Goal: Task Accomplishment & Management: Use online tool/utility

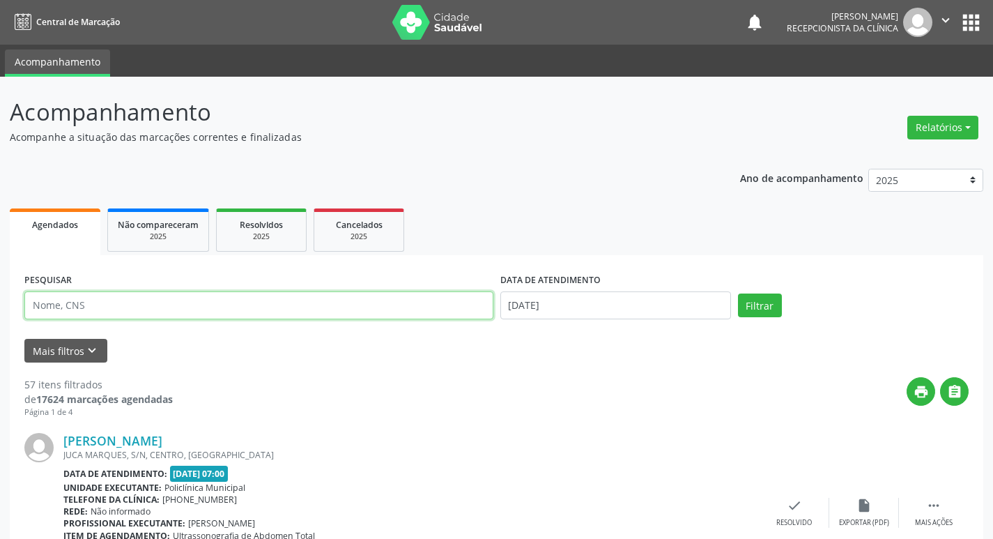
click at [298, 317] on input "text" at bounding box center [258, 305] width 469 height 28
click at [738, 294] on button "Filtrar" at bounding box center [760, 306] width 44 height 24
click at [159, 301] on input "[PERSON_NAME]" at bounding box center [258, 305] width 469 height 28
type input "p"
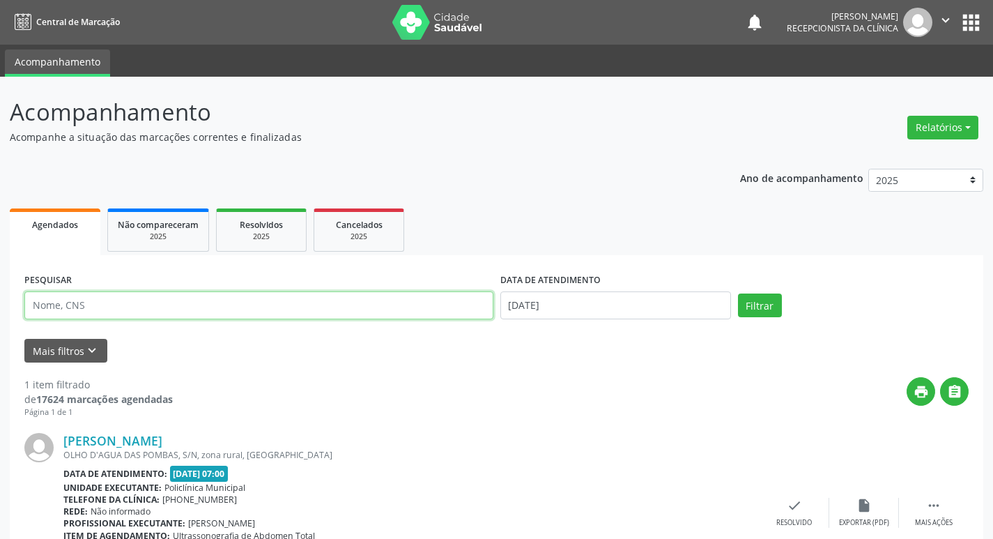
click at [162, 305] on input "text" at bounding box center [258, 305] width 469 height 28
click at [322, 305] on input "text" at bounding box center [258, 305] width 469 height 28
type input "[PERSON_NAME]"
click at [763, 307] on button "Filtrar" at bounding box center [760, 306] width 44 height 24
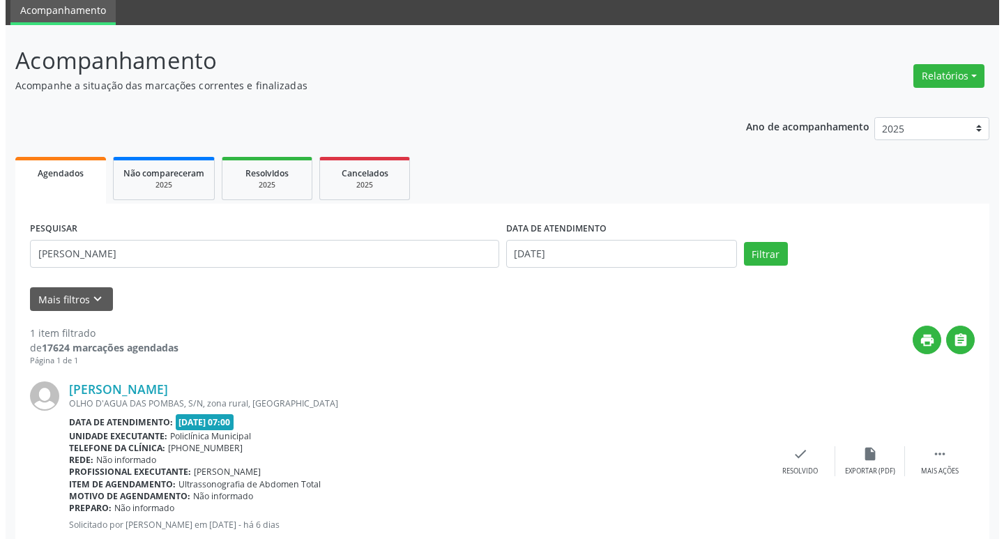
scroll to position [92, 0]
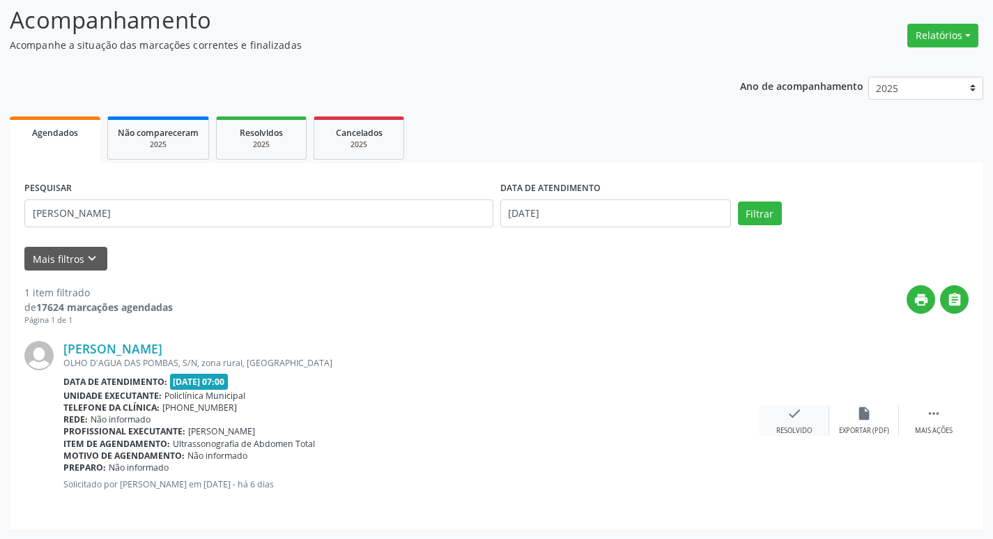
click at [807, 431] on div "Resolvido" at bounding box center [795, 431] width 36 height 10
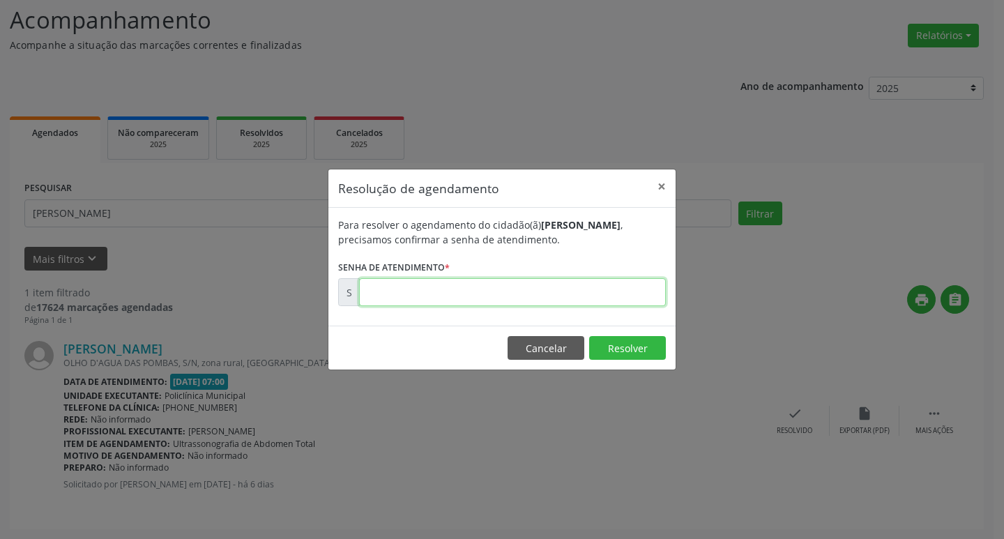
click at [589, 292] on input "text" at bounding box center [512, 292] width 307 height 28
type input "00169855"
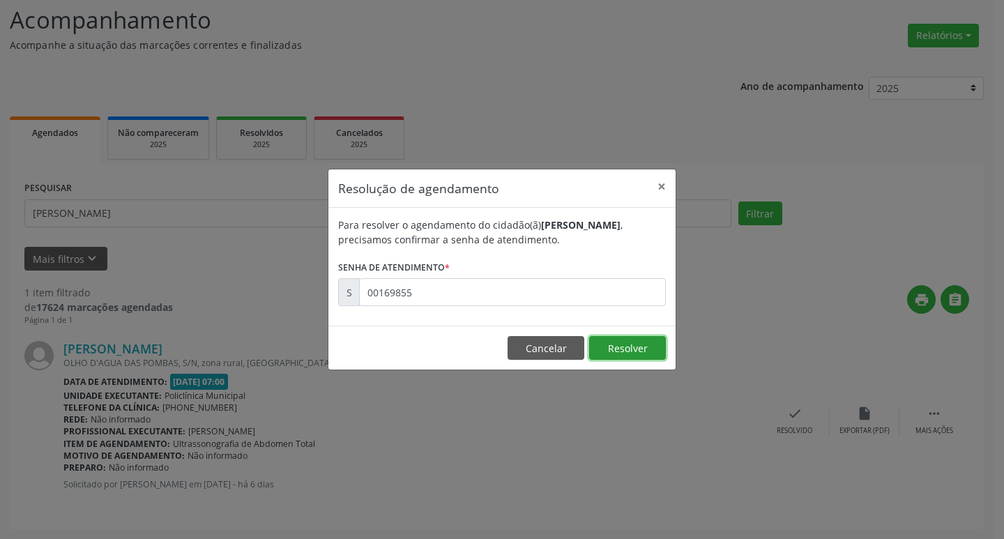
click at [645, 346] on button "Resolver" at bounding box center [627, 348] width 77 height 24
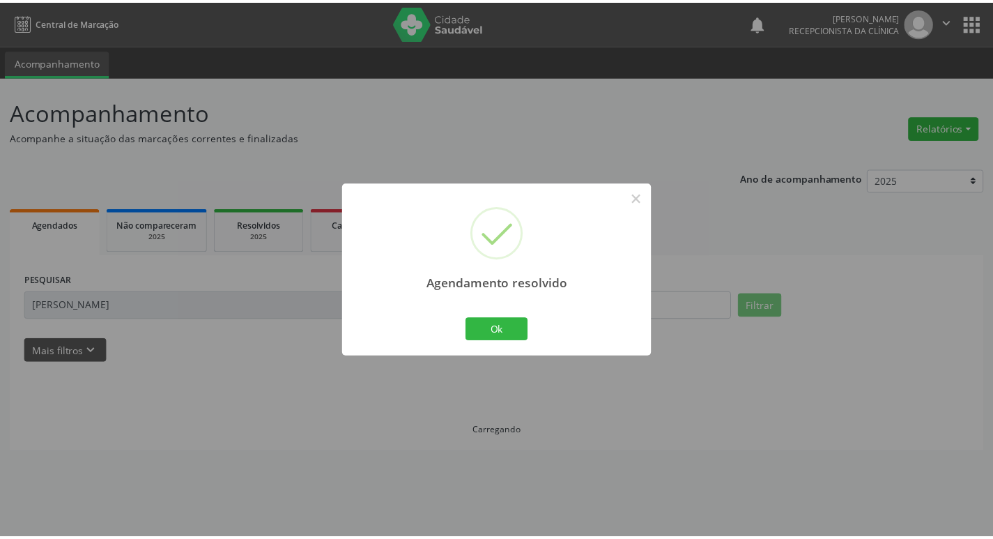
scroll to position [0, 0]
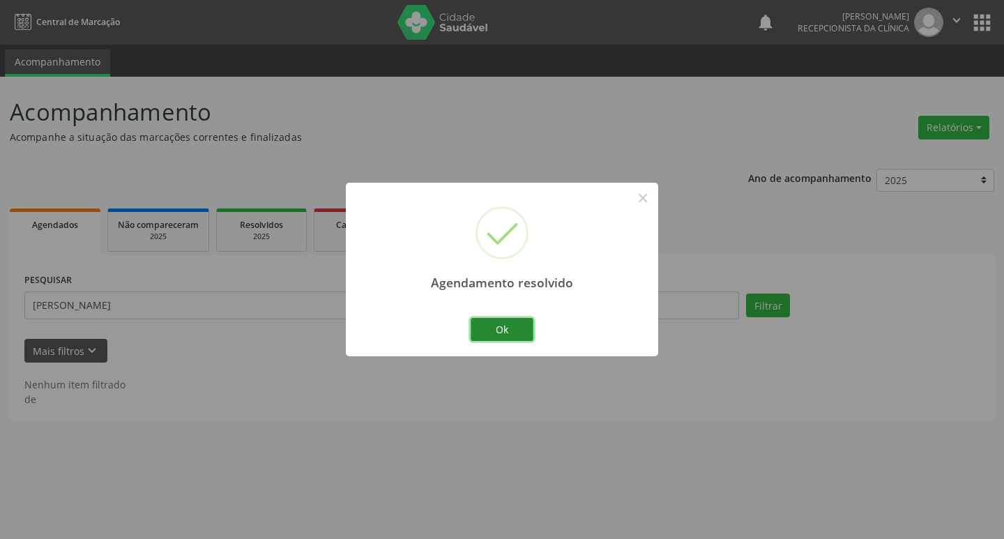
click at [521, 330] on button "Ok" at bounding box center [502, 330] width 63 height 24
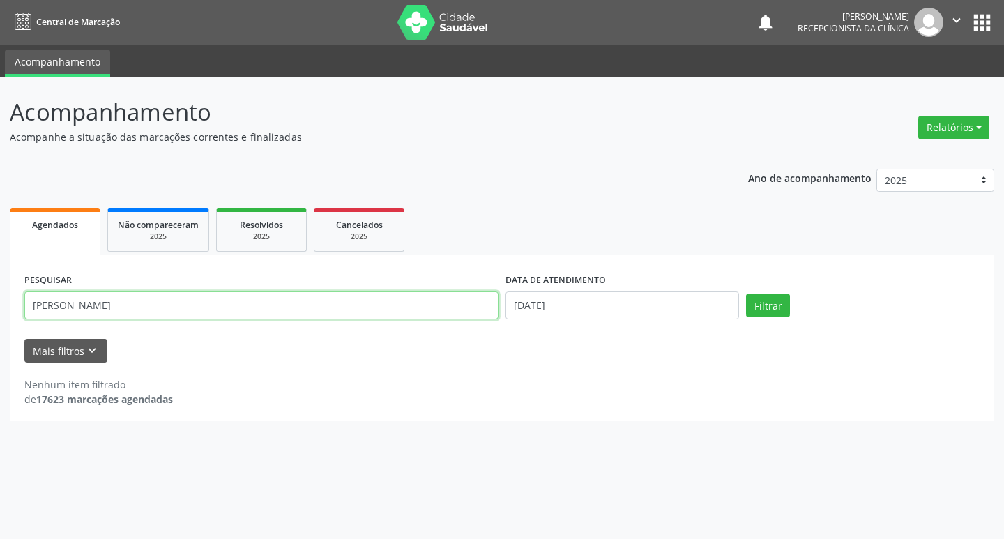
click at [166, 305] on input "[PERSON_NAME]" at bounding box center [261, 305] width 474 height 28
type input "p"
type input "[PERSON_NAME]"
click at [767, 309] on button "Filtrar" at bounding box center [768, 306] width 44 height 24
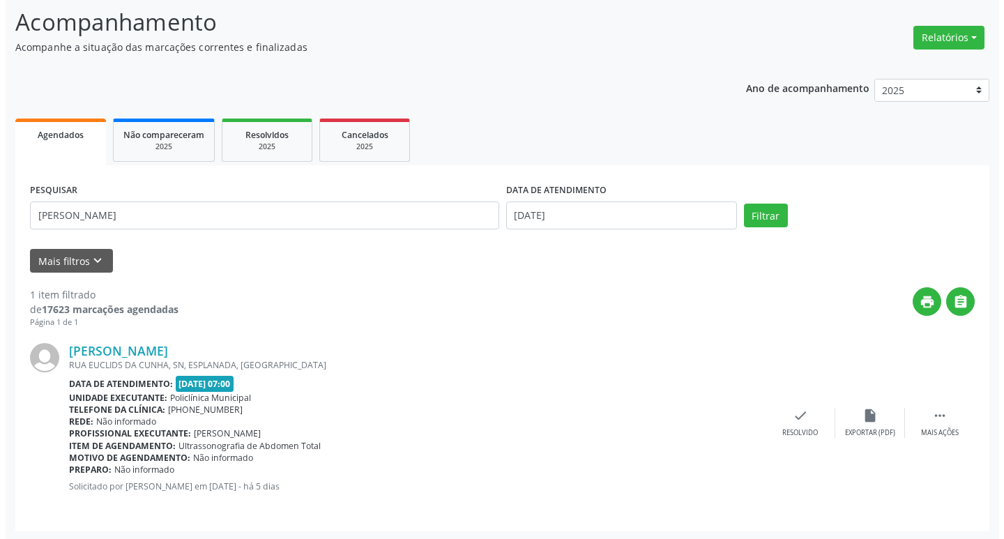
scroll to position [92, 0]
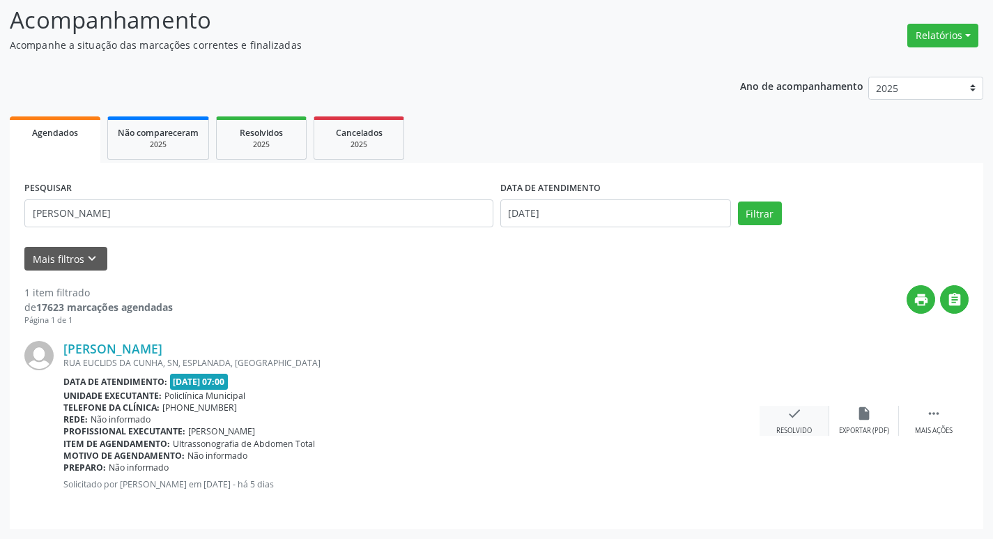
click at [813, 422] on div "check Resolvido" at bounding box center [795, 421] width 70 height 30
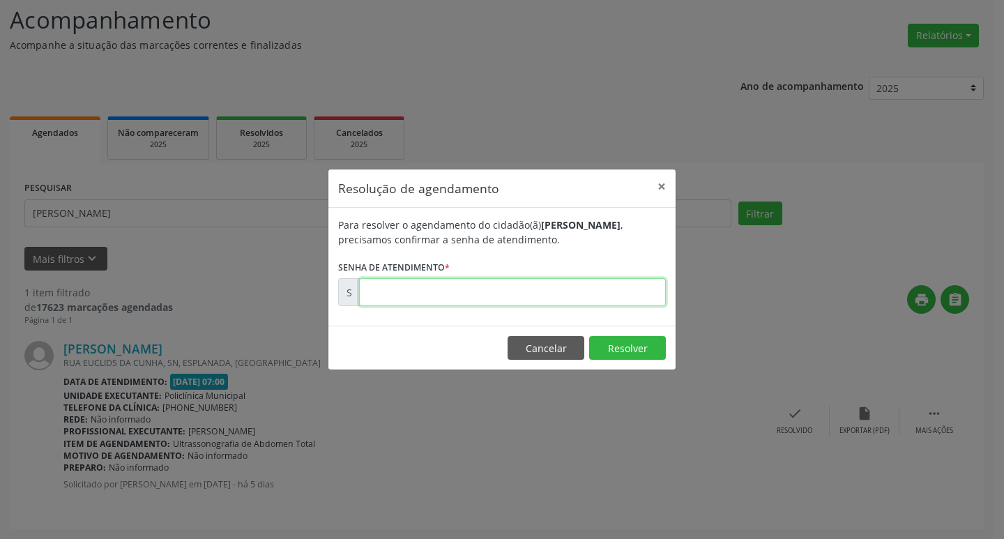
click at [569, 287] on input "text" at bounding box center [512, 292] width 307 height 28
type input "00170135"
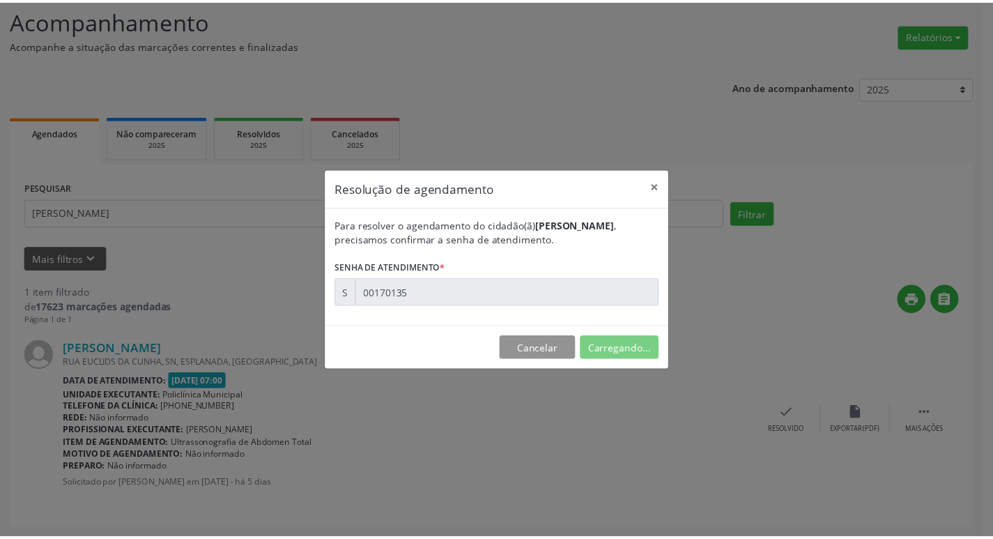
scroll to position [0, 0]
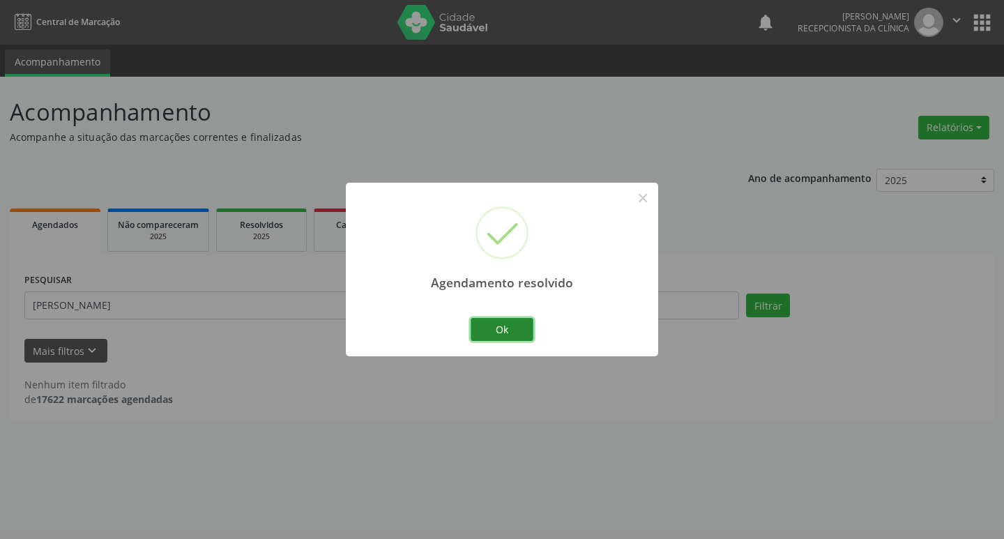
click at [519, 319] on button "Ok" at bounding box center [502, 330] width 63 height 24
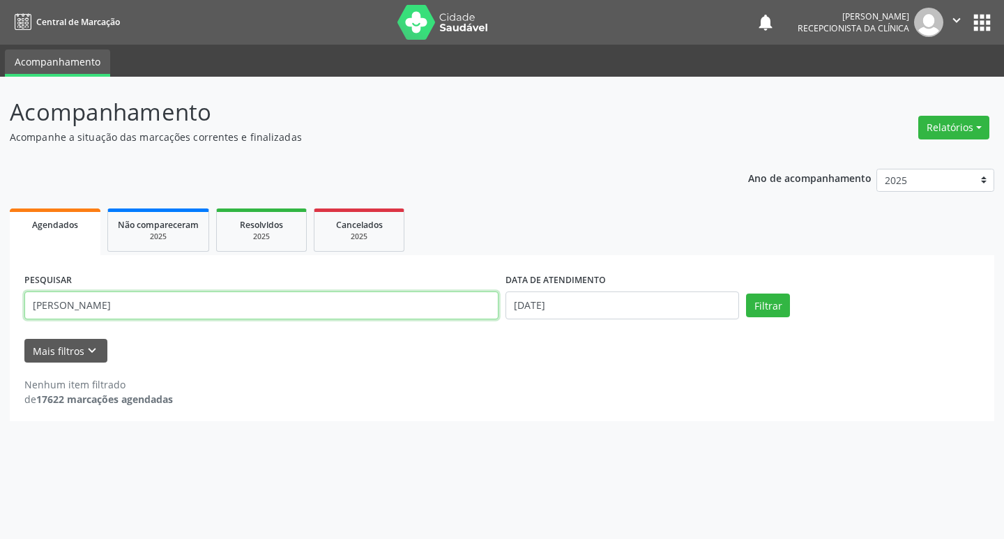
click at [104, 304] on input "[PERSON_NAME]" at bounding box center [261, 305] width 474 height 28
type input "i"
type input "eloah"
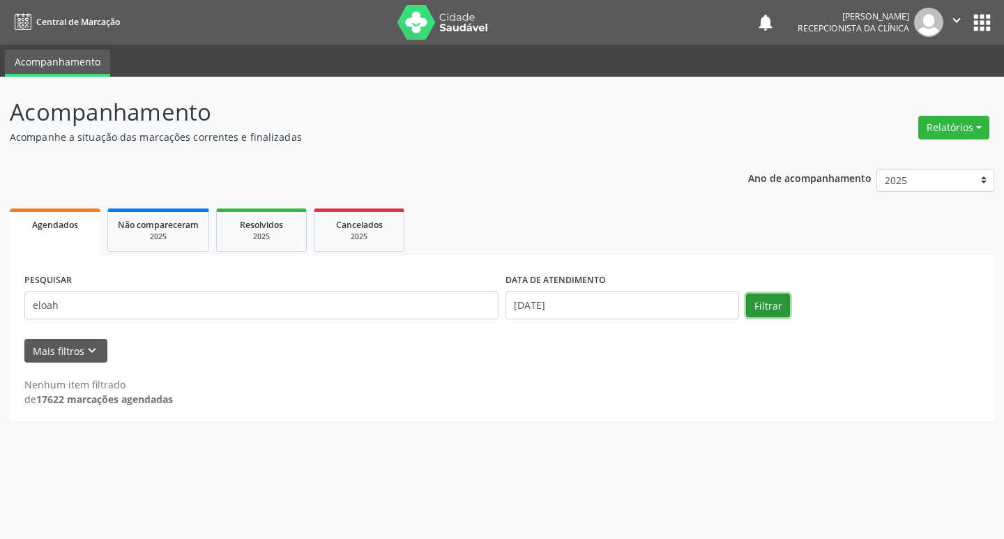
click at [770, 308] on button "Filtrar" at bounding box center [768, 306] width 44 height 24
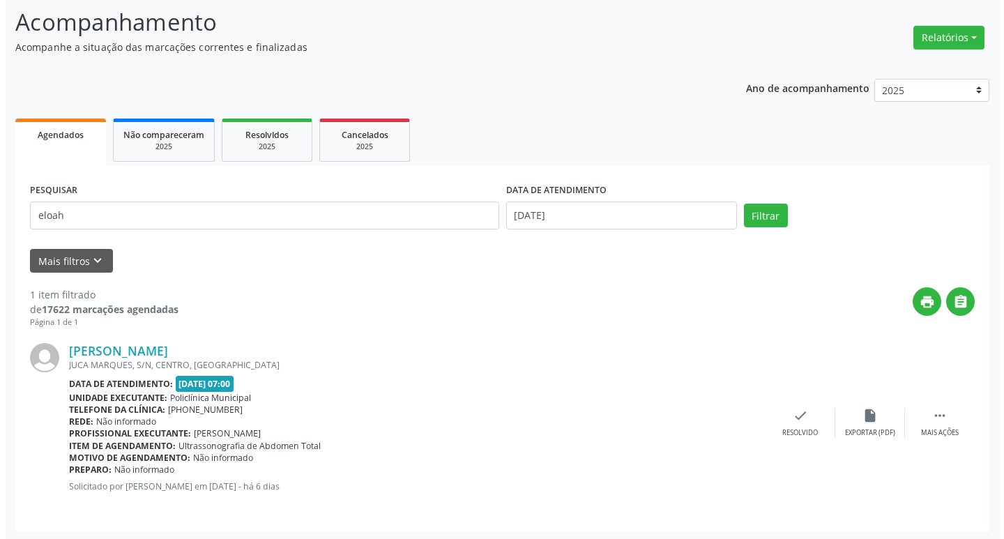
scroll to position [92, 0]
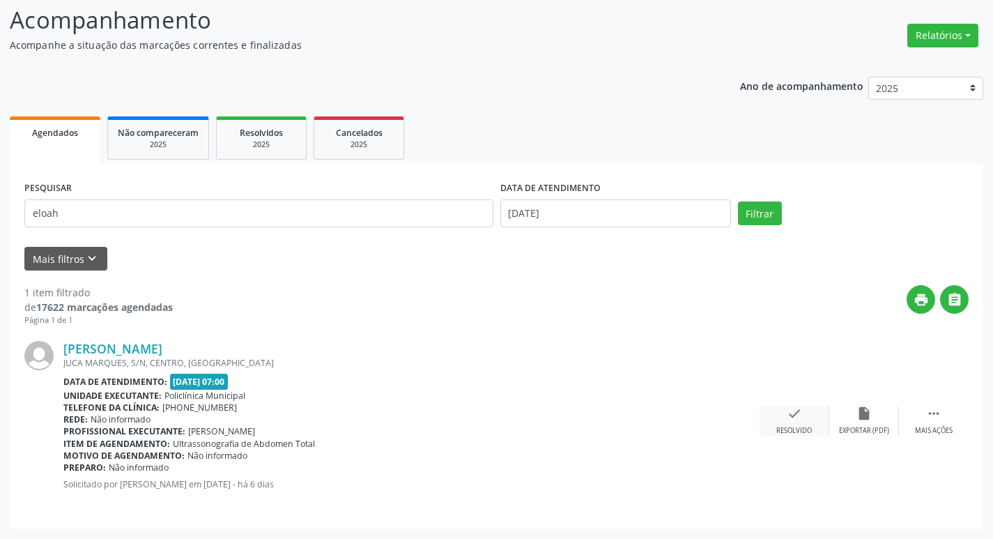
click at [791, 422] on div "check Resolvido" at bounding box center [795, 421] width 70 height 30
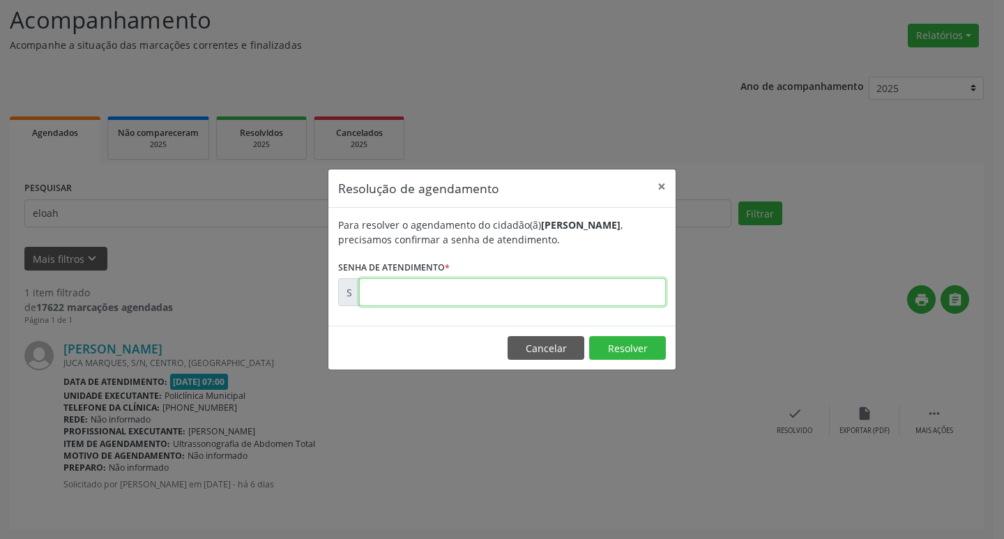
click at [487, 289] on input "text" at bounding box center [512, 292] width 307 height 28
type input "00169847"
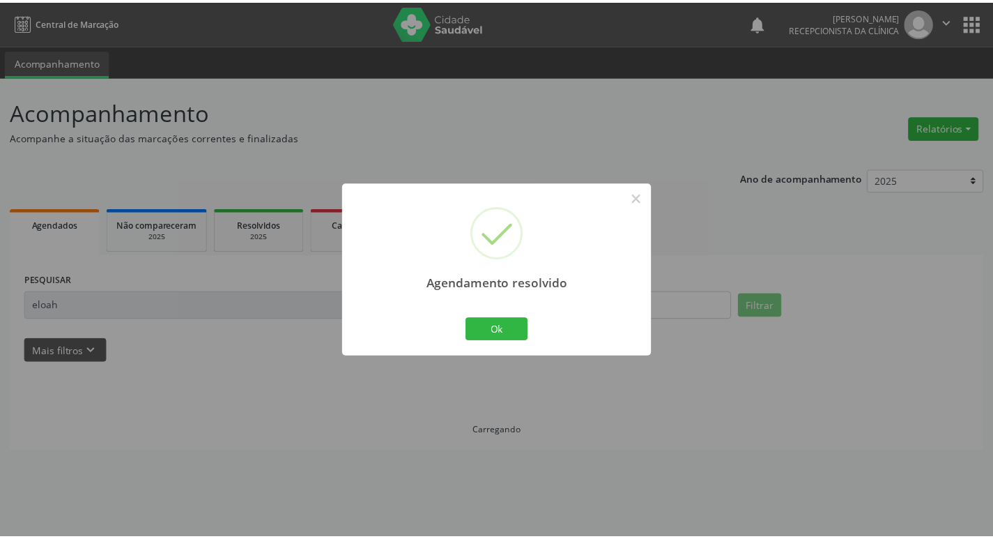
scroll to position [0, 0]
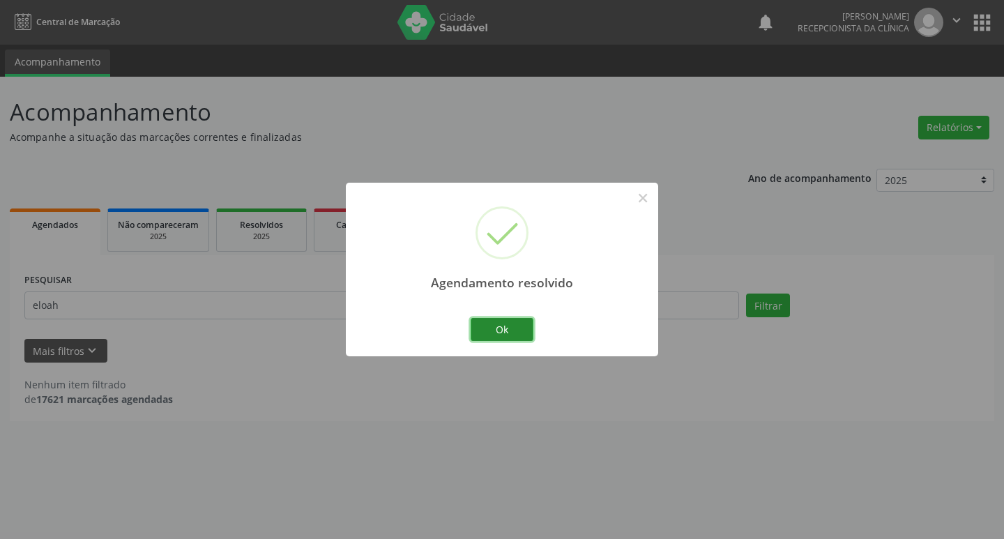
click at [505, 326] on button "Ok" at bounding box center [502, 330] width 63 height 24
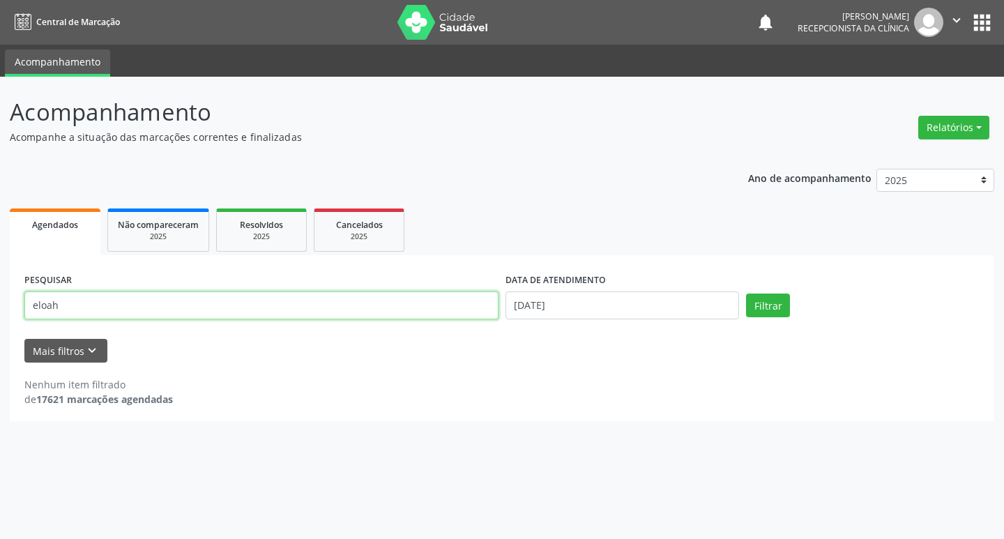
click at [69, 310] on input "eloah" at bounding box center [261, 305] width 474 height 28
type input "e"
type input "alenice"
click at [760, 303] on button "Filtrar" at bounding box center [768, 306] width 44 height 24
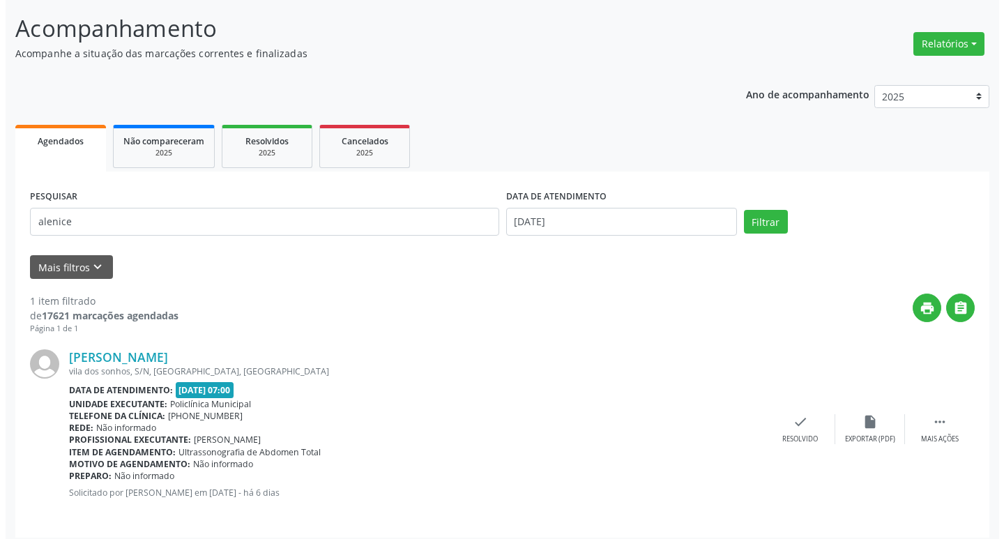
scroll to position [92, 0]
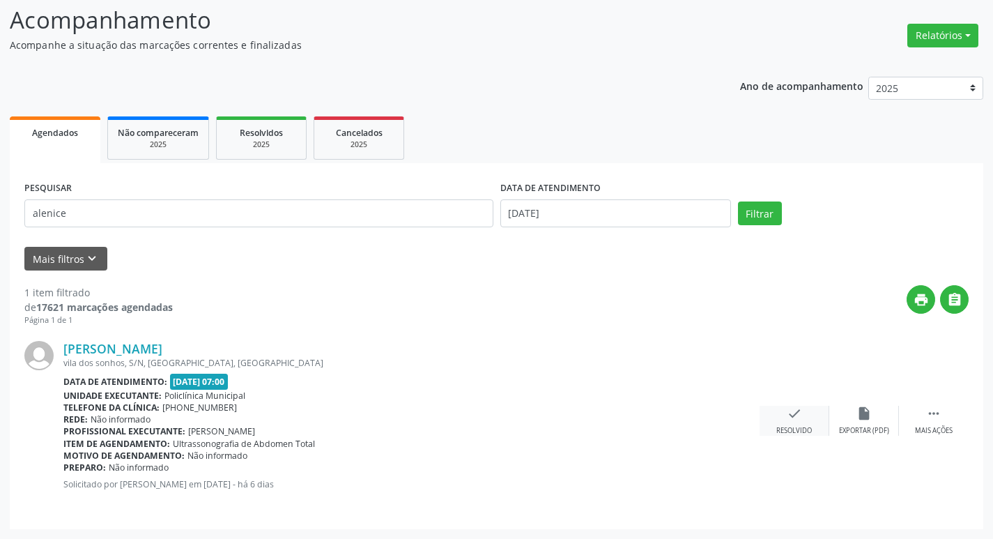
click at [797, 415] on icon "check" at bounding box center [794, 413] width 15 height 15
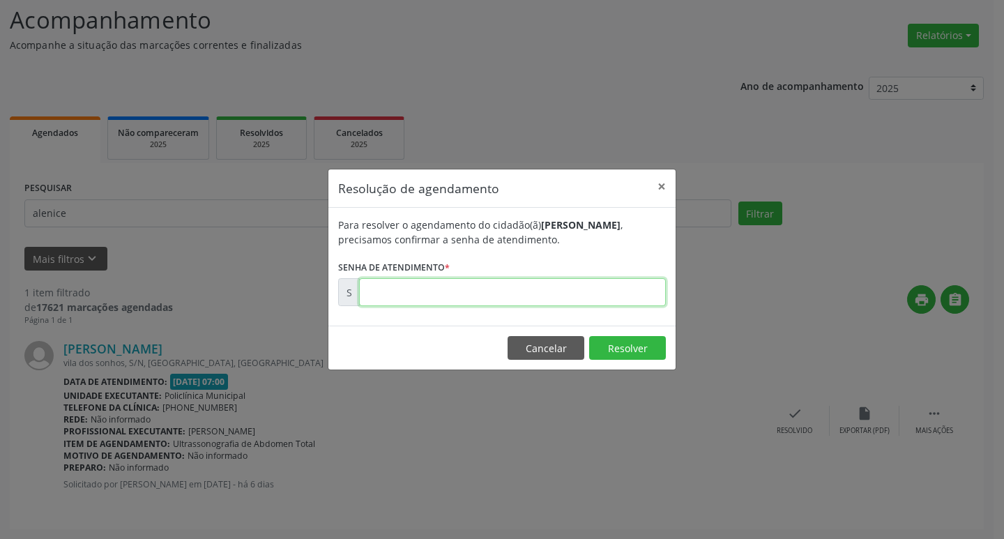
click at [538, 294] on input "text" at bounding box center [512, 292] width 307 height 28
type input "00169933"
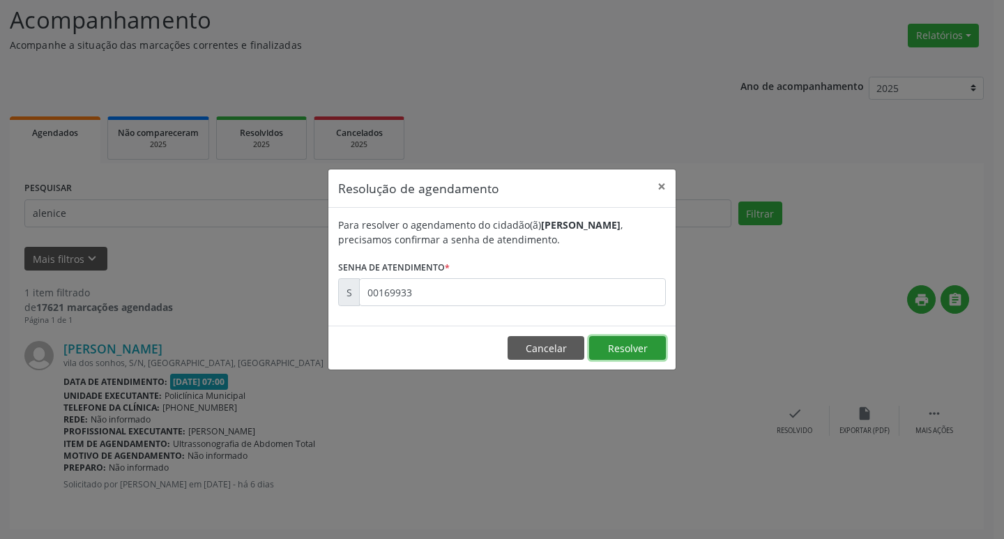
click at [640, 354] on button "Resolver" at bounding box center [627, 348] width 77 height 24
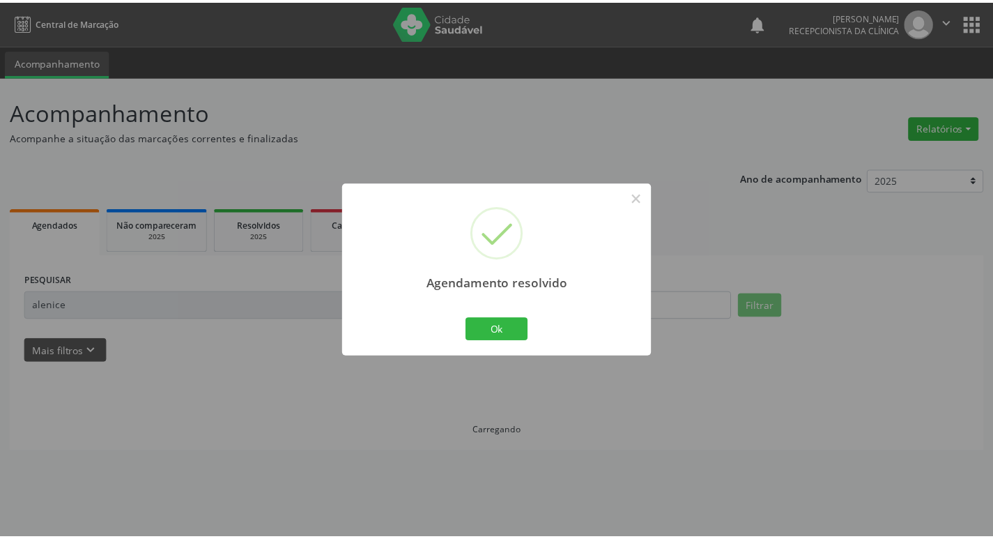
scroll to position [0, 0]
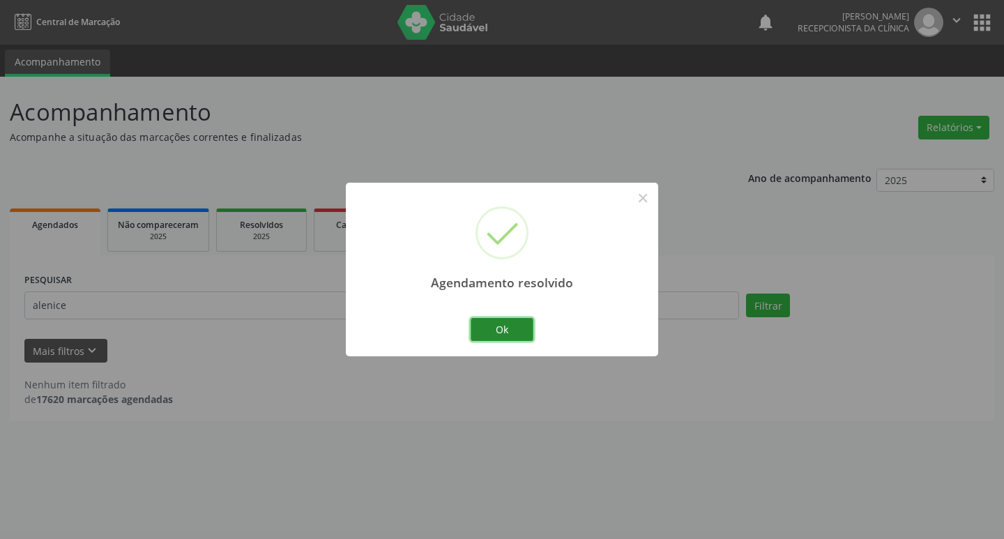
click at [514, 329] on button "Ok" at bounding box center [502, 330] width 63 height 24
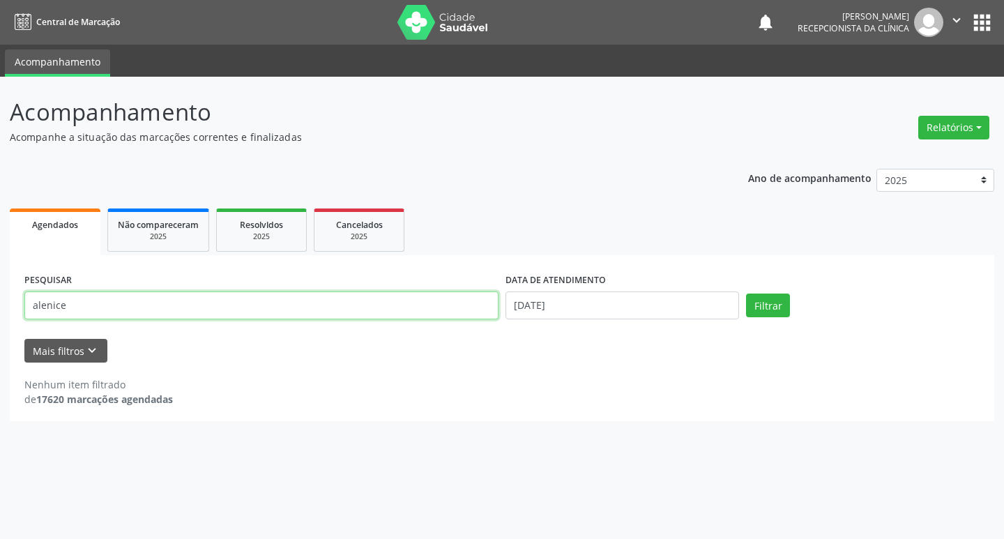
click at [66, 305] on input "alenice" at bounding box center [261, 305] width 474 height 28
type input "a"
type input "[PERSON_NAME]"
click at [782, 303] on button "Filtrar" at bounding box center [768, 306] width 44 height 24
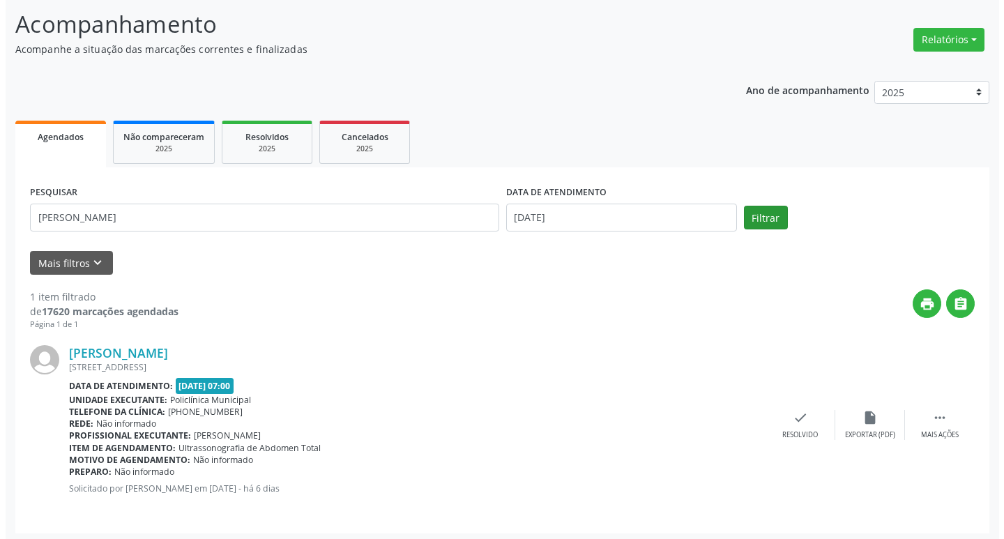
scroll to position [92, 0]
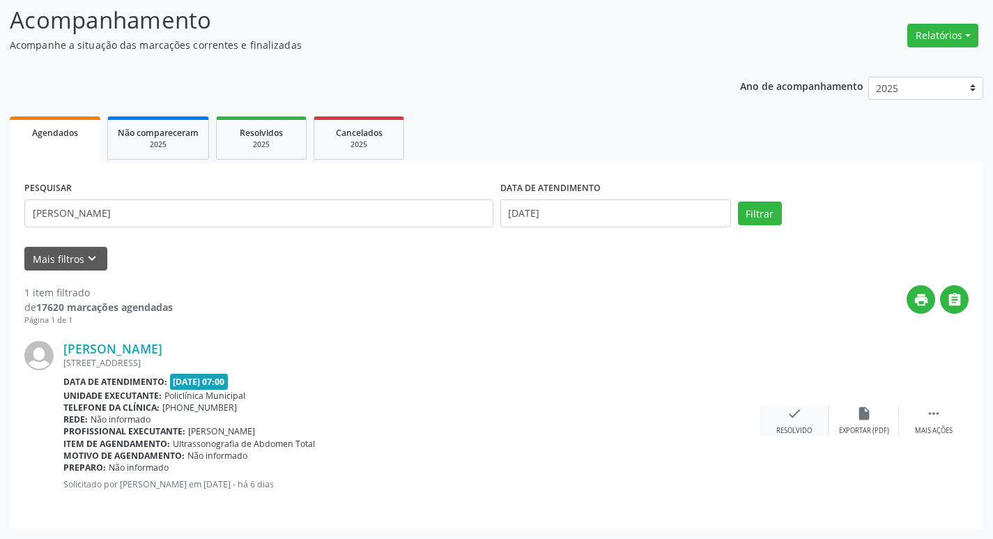
click at [801, 416] on icon "check" at bounding box center [794, 413] width 15 height 15
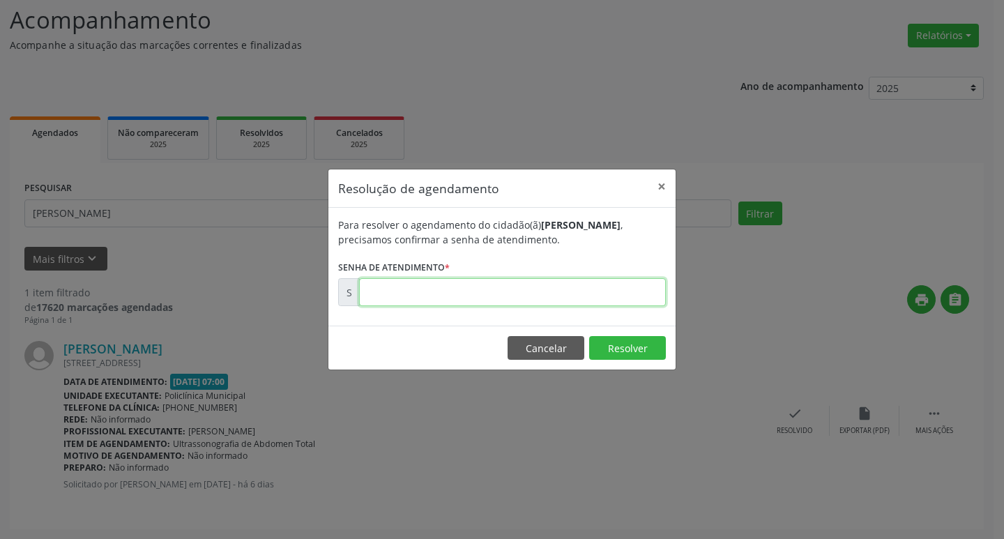
click at [629, 291] on input "text" at bounding box center [512, 292] width 307 height 28
type input "00169849"
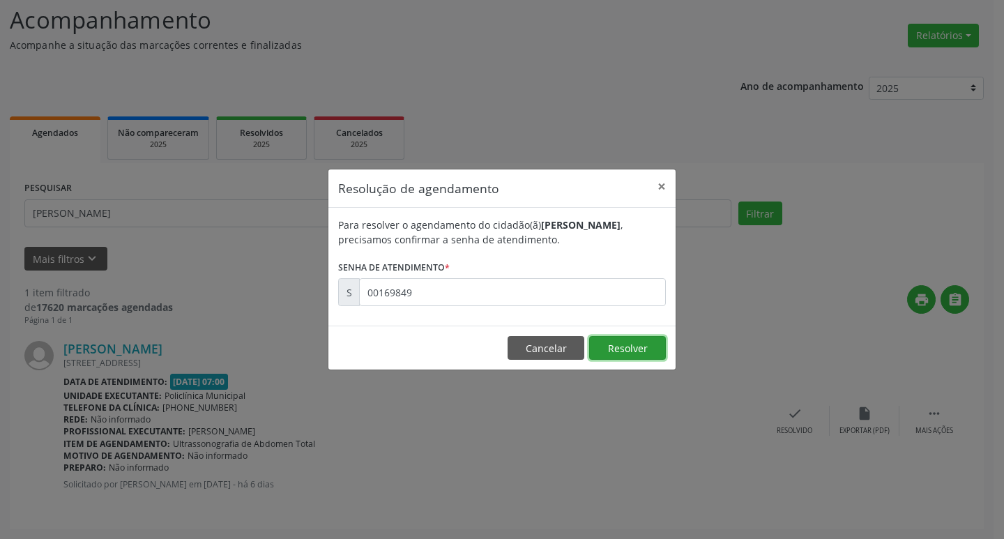
click at [650, 349] on button "Resolver" at bounding box center [627, 348] width 77 height 24
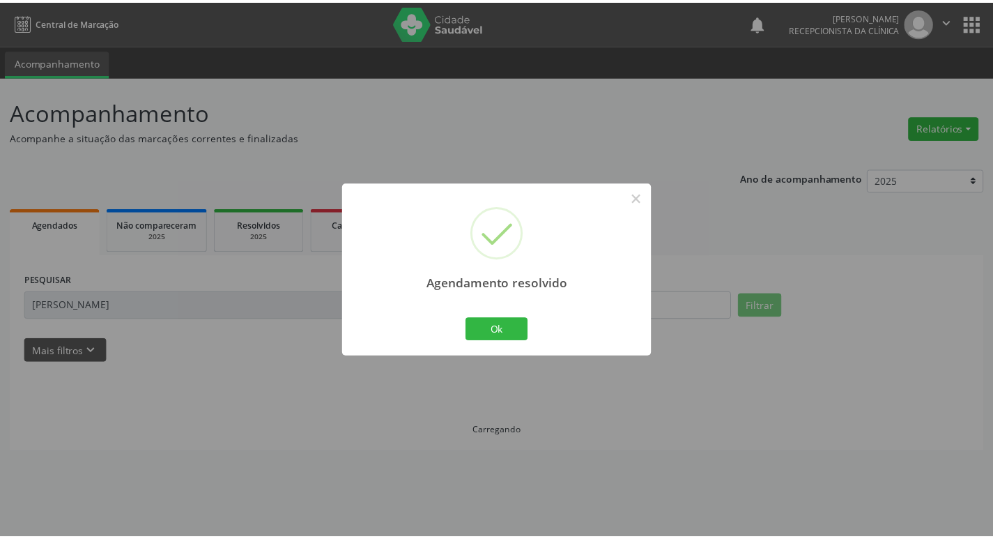
scroll to position [0, 0]
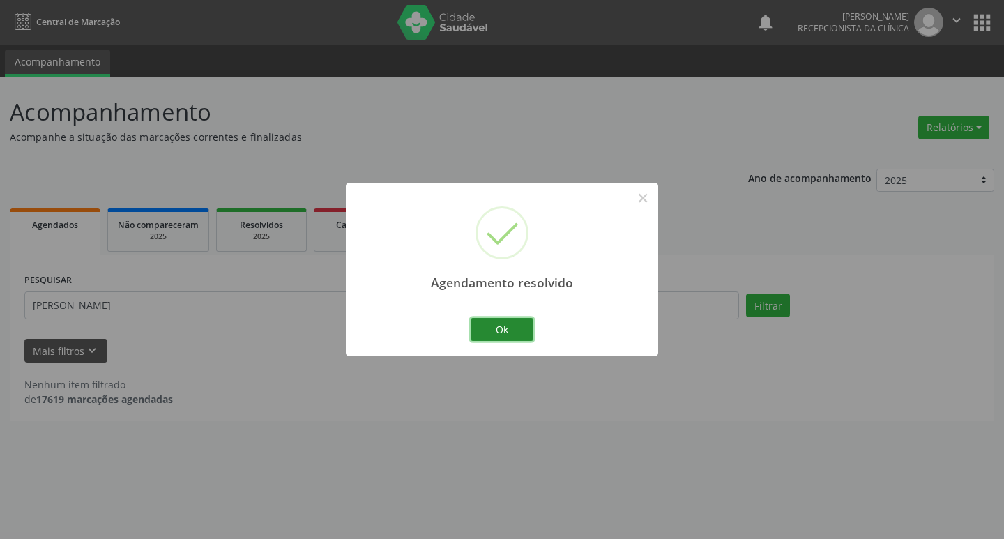
drag, startPoint x: 509, startPoint y: 324, endPoint x: 241, endPoint y: 287, distance: 270.3
click at [508, 324] on button "Ok" at bounding box center [502, 330] width 63 height 24
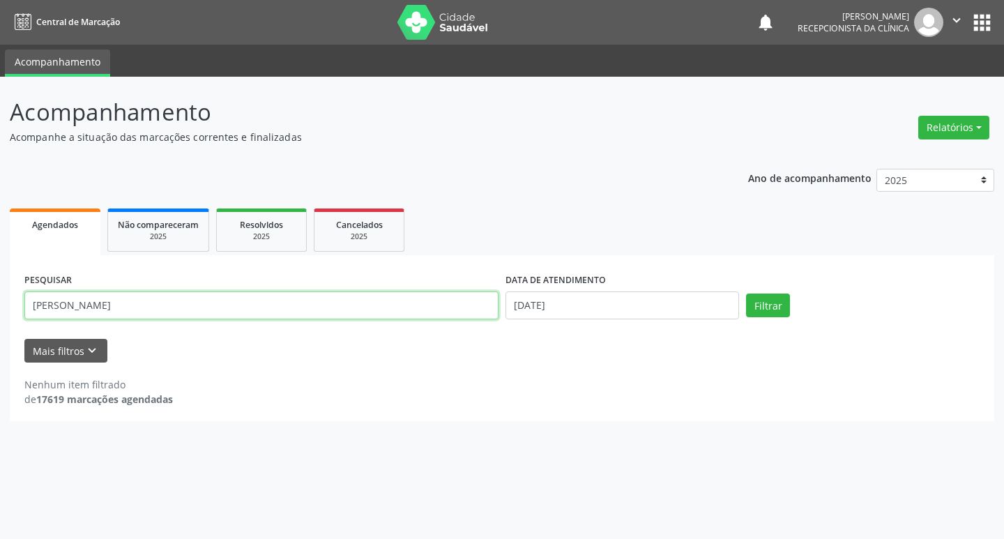
click at [163, 309] on input "[PERSON_NAME]" at bounding box center [261, 305] width 474 height 28
type input "v"
type input "maria do carmo"
click at [772, 309] on button "Filtrar" at bounding box center [768, 306] width 44 height 24
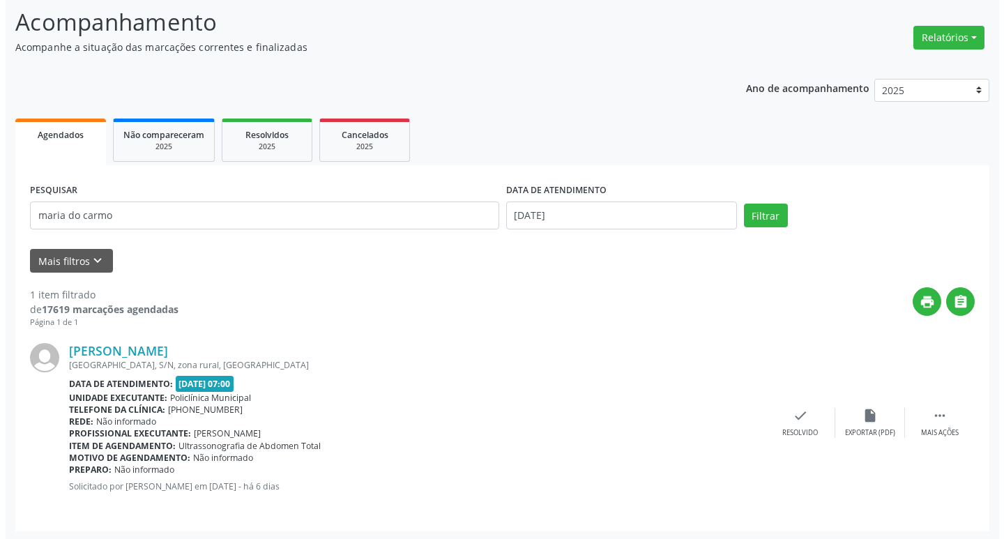
scroll to position [92, 0]
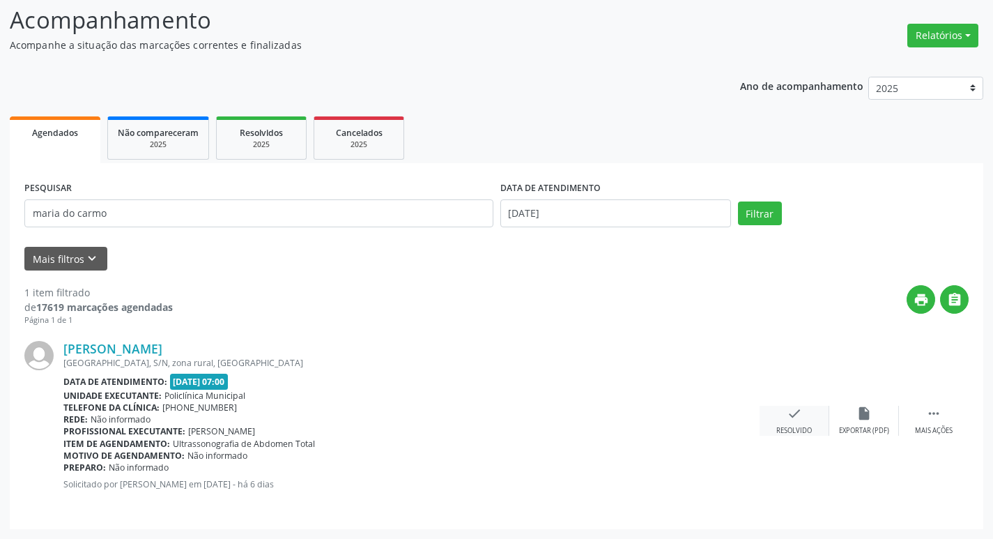
click at [800, 421] on div "check Resolvido" at bounding box center [795, 421] width 70 height 30
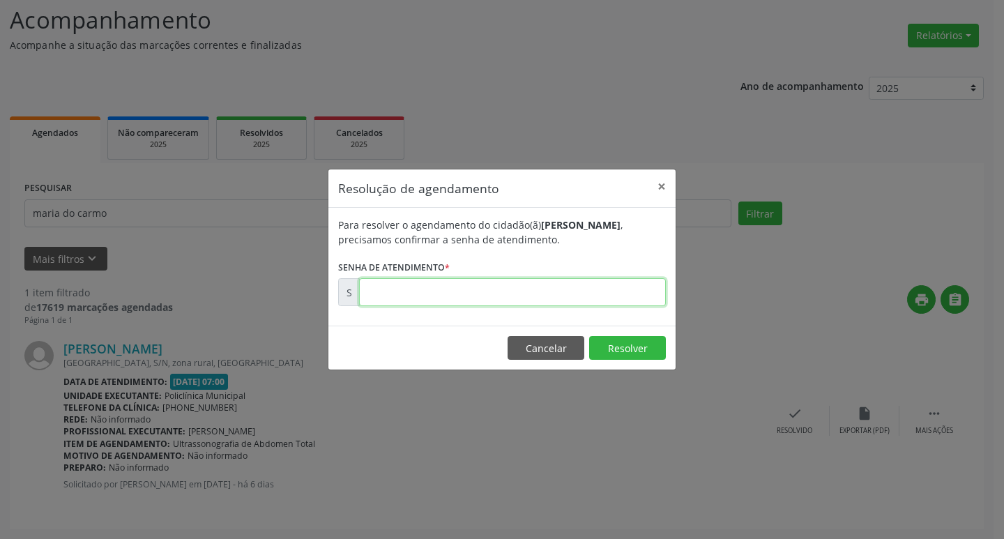
click at [538, 290] on input "text" at bounding box center [512, 292] width 307 height 28
type input "00169982"
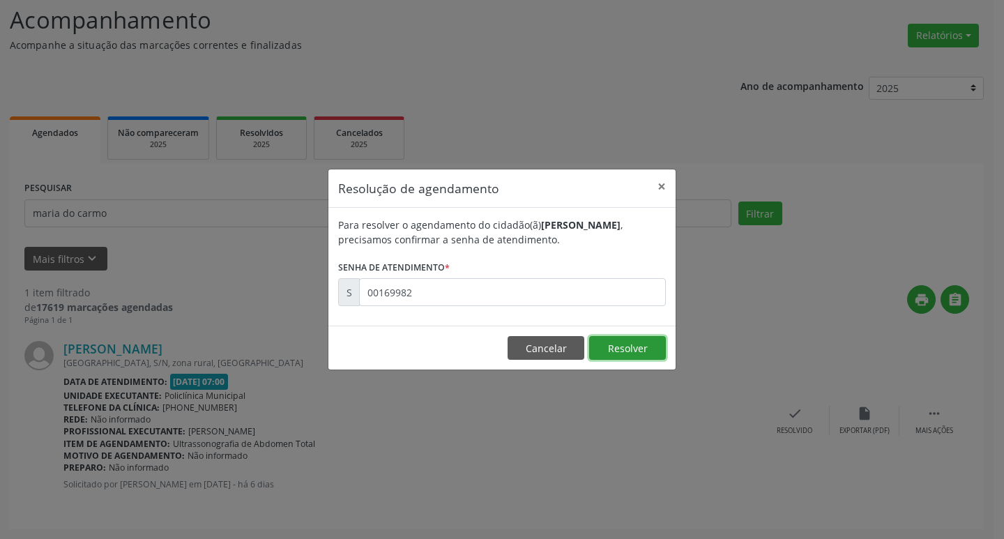
click at [609, 350] on button "Resolver" at bounding box center [627, 348] width 77 height 24
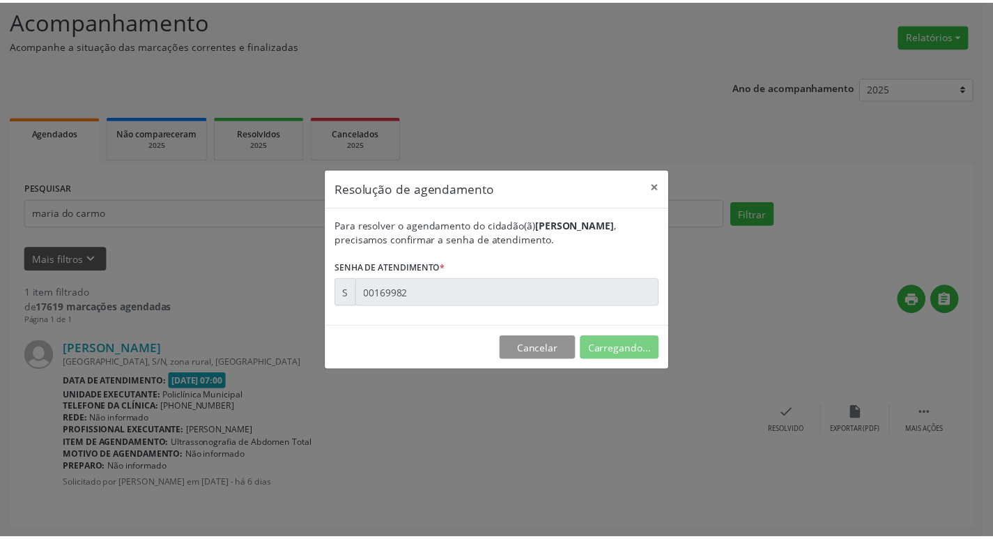
scroll to position [0, 0]
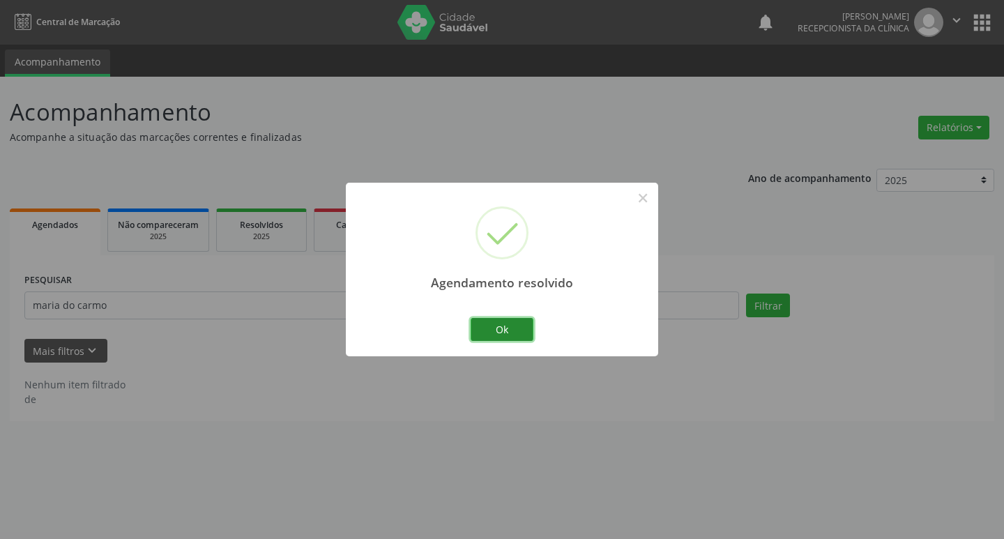
click at [503, 327] on button "Ok" at bounding box center [502, 330] width 63 height 24
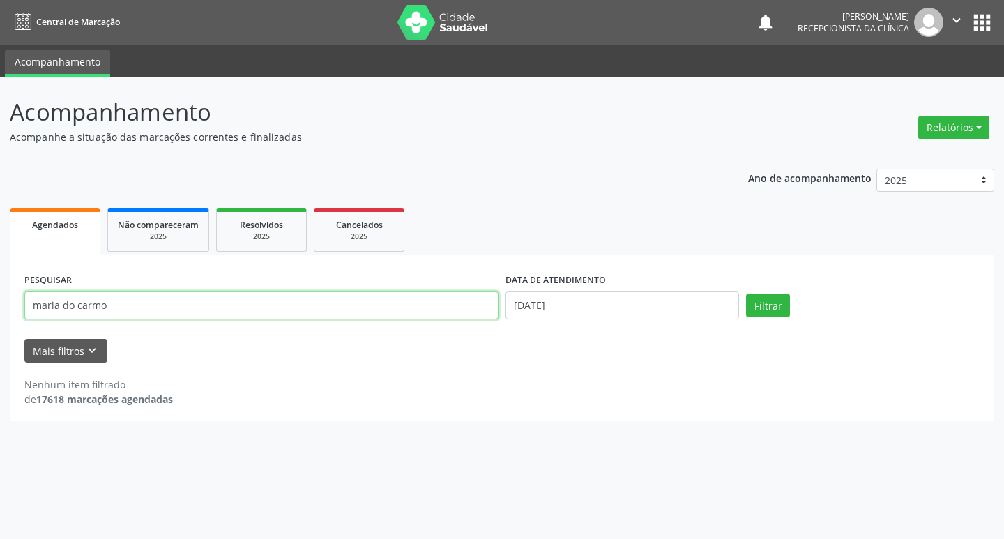
click at [158, 301] on input "maria do carmo" at bounding box center [261, 305] width 474 height 28
type input "m"
type input "[PERSON_NAME]"
click at [770, 305] on button "Filtrar" at bounding box center [768, 306] width 44 height 24
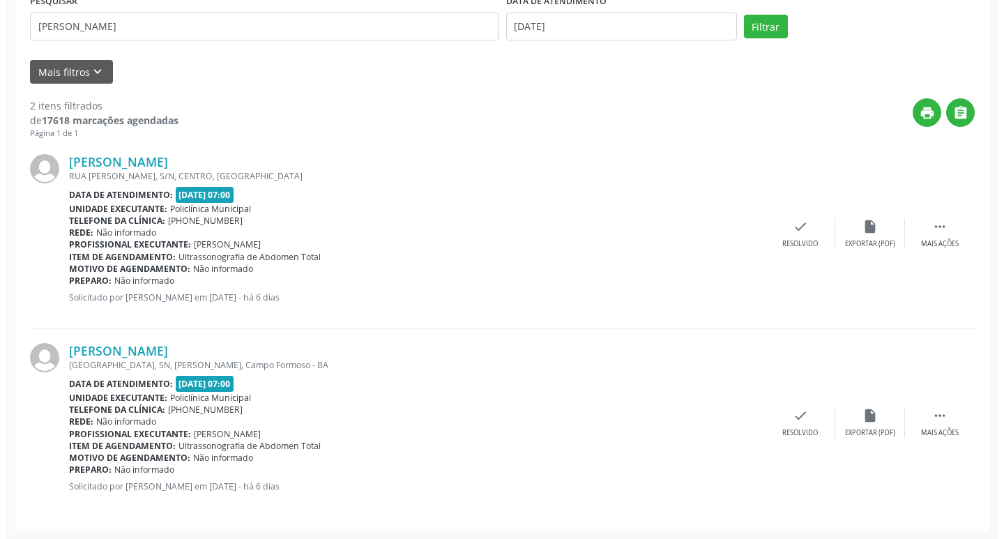
scroll to position [281, 0]
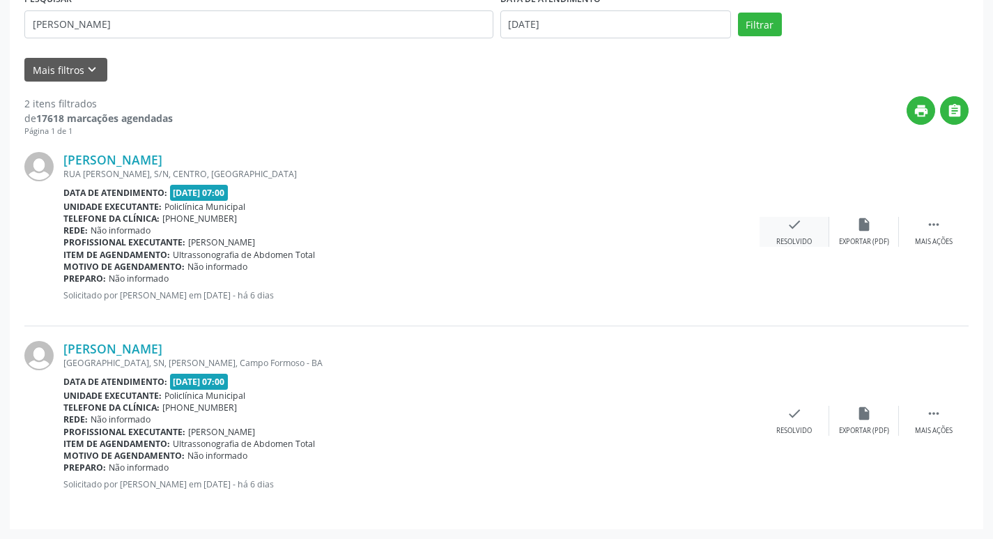
click at [779, 235] on div "check Resolvido" at bounding box center [795, 232] width 70 height 30
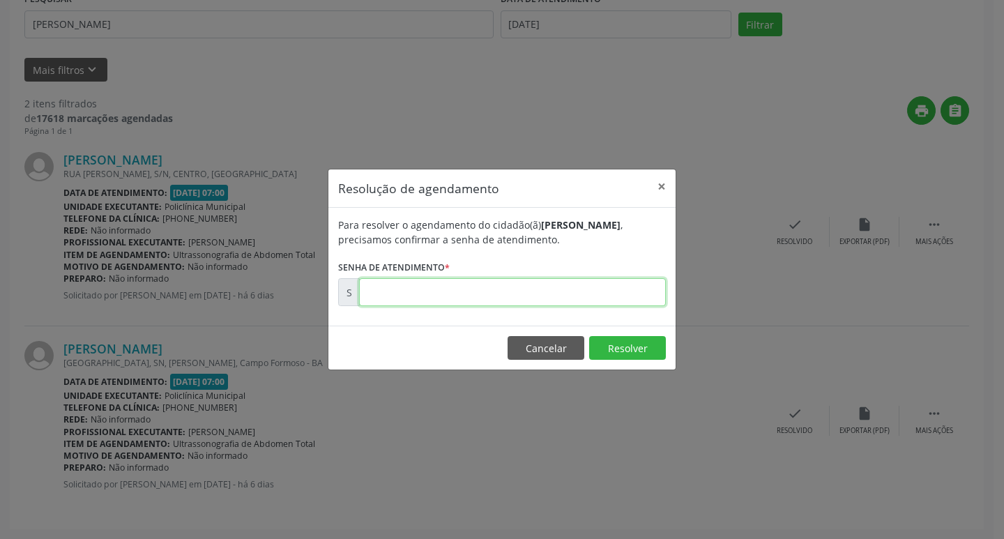
click at [577, 288] on input "text" at bounding box center [512, 292] width 307 height 28
type input "00169921"
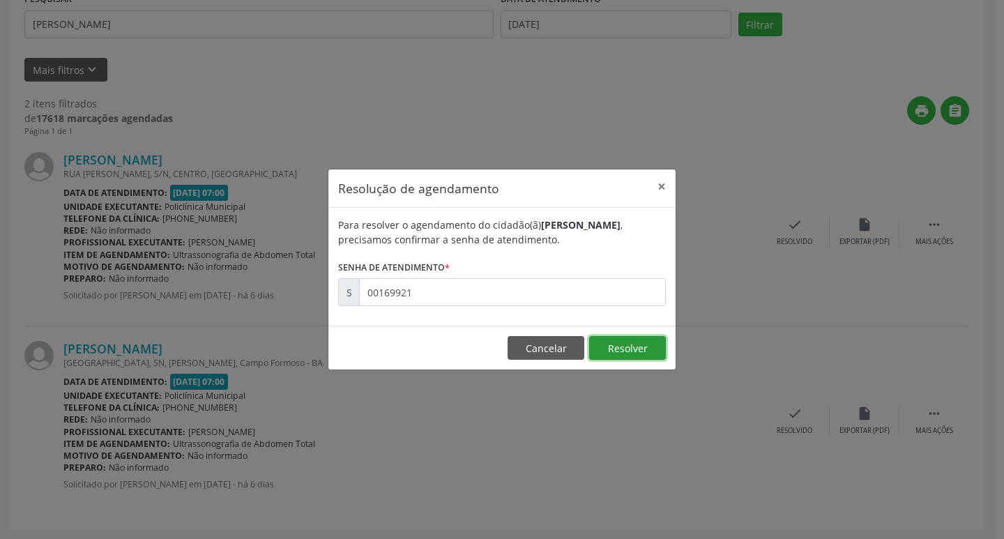
click at [634, 349] on button "Resolver" at bounding box center [627, 348] width 77 height 24
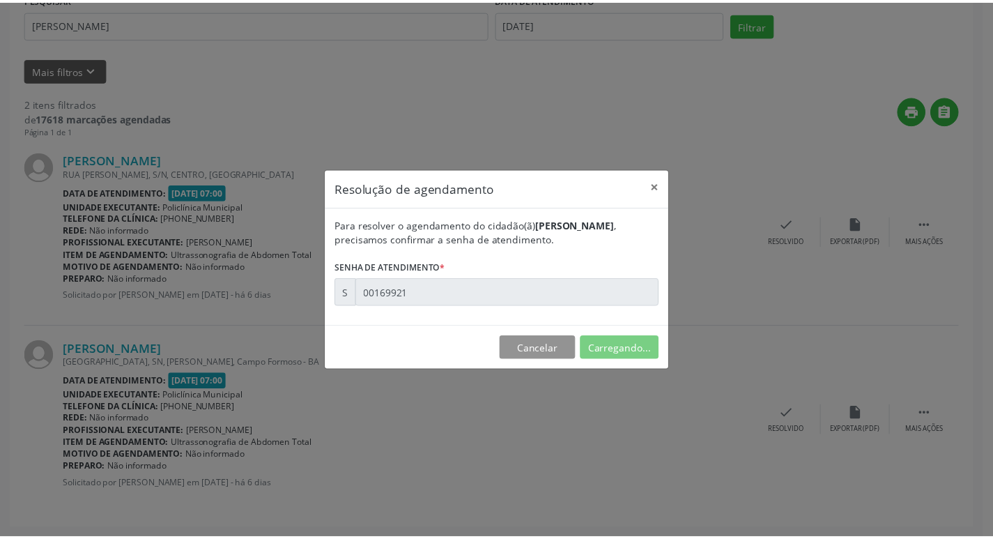
scroll to position [0, 0]
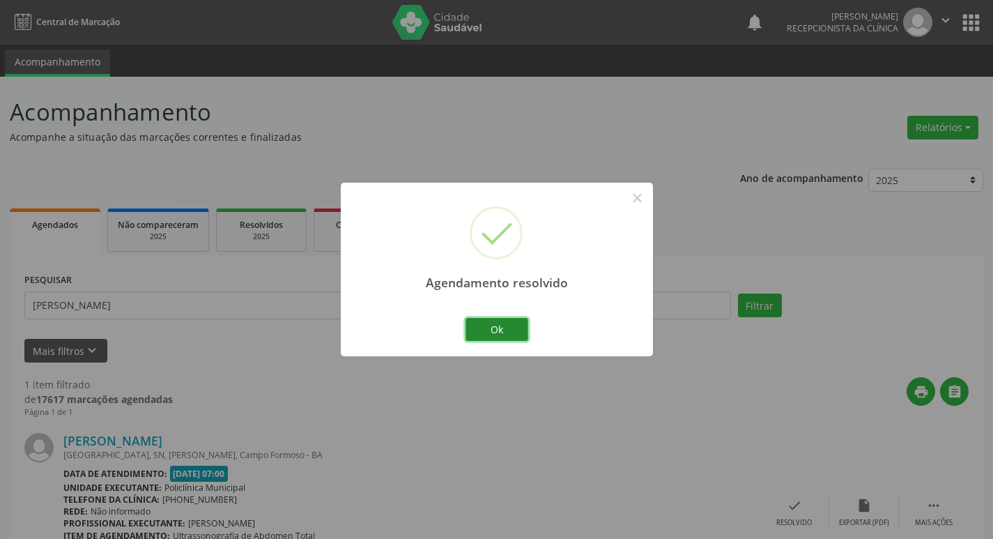
click at [516, 330] on button "Ok" at bounding box center [497, 330] width 63 height 24
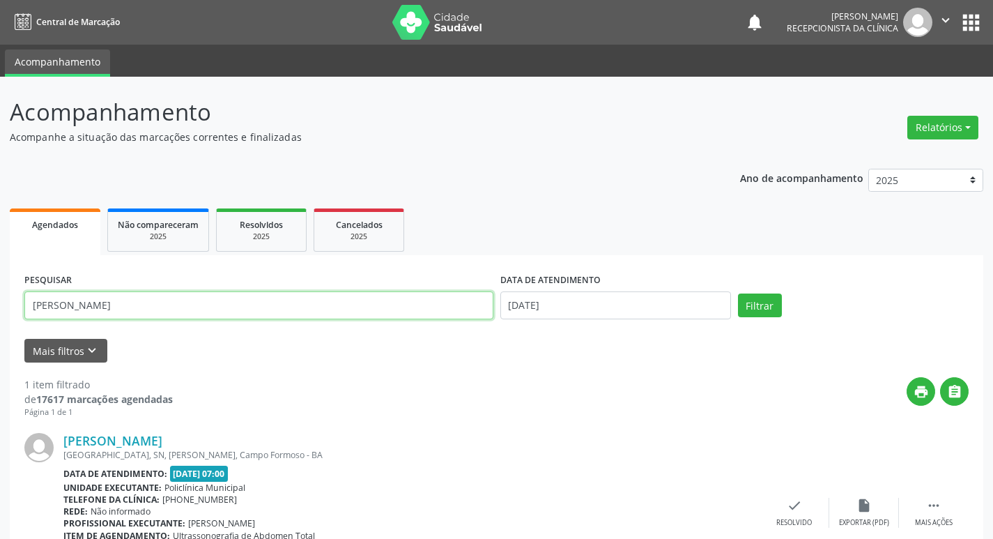
click at [61, 300] on input "[PERSON_NAME]" at bounding box center [258, 305] width 469 height 28
type input "d"
type input "elizangela"
click at [763, 312] on button "Filtrar" at bounding box center [760, 306] width 44 height 24
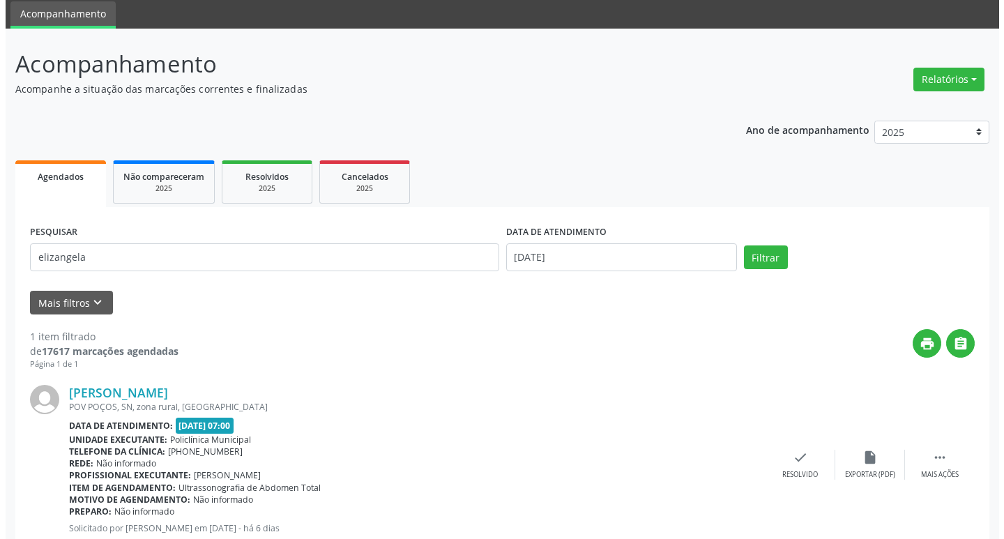
scroll to position [92, 0]
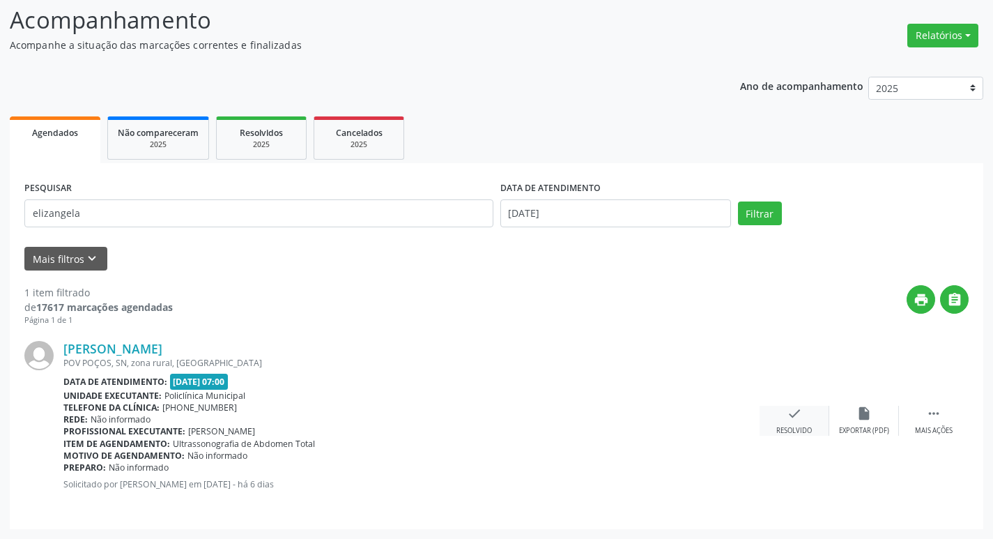
click at [811, 419] on div "check Resolvido" at bounding box center [795, 421] width 70 height 30
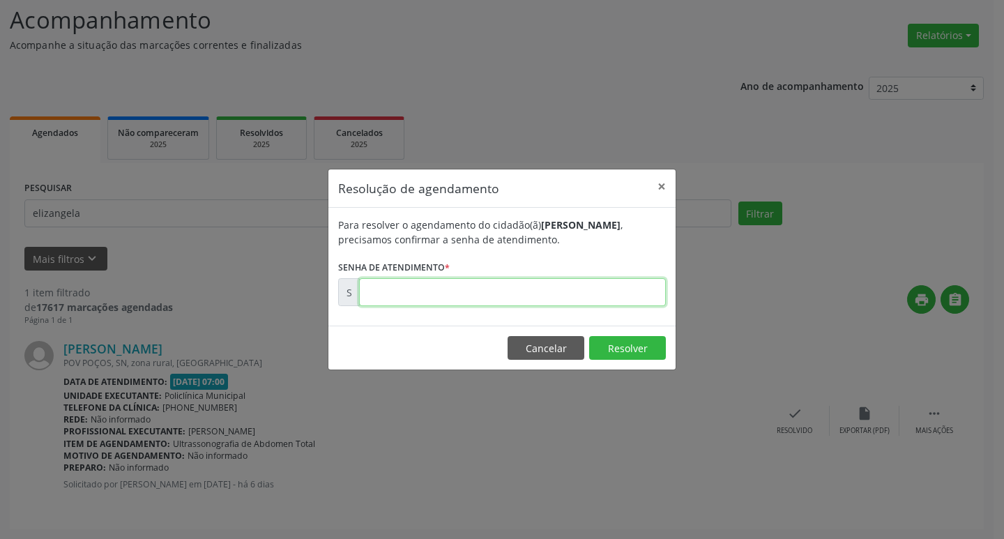
click at [580, 296] on input "text" at bounding box center [512, 292] width 307 height 28
type input "00169850"
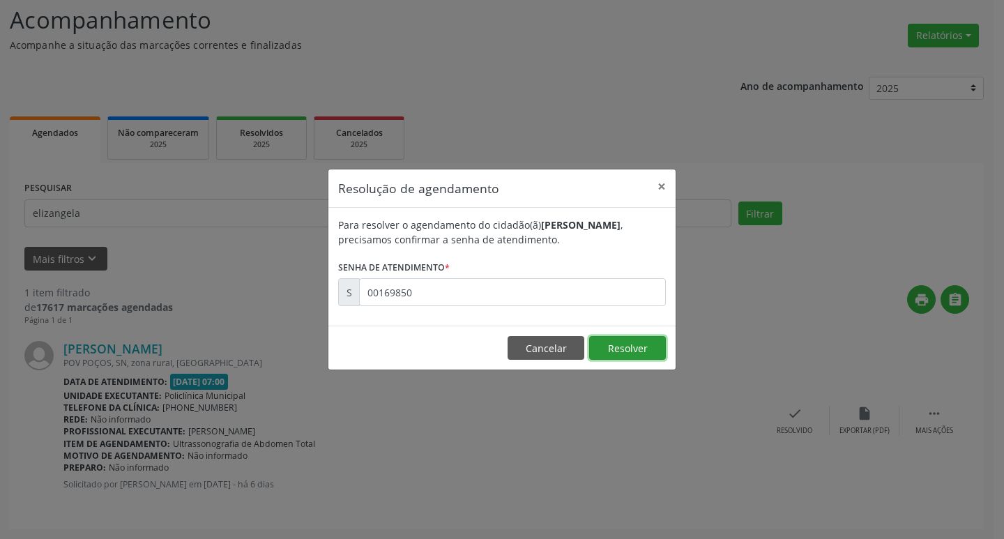
click at [601, 353] on button "Resolver" at bounding box center [627, 348] width 77 height 24
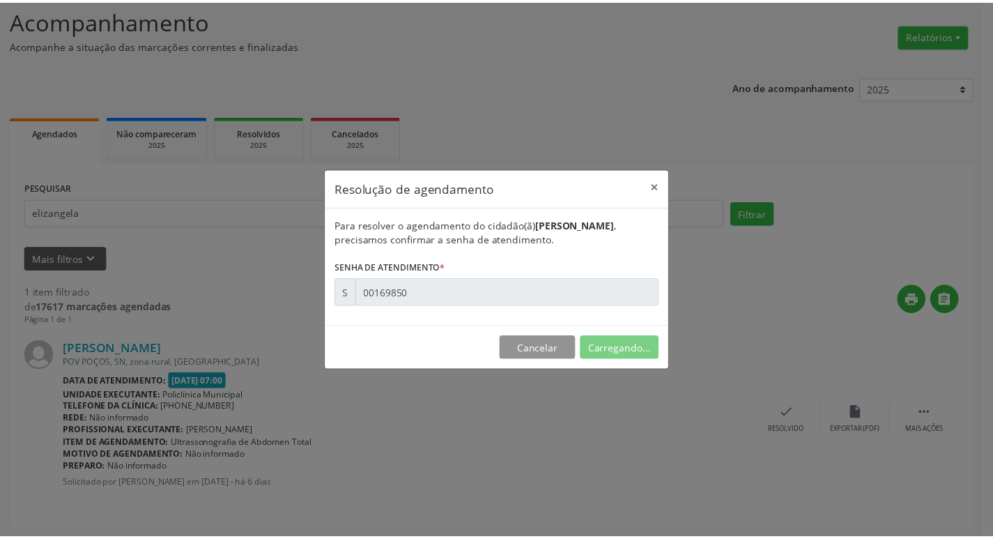
scroll to position [0, 0]
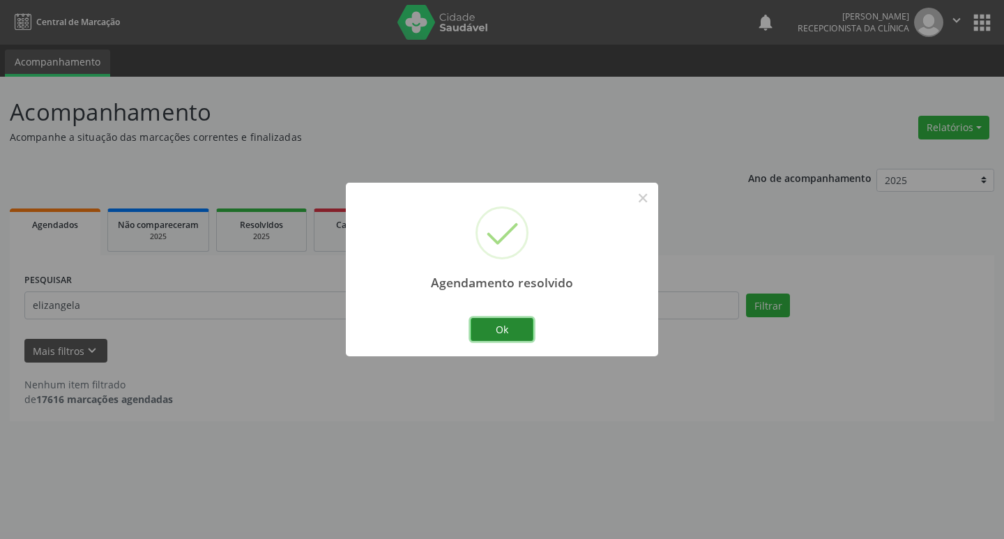
click at [480, 337] on button "Ok" at bounding box center [502, 330] width 63 height 24
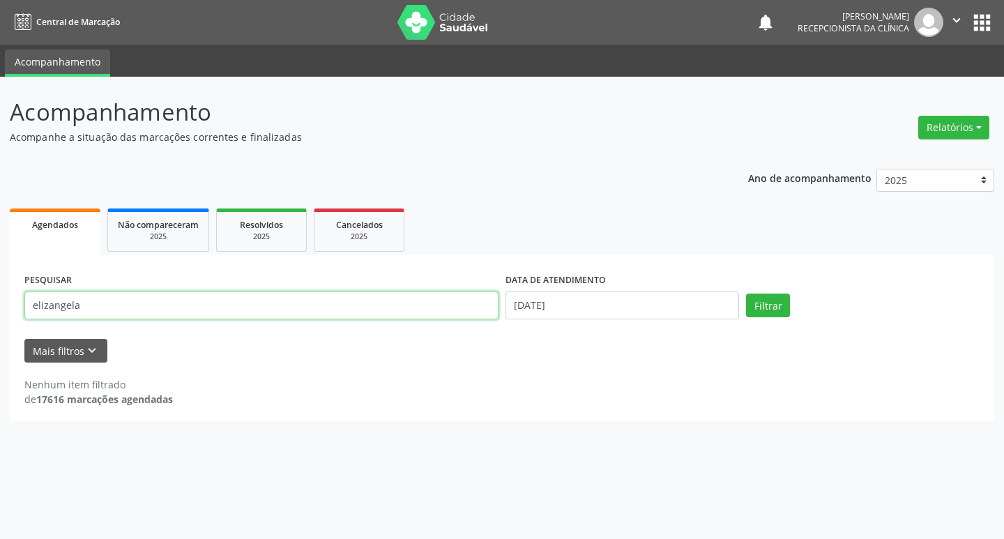
click at [128, 305] on input "elizangela" at bounding box center [261, 305] width 474 height 28
type input "e"
type input "erinete"
click at [777, 303] on button "Filtrar" at bounding box center [768, 306] width 44 height 24
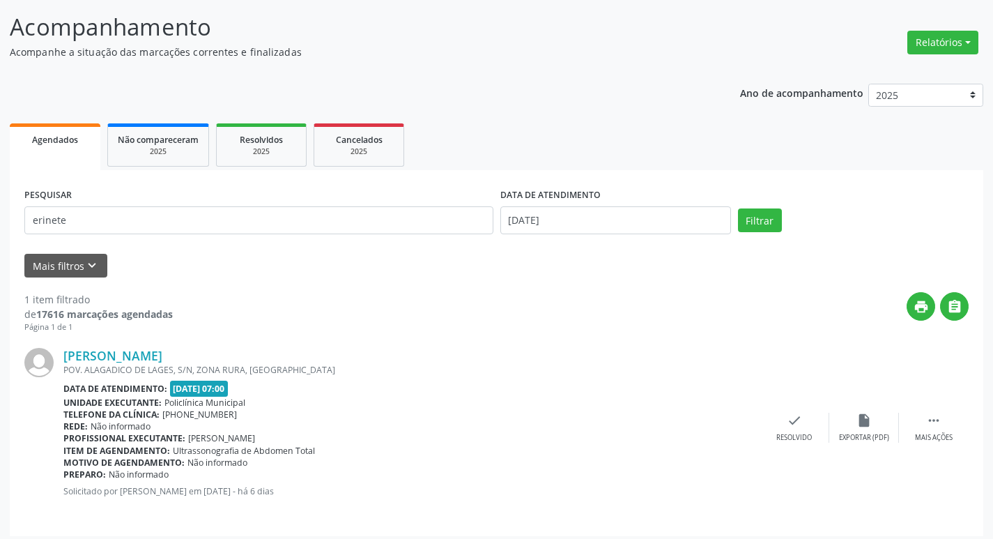
scroll to position [92, 0]
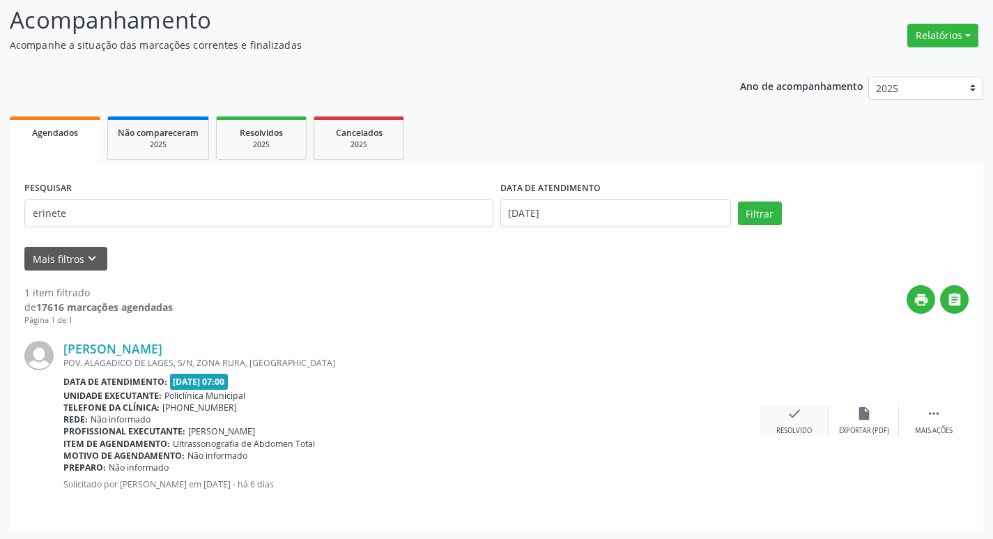
click at [808, 427] on div "Resolvido" at bounding box center [795, 431] width 36 height 10
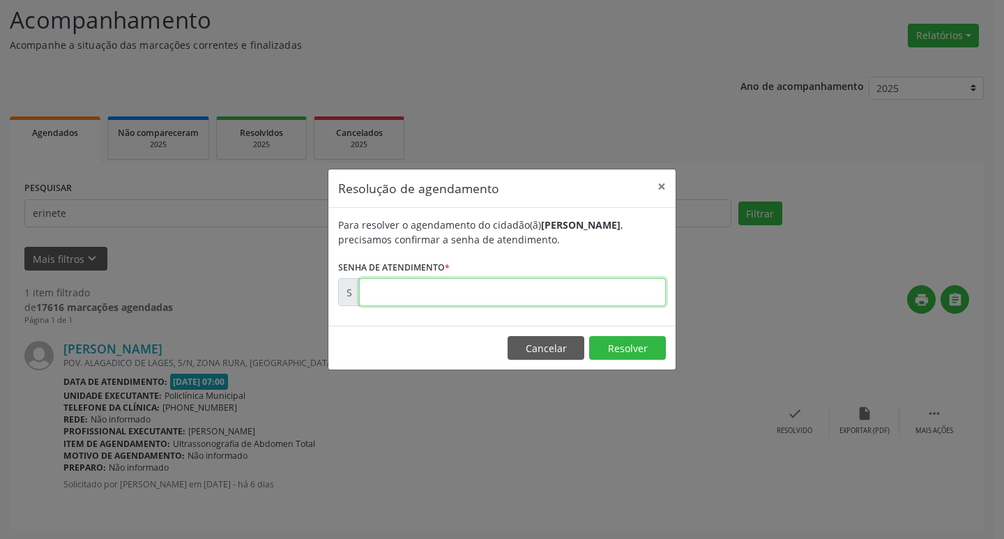
click at [496, 284] on input "text" at bounding box center [512, 292] width 307 height 28
type input "00169968"
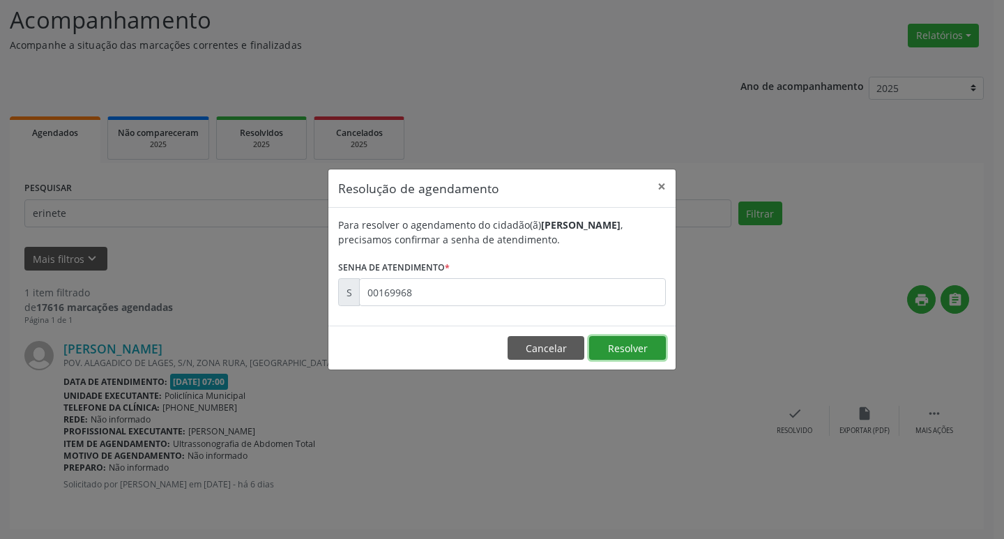
click at [592, 353] on button "Resolver" at bounding box center [627, 348] width 77 height 24
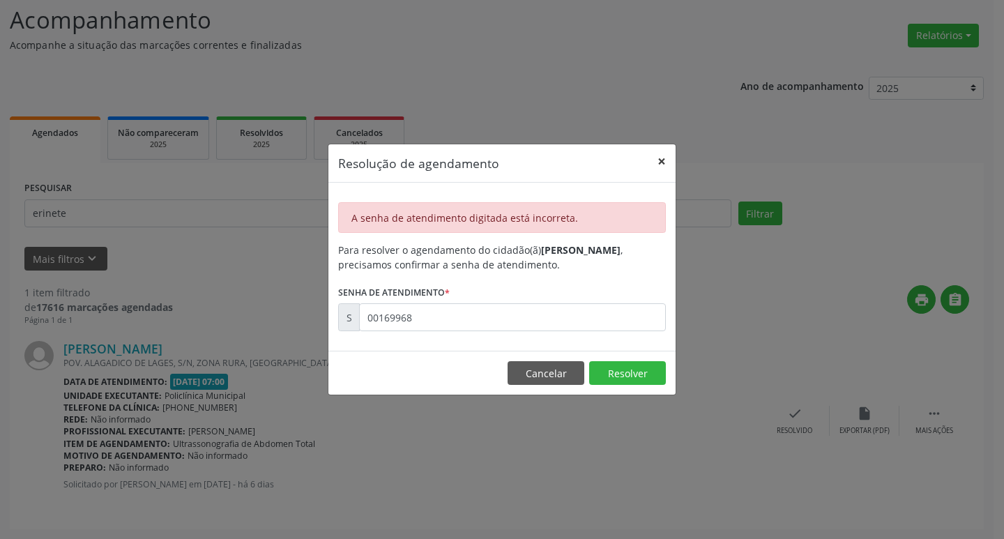
click at [665, 160] on button "×" at bounding box center [662, 161] width 28 height 34
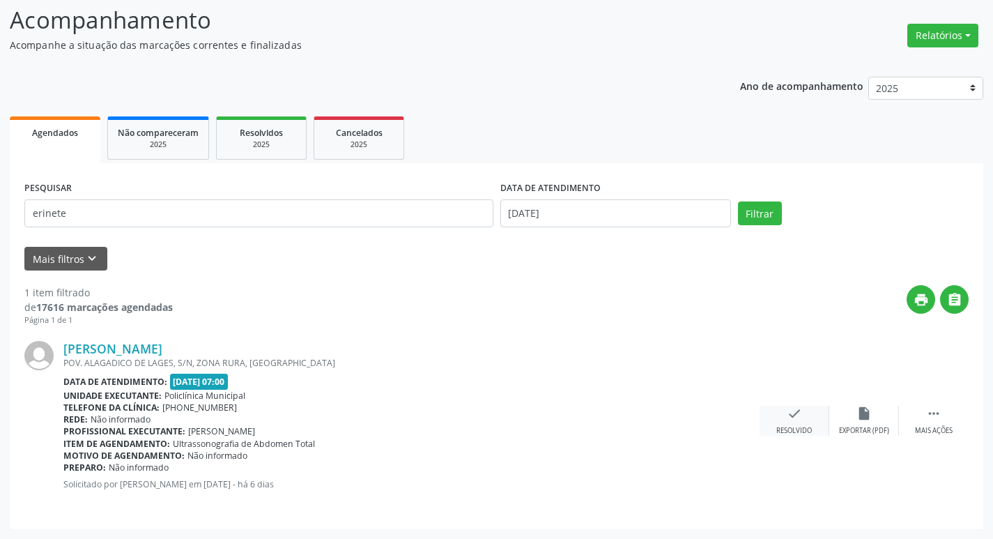
click at [798, 422] on div "check Resolvido" at bounding box center [795, 421] width 70 height 30
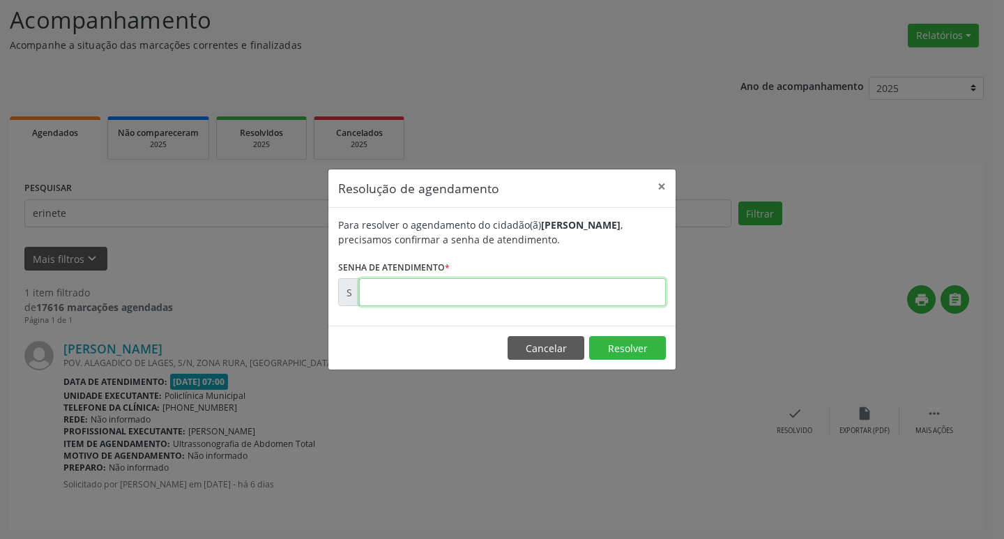
click at [499, 289] on input "text" at bounding box center [512, 292] width 307 height 28
click at [653, 185] on button "×" at bounding box center [662, 186] width 28 height 34
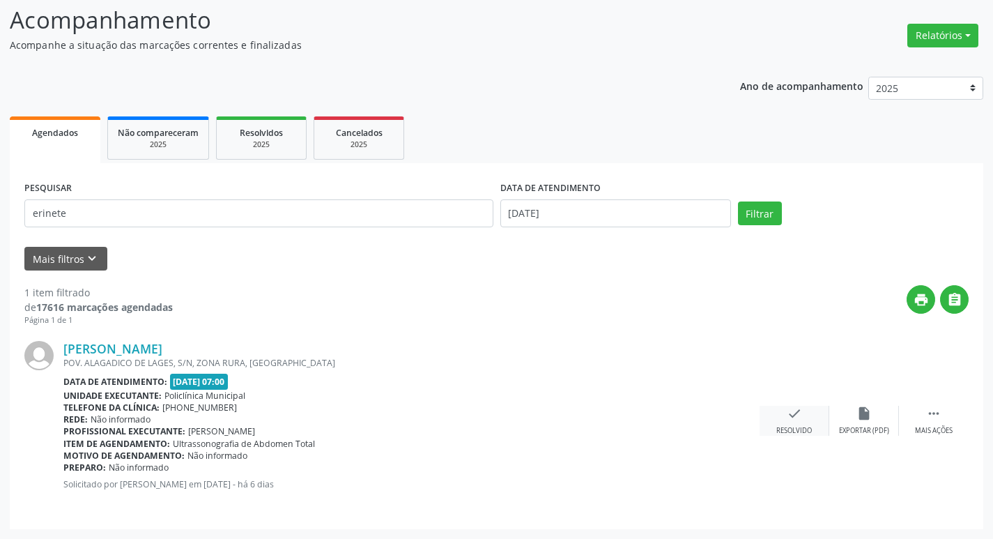
click at [794, 413] on icon "check" at bounding box center [794, 413] width 15 height 15
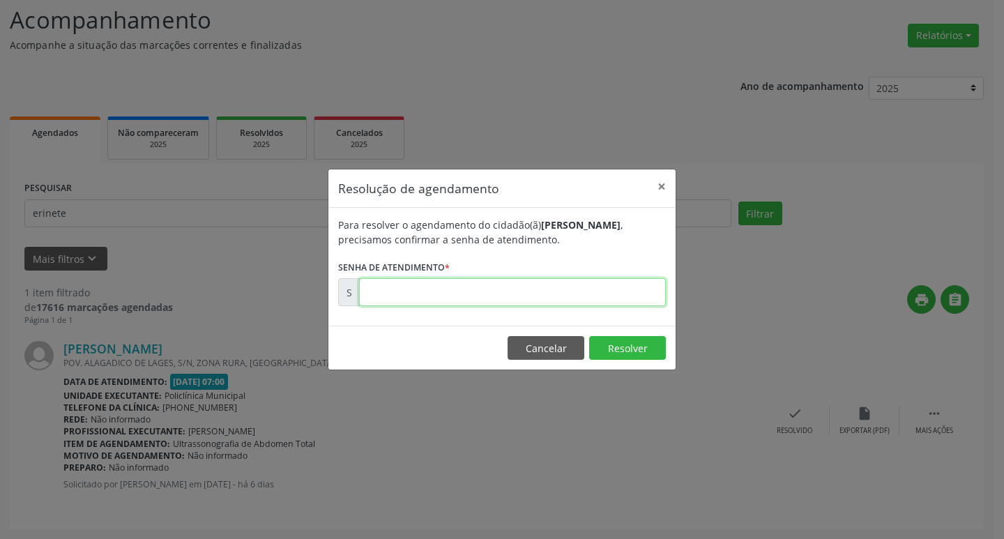
click at [531, 288] on input "text" at bounding box center [512, 292] width 307 height 28
type input "00169968"
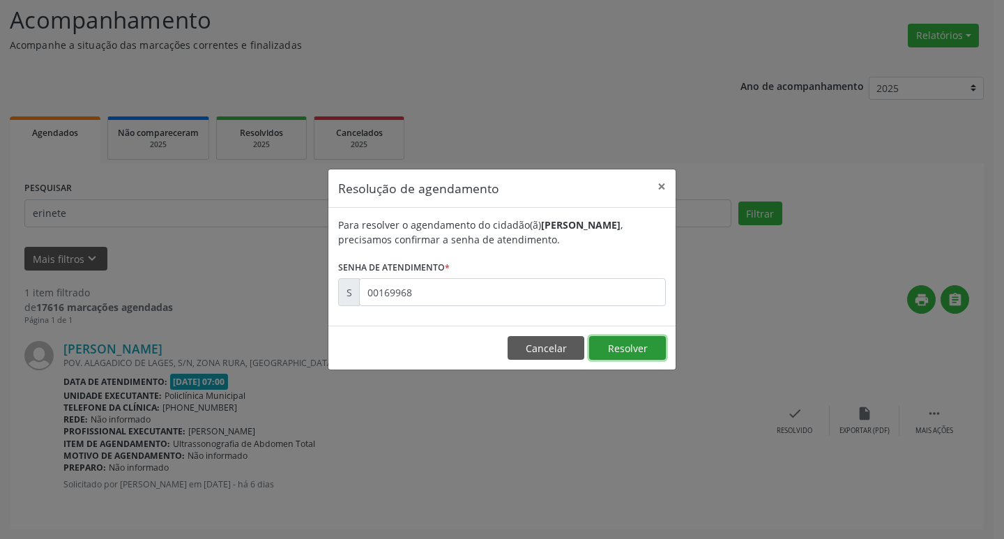
click at [612, 344] on button "Resolver" at bounding box center [627, 348] width 77 height 24
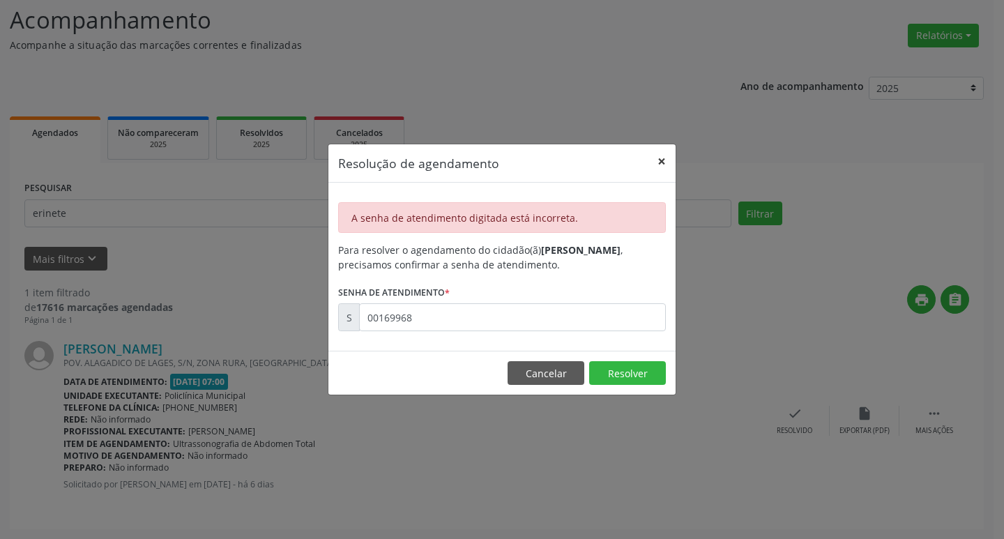
drag, startPoint x: 662, startPoint y: 159, endPoint x: 653, endPoint y: 201, distance: 43.5
click at [662, 161] on button "×" at bounding box center [662, 161] width 28 height 34
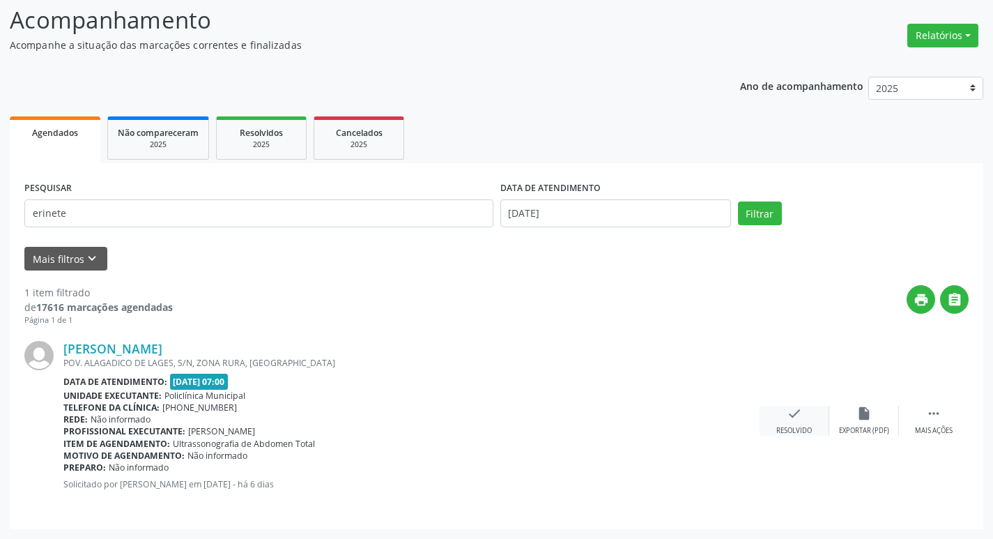
click at [783, 422] on div "check Resolvido" at bounding box center [795, 421] width 70 height 30
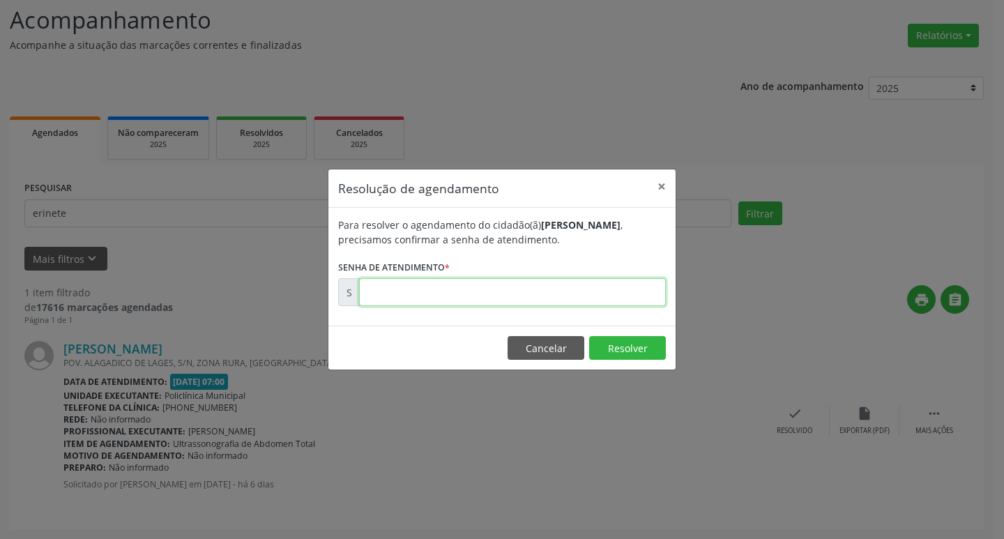
click at [623, 296] on input "text" at bounding box center [512, 292] width 307 height 28
type input "00169968"
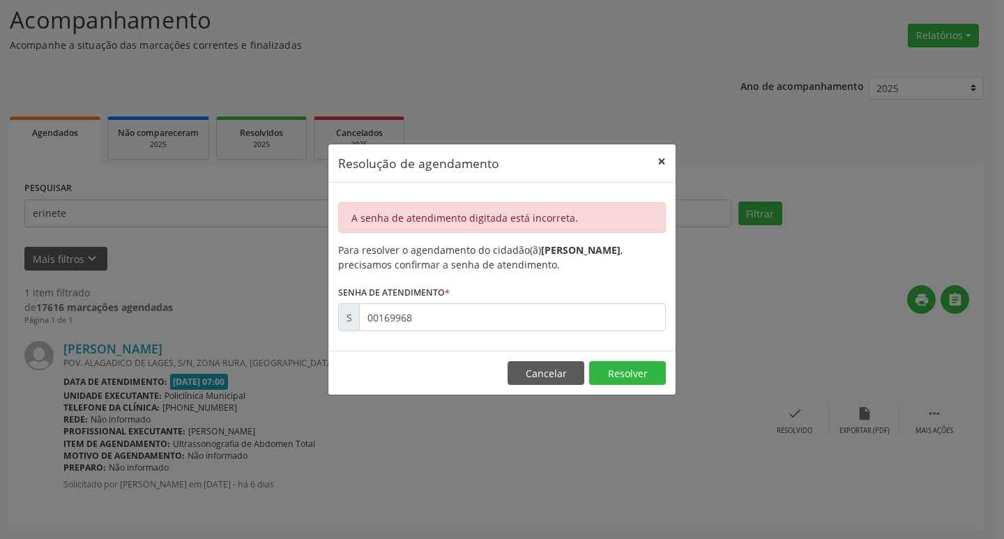
click at [663, 163] on button "×" at bounding box center [662, 161] width 28 height 34
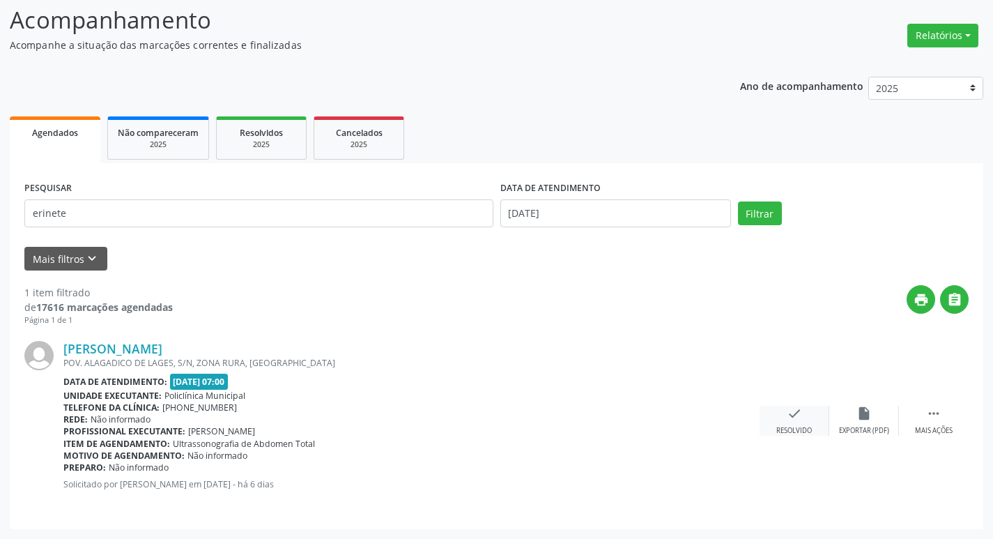
click at [793, 427] on div "Resolvido" at bounding box center [795, 431] width 36 height 10
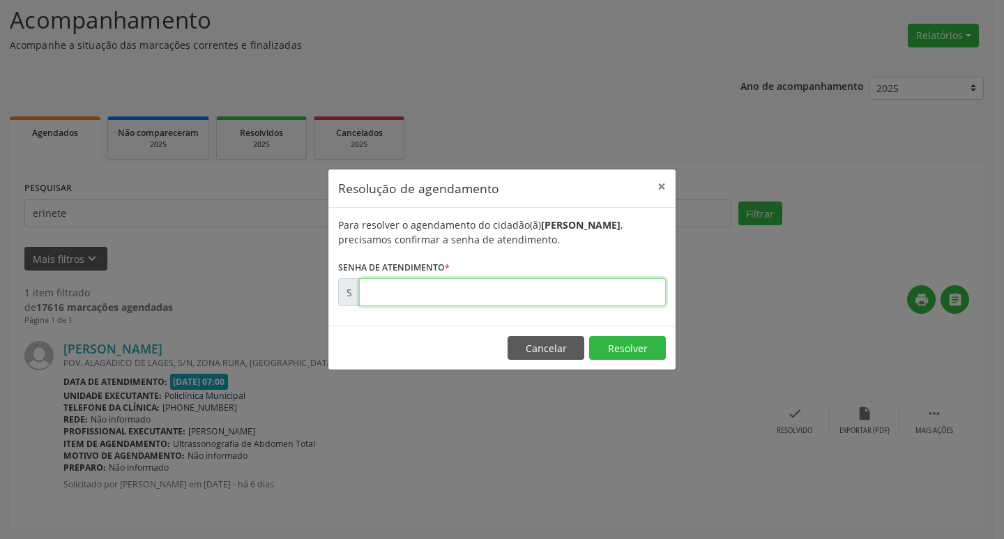
click at [486, 289] on input "text" at bounding box center [512, 292] width 307 height 28
type input "00170118"
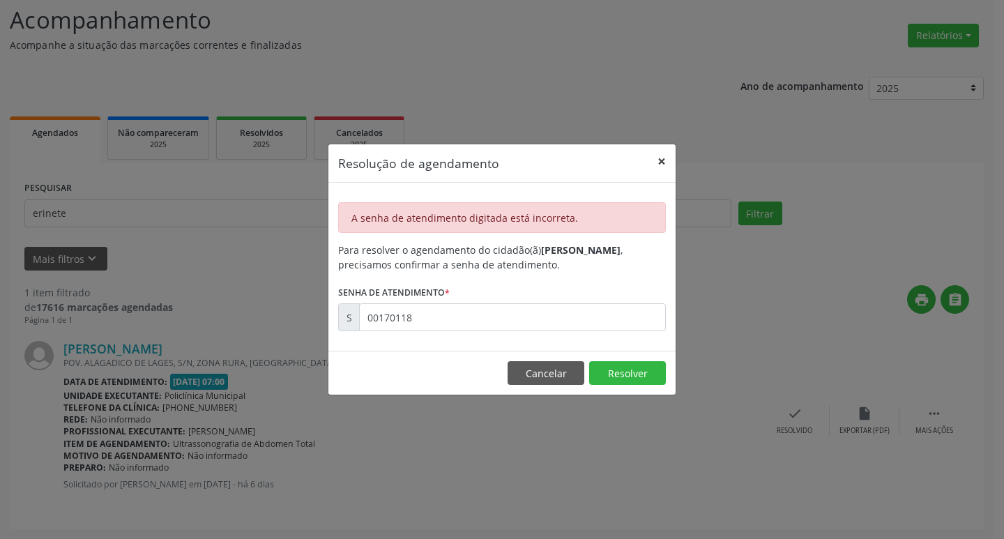
click at [664, 167] on button "×" at bounding box center [662, 161] width 28 height 34
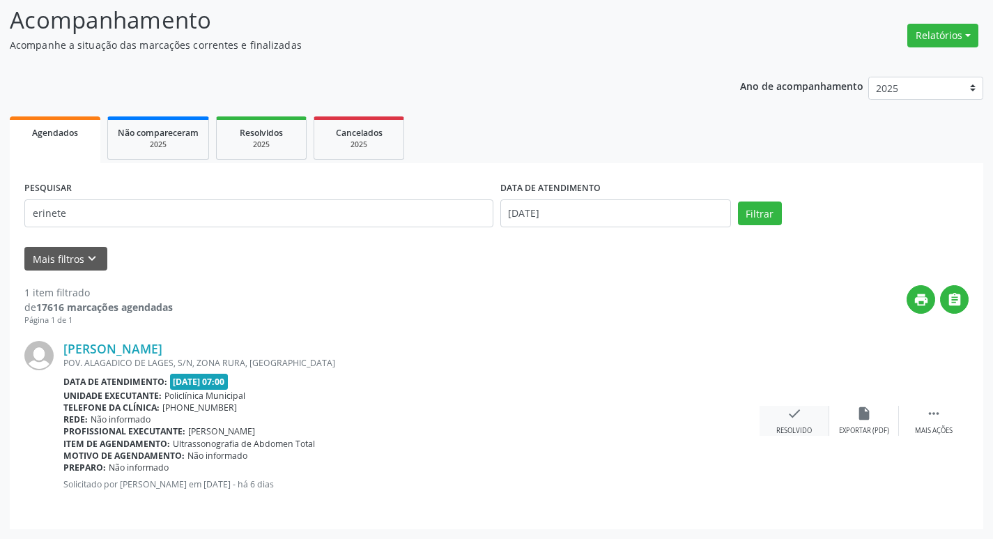
click at [776, 425] on div "check Resolvido" at bounding box center [795, 421] width 70 height 30
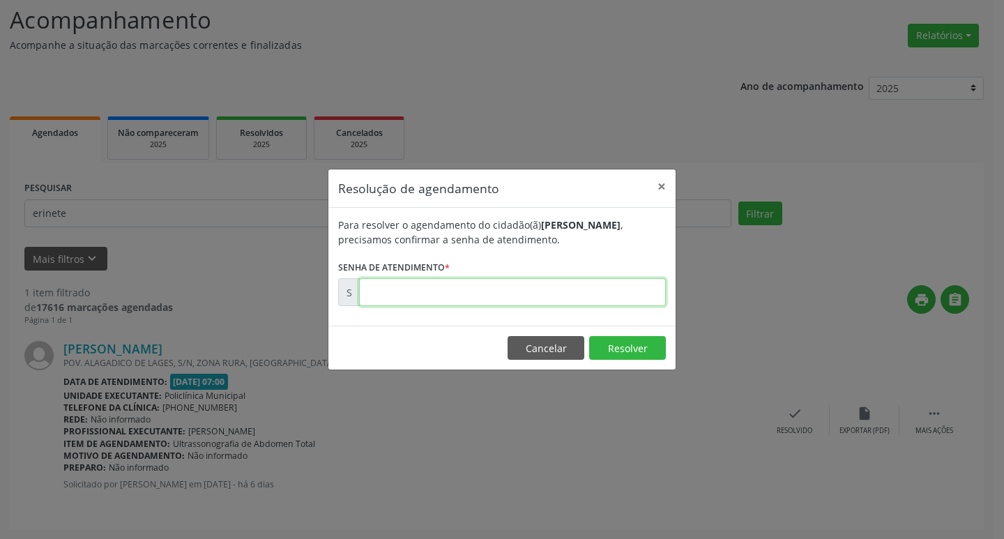
click at [459, 293] on input "text" at bounding box center [512, 292] width 307 height 28
type input "00170118"
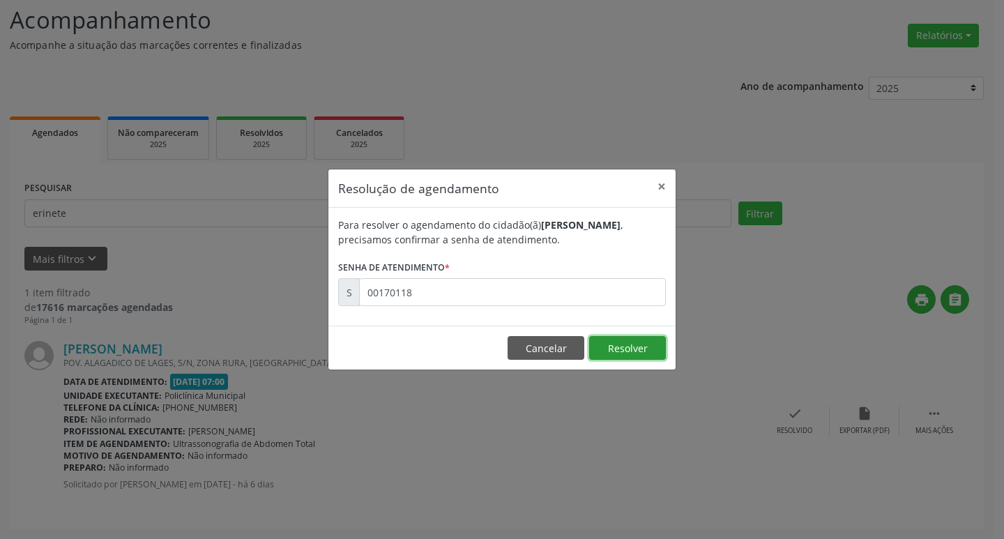
click at [611, 339] on button "Resolver" at bounding box center [627, 348] width 77 height 24
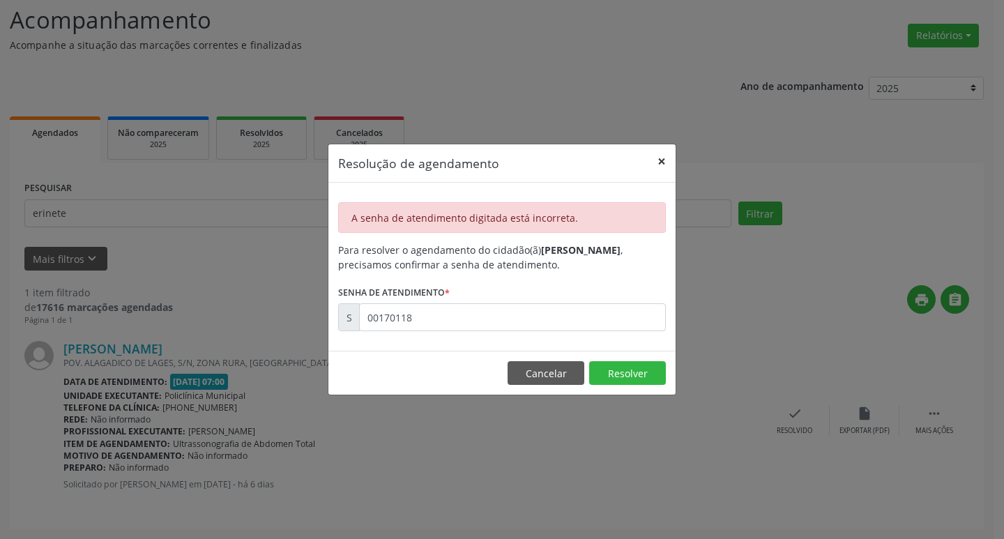
click at [657, 154] on button "×" at bounding box center [662, 161] width 28 height 34
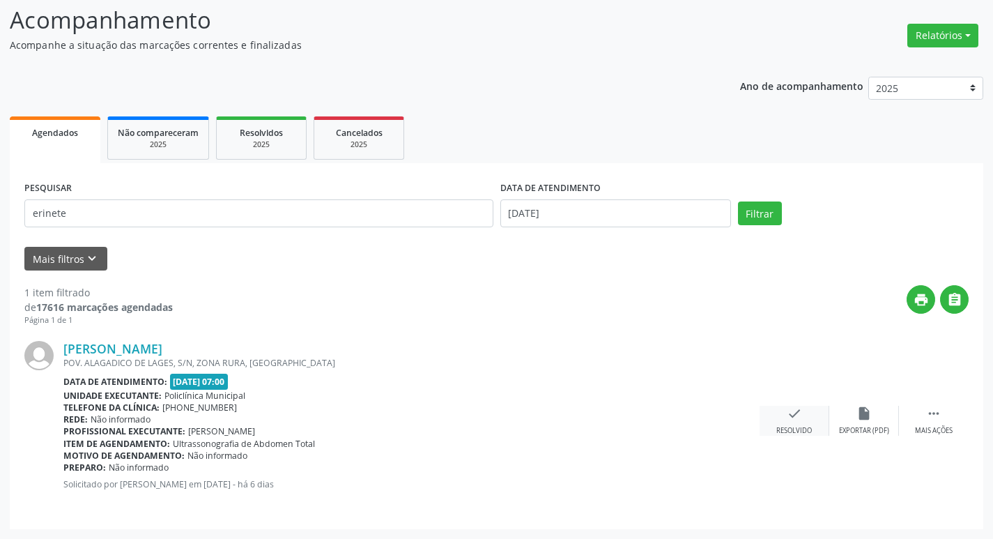
click at [812, 413] on div "check Resolvido" at bounding box center [795, 421] width 70 height 30
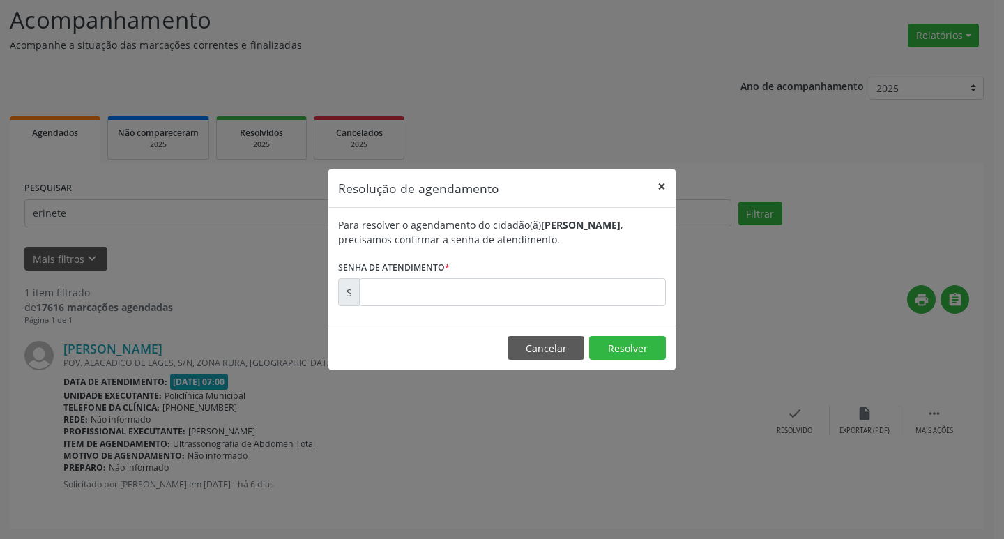
click at [658, 185] on button "×" at bounding box center [662, 186] width 28 height 34
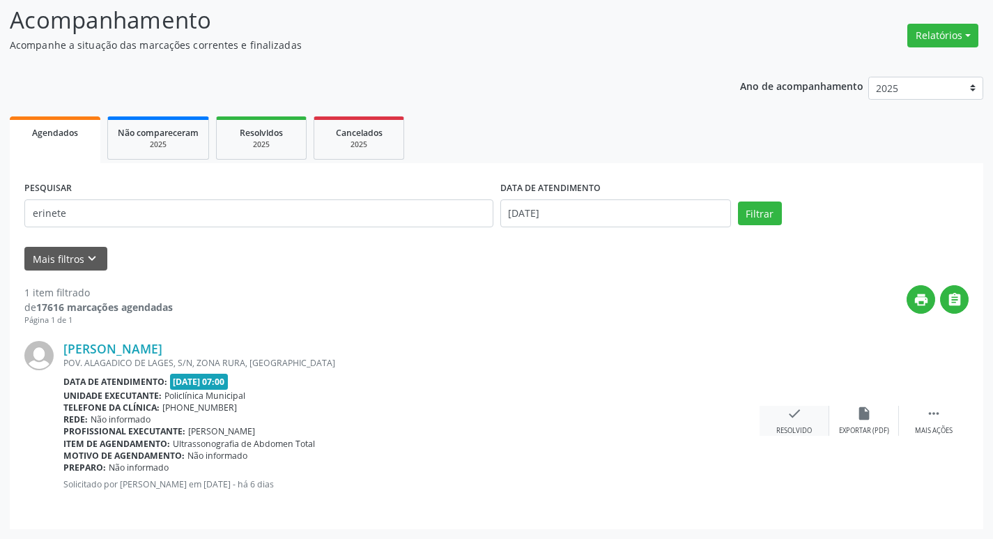
click at [810, 418] on div "check Resolvido" at bounding box center [795, 421] width 70 height 30
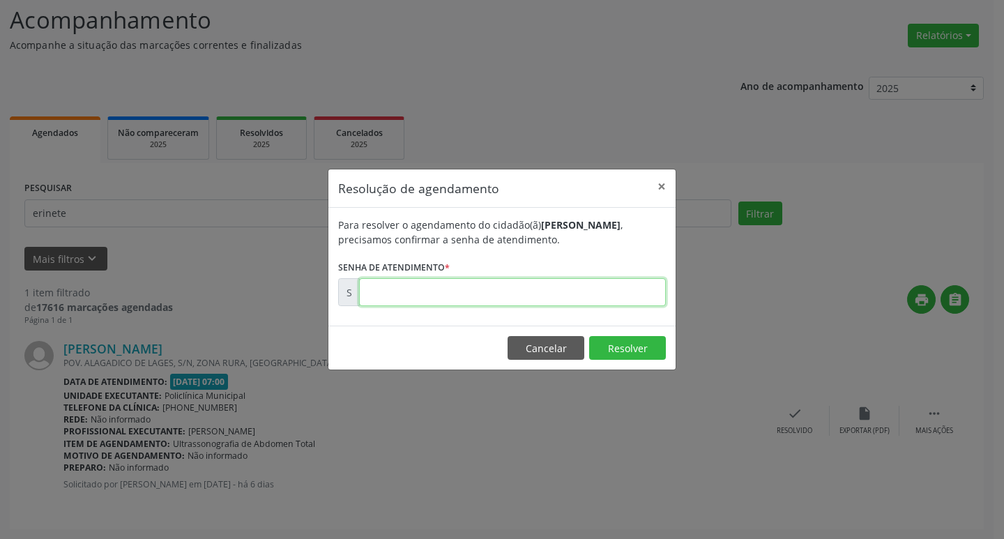
click at [619, 290] on input "text" at bounding box center [512, 292] width 307 height 28
type input "00169924"
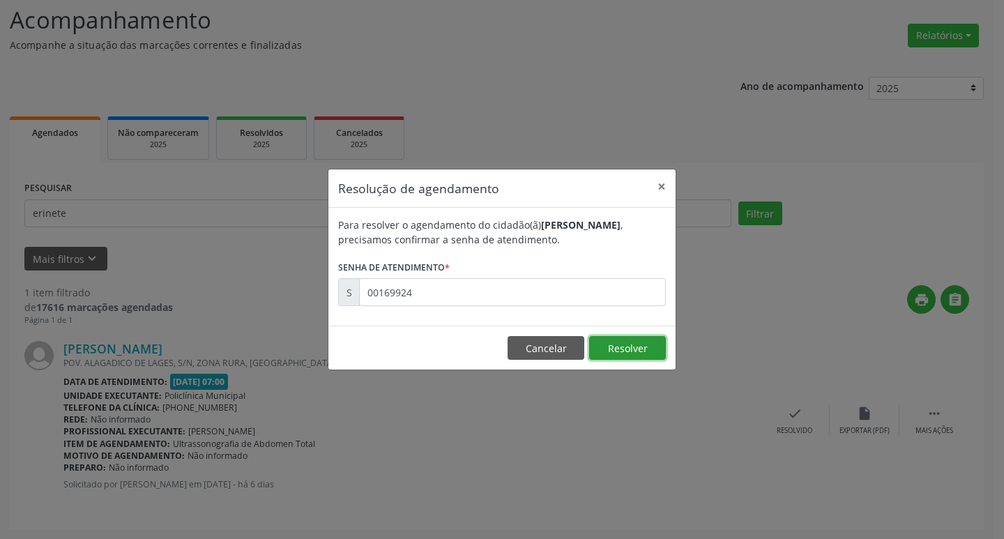
click at [641, 349] on button "Resolver" at bounding box center [627, 348] width 77 height 24
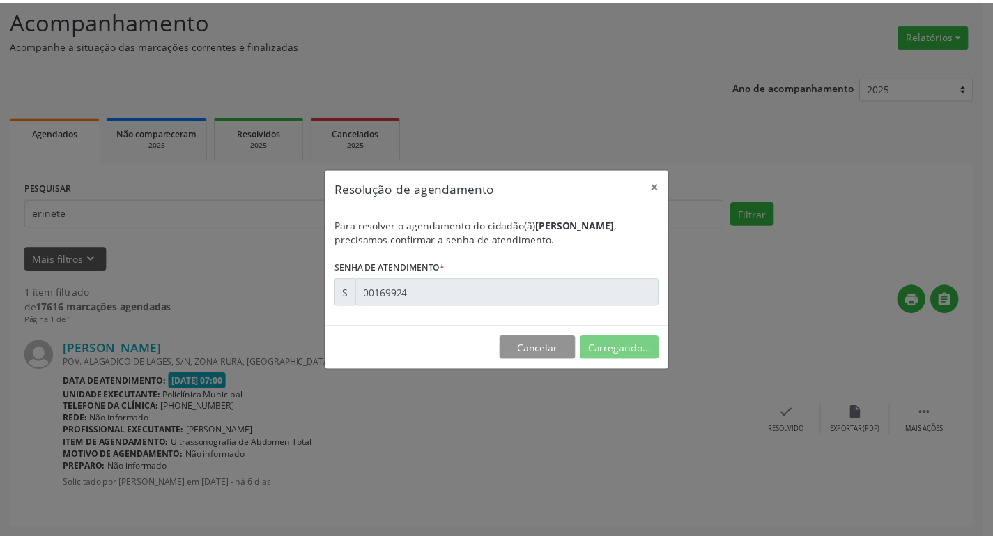
scroll to position [0, 0]
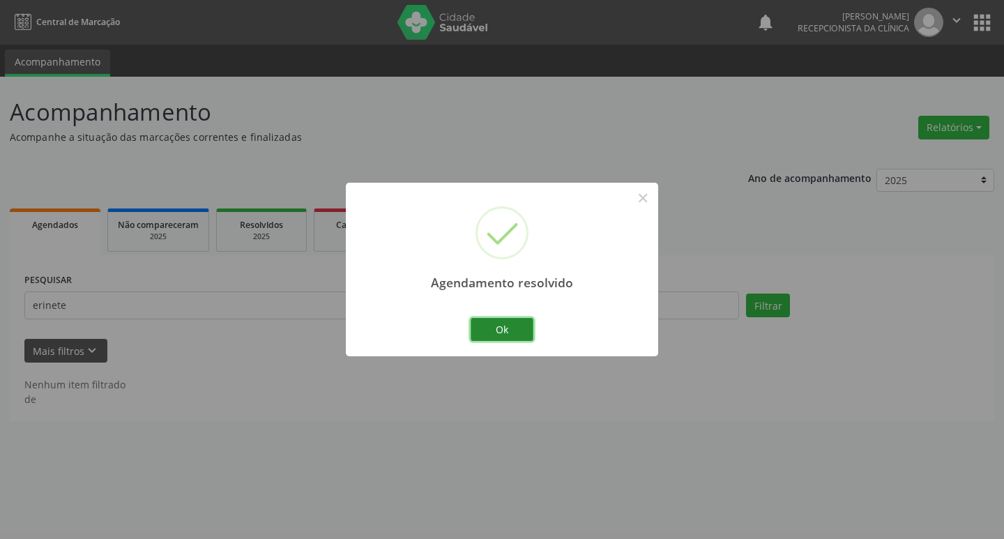
click at [528, 326] on button "Ok" at bounding box center [502, 330] width 63 height 24
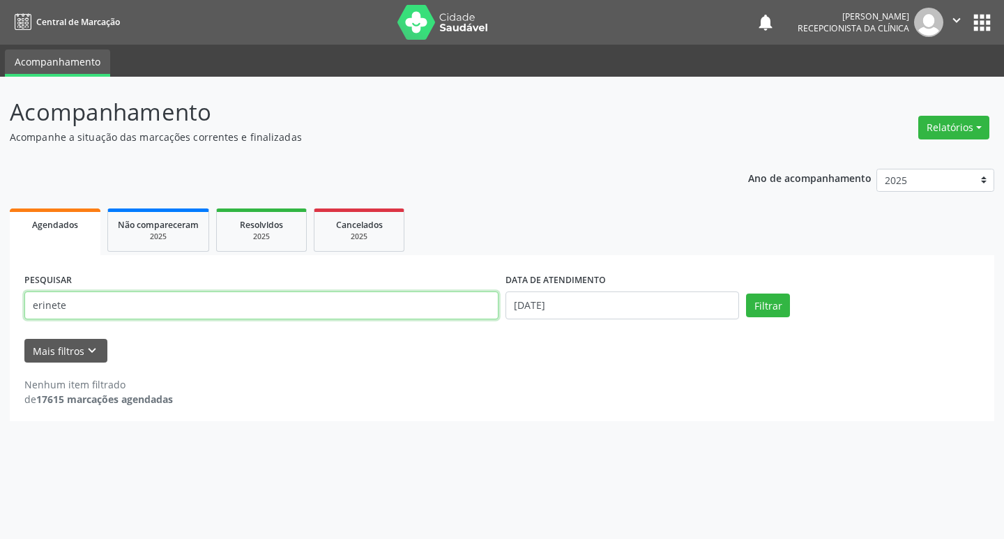
click at [91, 301] on input "erinete" at bounding box center [261, 305] width 474 height 28
type input "e"
type input "[PERSON_NAME]"
click at [764, 307] on button "Filtrar" at bounding box center [768, 306] width 44 height 24
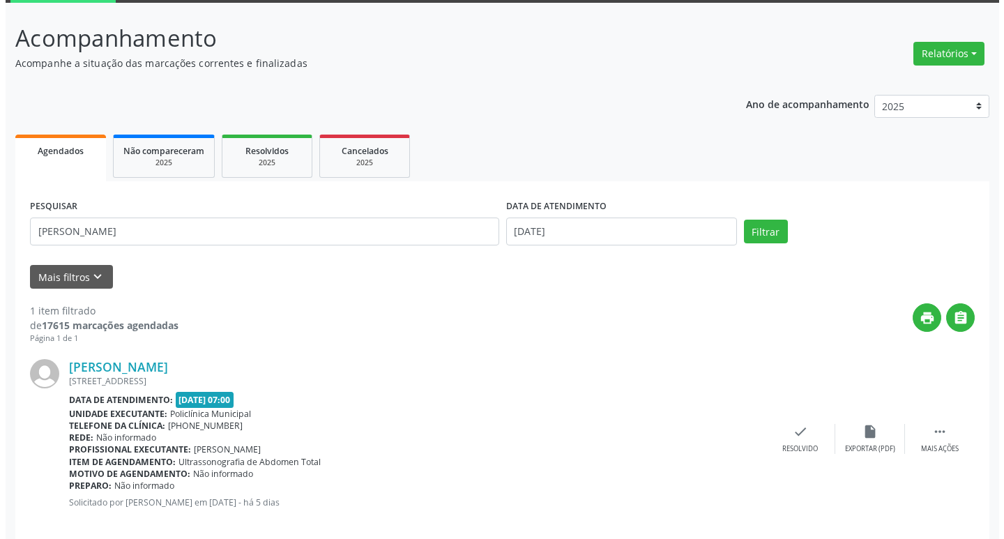
scroll to position [92, 0]
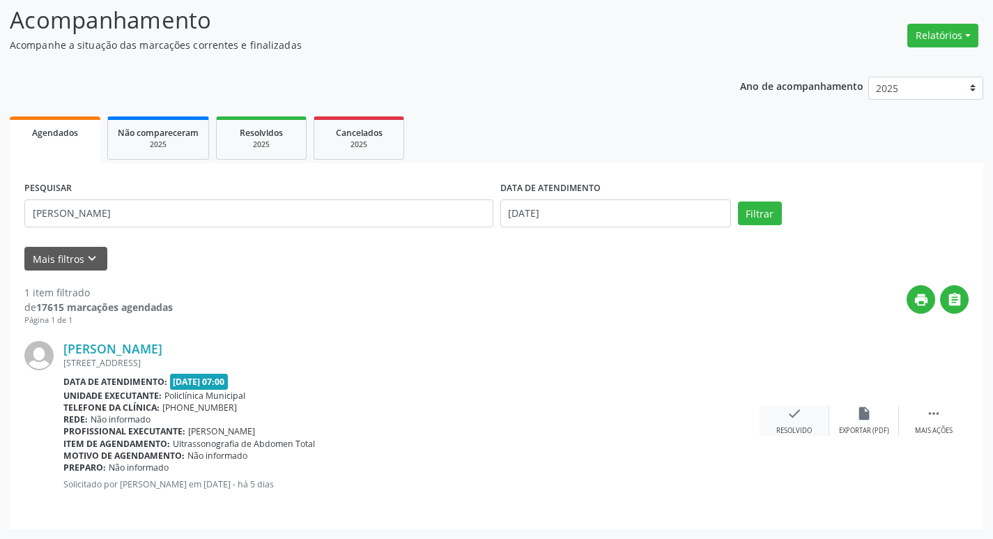
click at [783, 413] on div "check Resolvido" at bounding box center [795, 421] width 70 height 30
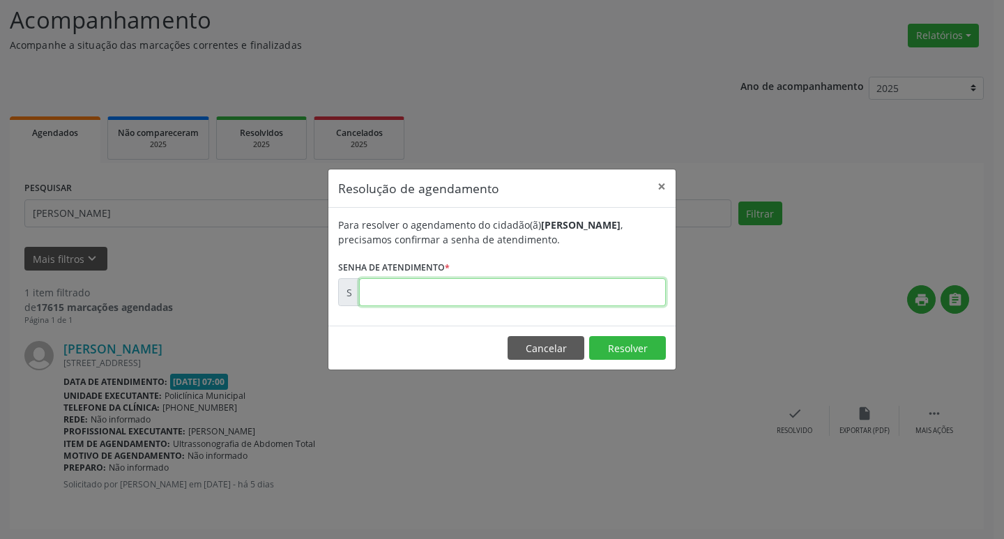
click at [480, 282] on input "text" at bounding box center [512, 292] width 307 height 28
type input "00170136"
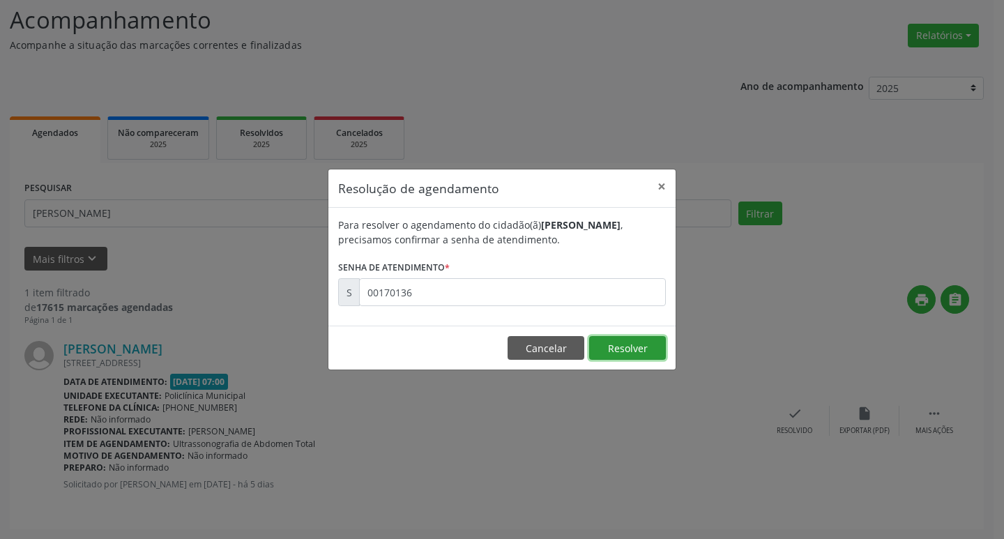
click at [602, 350] on button "Resolver" at bounding box center [627, 348] width 77 height 24
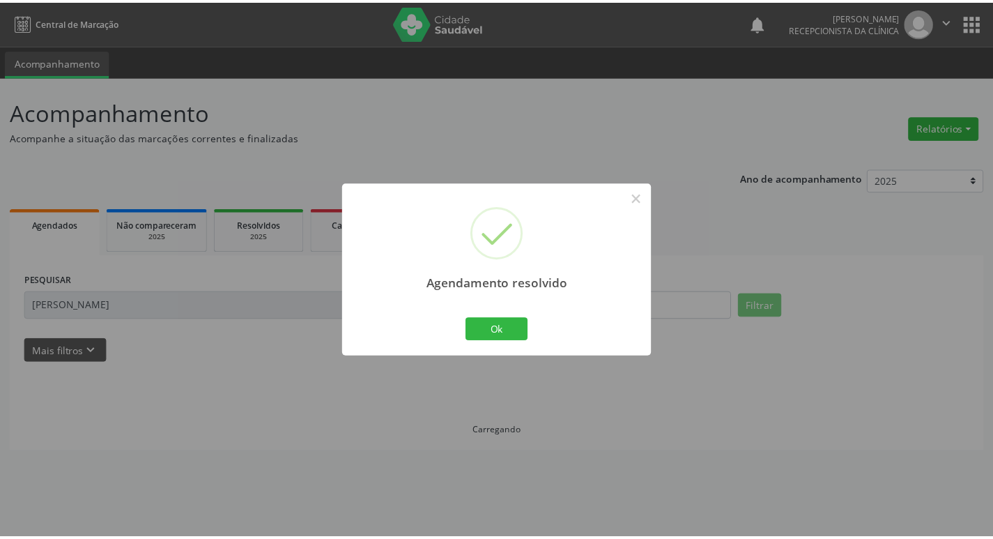
scroll to position [0, 0]
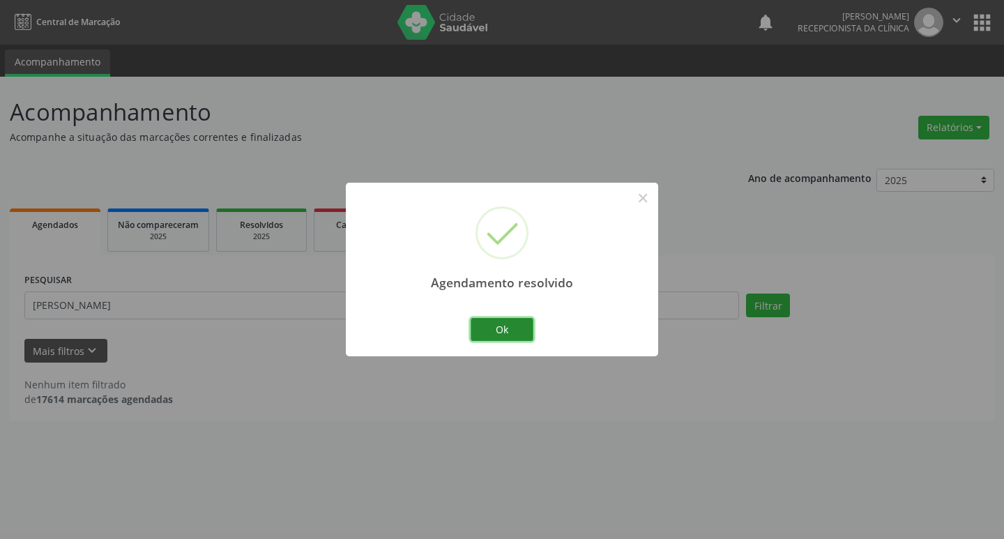
click at [512, 330] on button "Ok" at bounding box center [502, 330] width 63 height 24
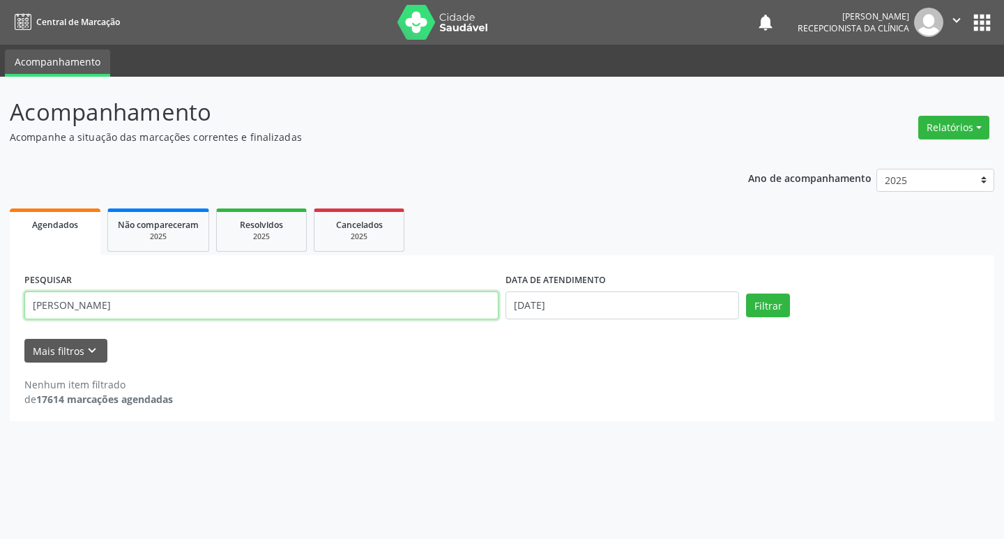
click at [75, 298] on input "[PERSON_NAME]" at bounding box center [261, 305] width 474 height 28
type input "m"
type input "dayana"
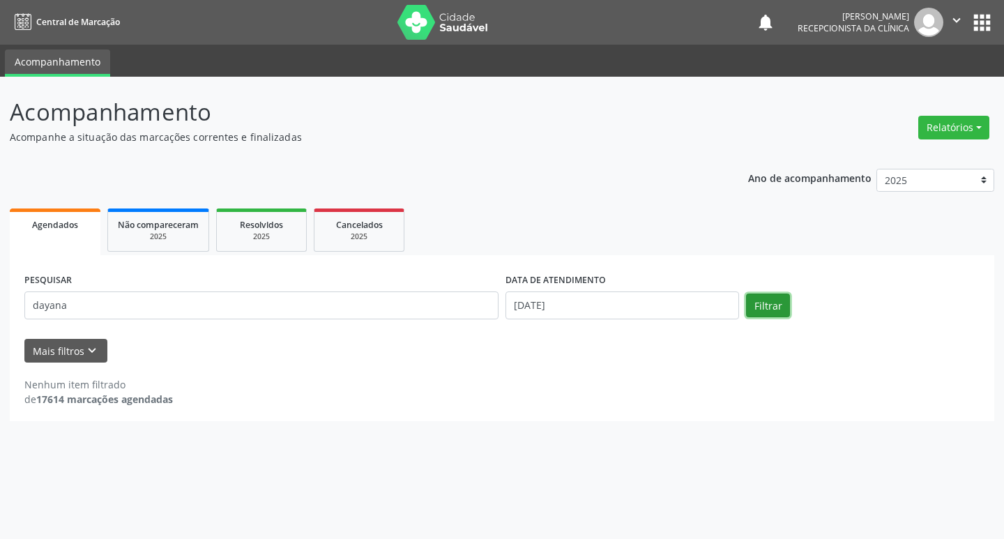
click at [752, 295] on button "Filtrar" at bounding box center [768, 306] width 44 height 24
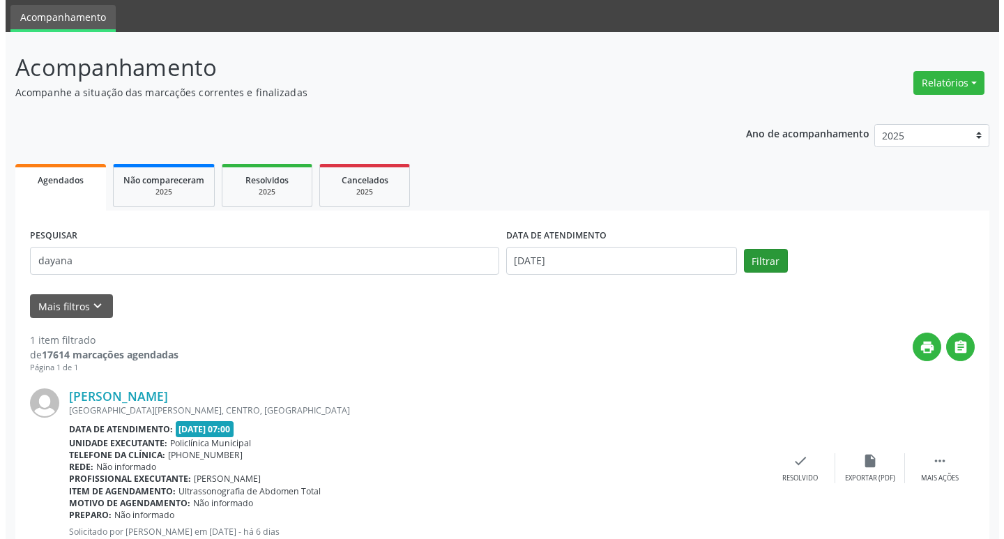
scroll to position [92, 0]
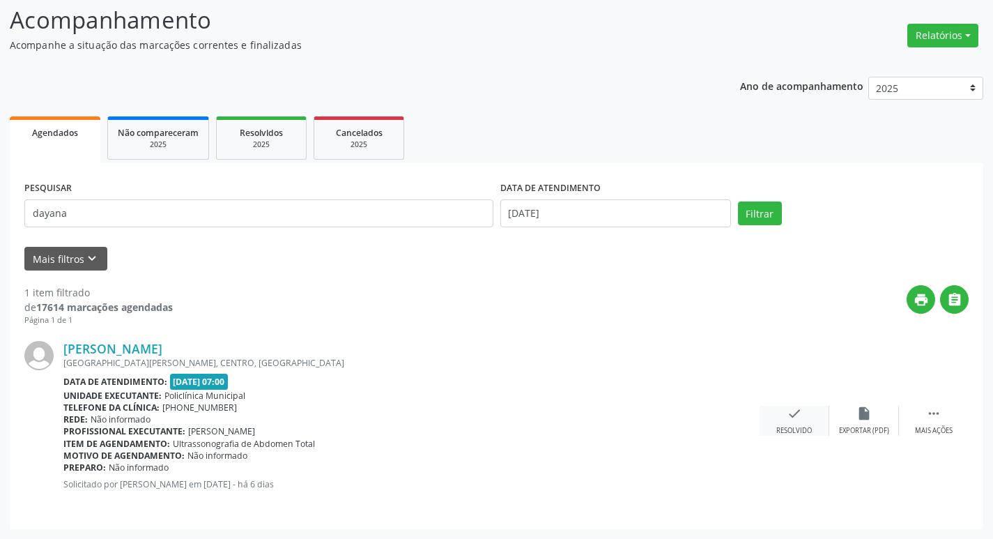
click at [789, 421] on div "check Resolvido" at bounding box center [795, 421] width 70 height 30
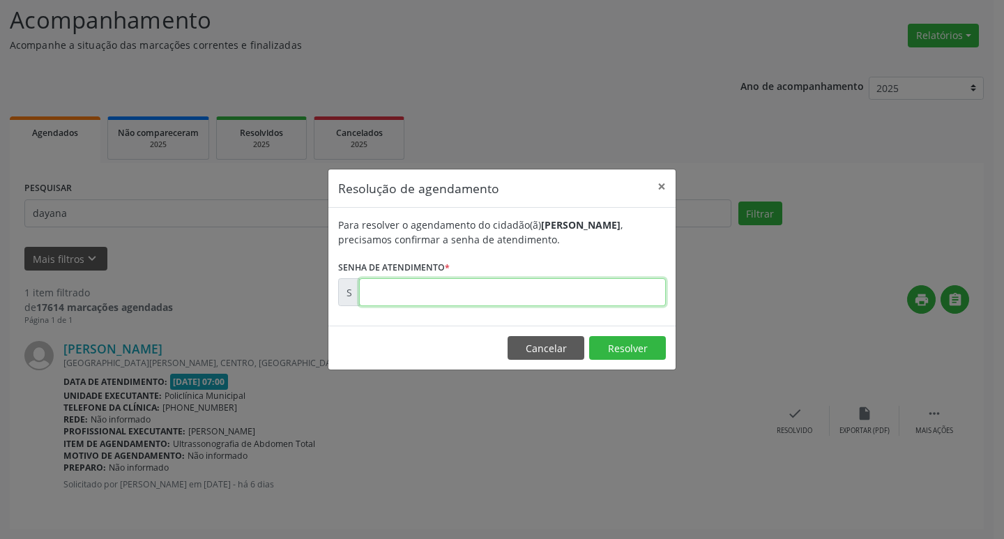
click at [628, 289] on input "text" at bounding box center [512, 292] width 307 height 28
type input "00169966"
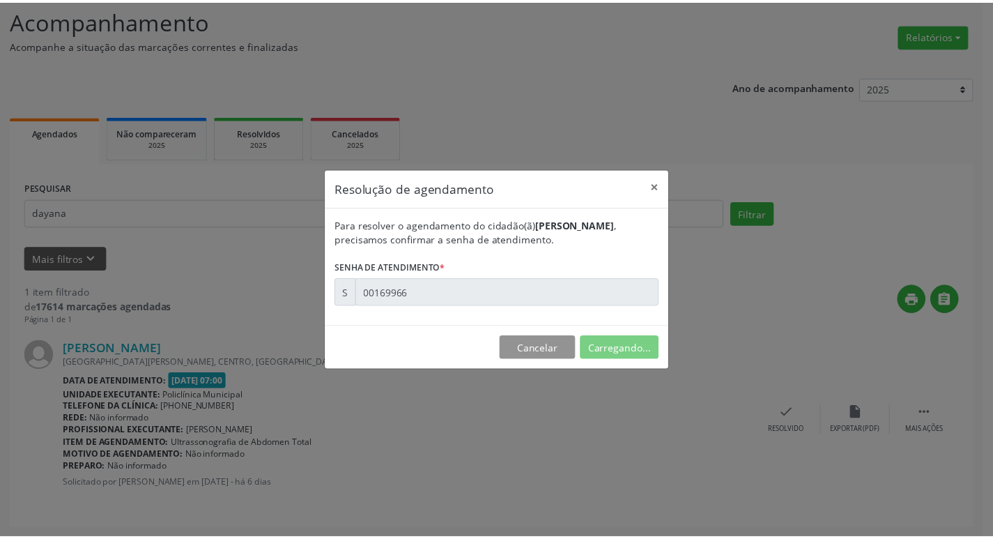
scroll to position [0, 0]
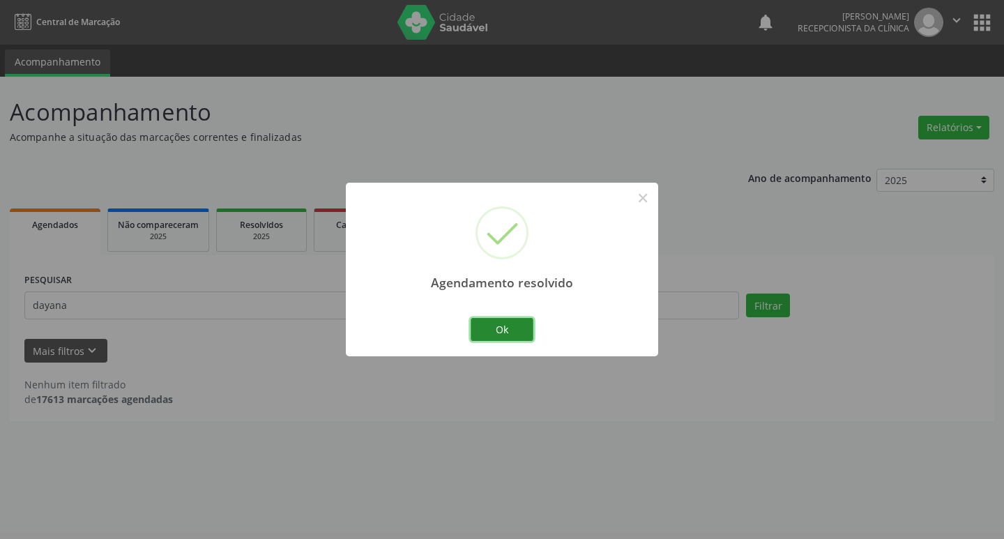
click at [497, 330] on button "Ok" at bounding box center [502, 330] width 63 height 24
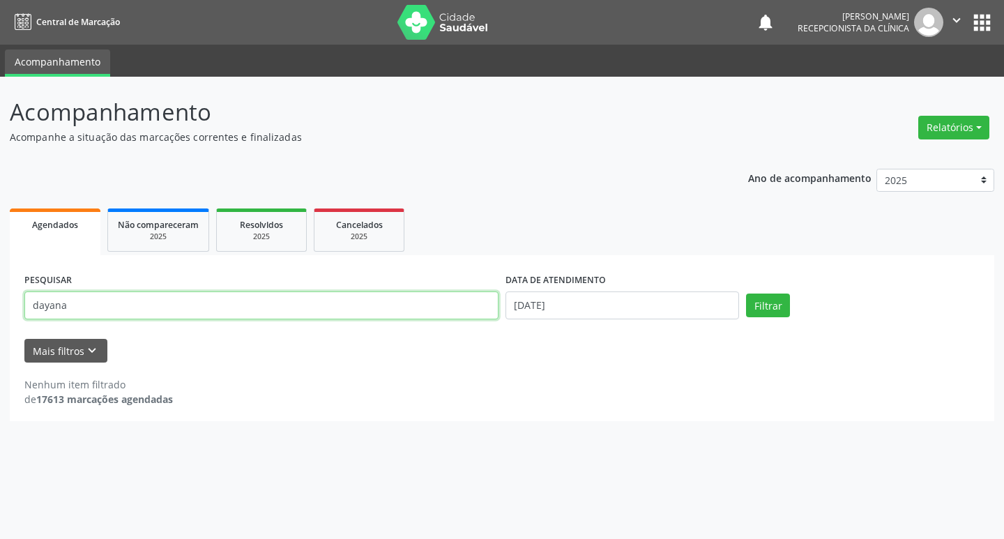
click at [135, 302] on input "dayana" at bounding box center [261, 305] width 474 height 28
type input "d"
type input "edmar"
click at [782, 309] on button "Filtrar" at bounding box center [768, 306] width 44 height 24
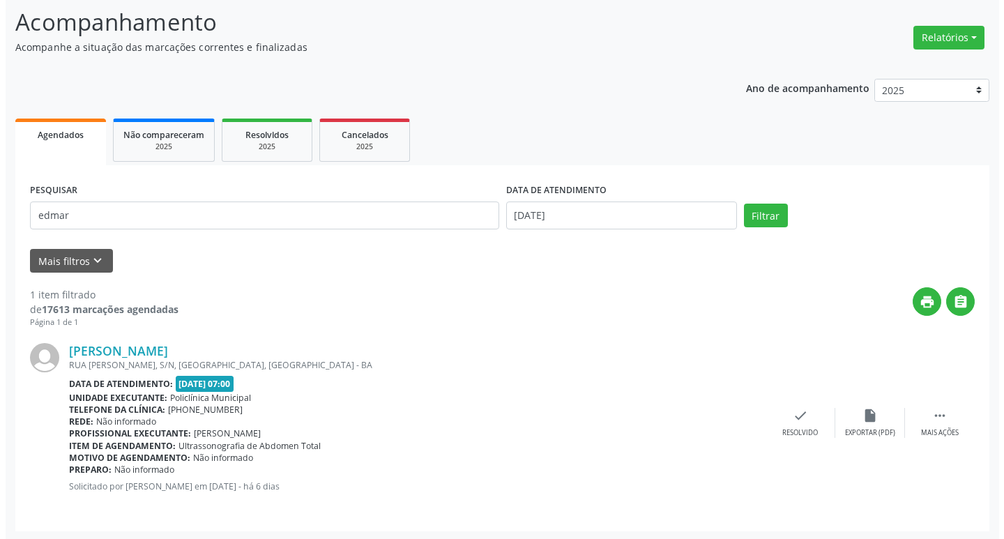
scroll to position [92, 0]
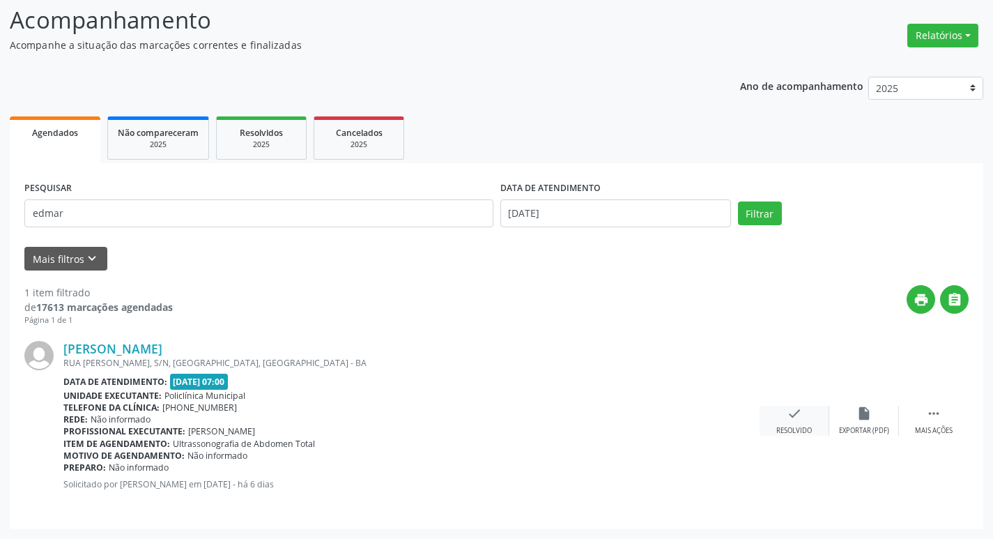
click at [803, 422] on div "check Resolvido" at bounding box center [795, 421] width 70 height 30
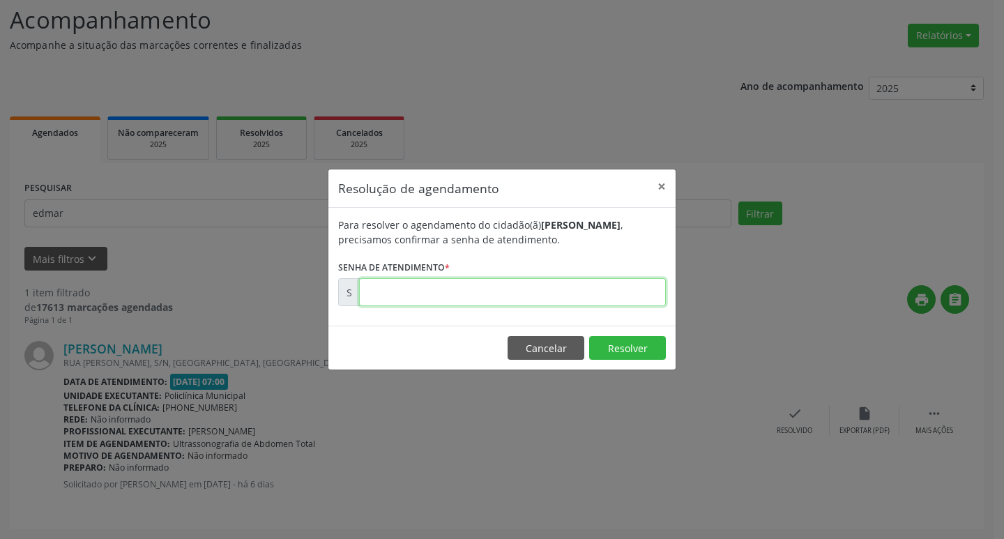
click at [609, 296] on input "text" at bounding box center [512, 292] width 307 height 28
type input "00169988"
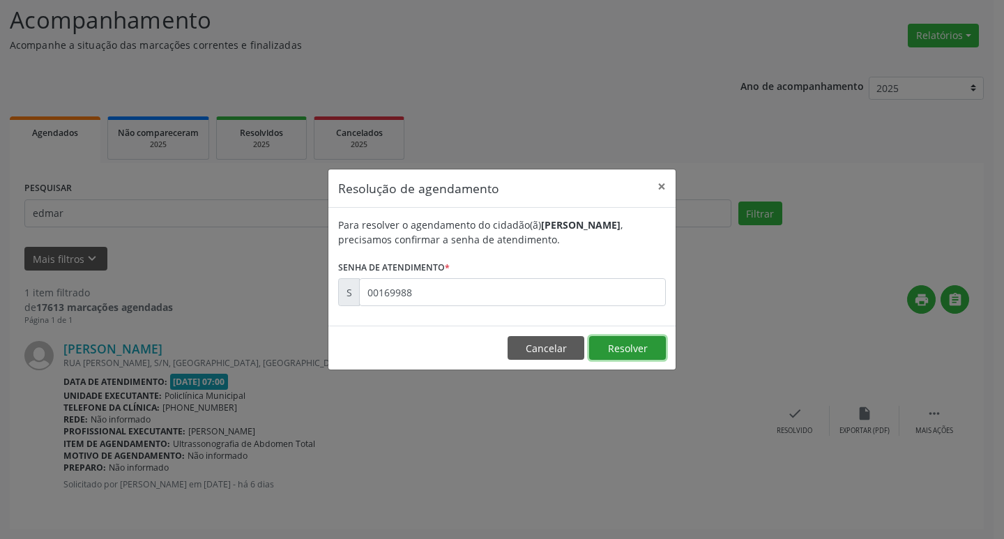
click at [653, 351] on button "Resolver" at bounding box center [627, 348] width 77 height 24
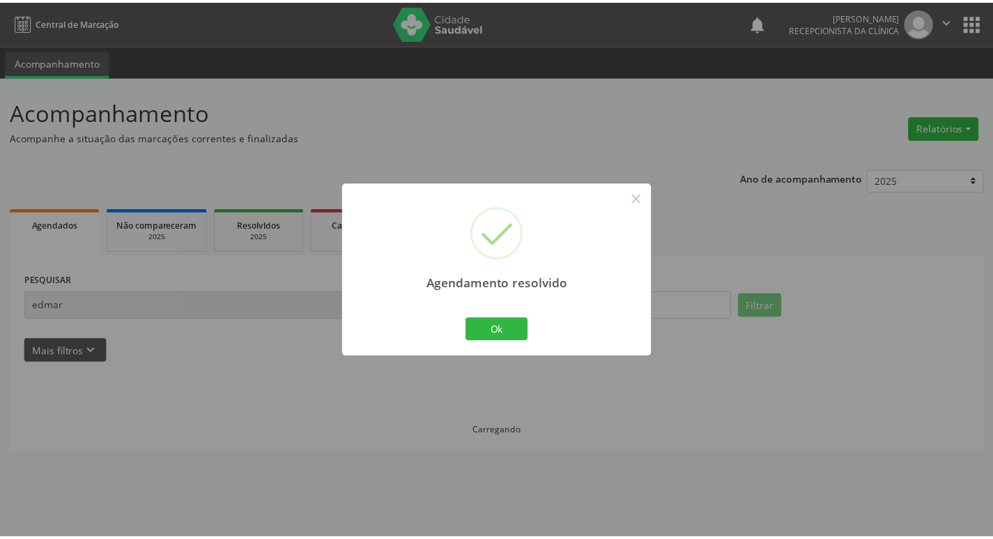
scroll to position [0, 0]
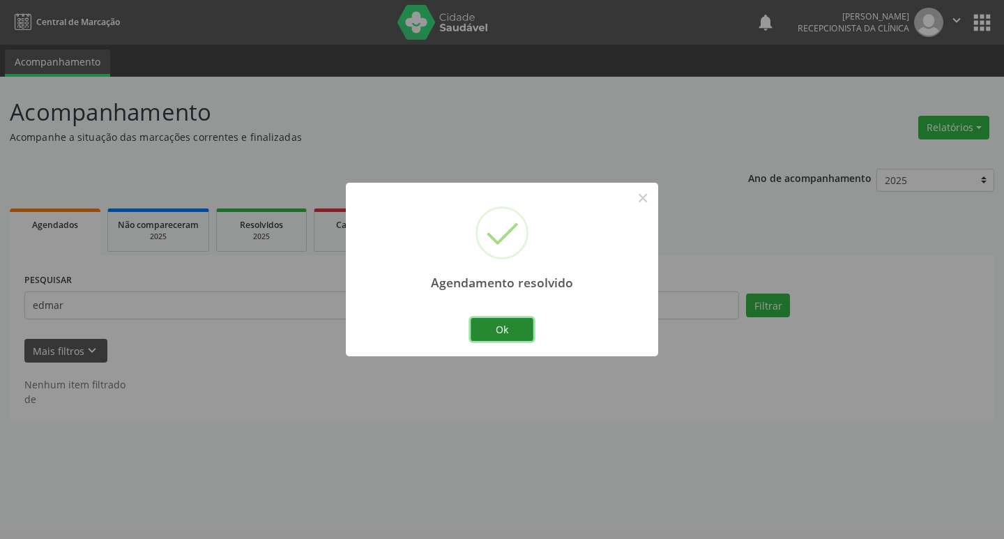
click at [502, 328] on button "Ok" at bounding box center [502, 330] width 63 height 24
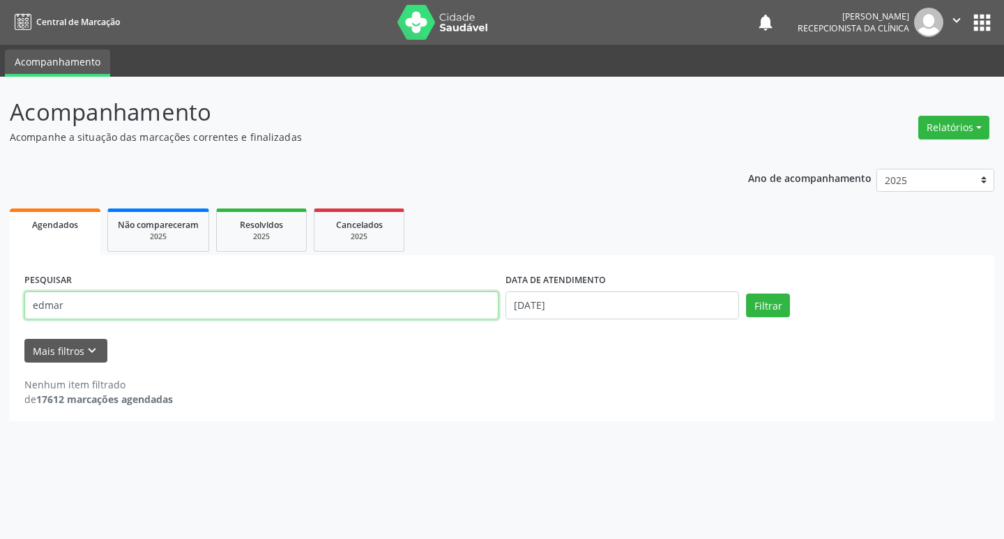
click at [99, 300] on input "edmar" at bounding box center [261, 305] width 474 height 28
type input "e"
click at [136, 303] on input "text" at bounding box center [261, 305] width 474 height 28
type input "regina"
click at [769, 301] on button "Filtrar" at bounding box center [768, 306] width 44 height 24
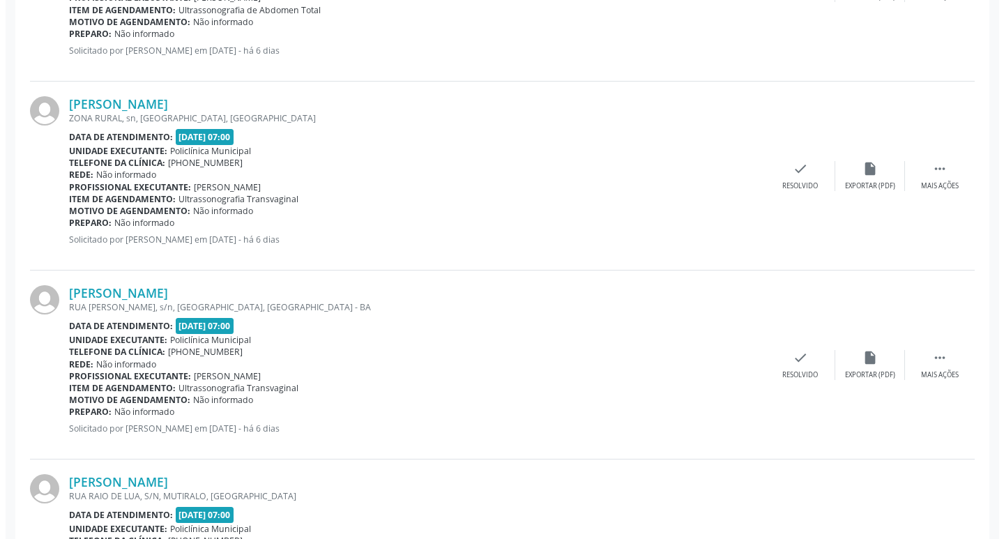
scroll to position [660, 0]
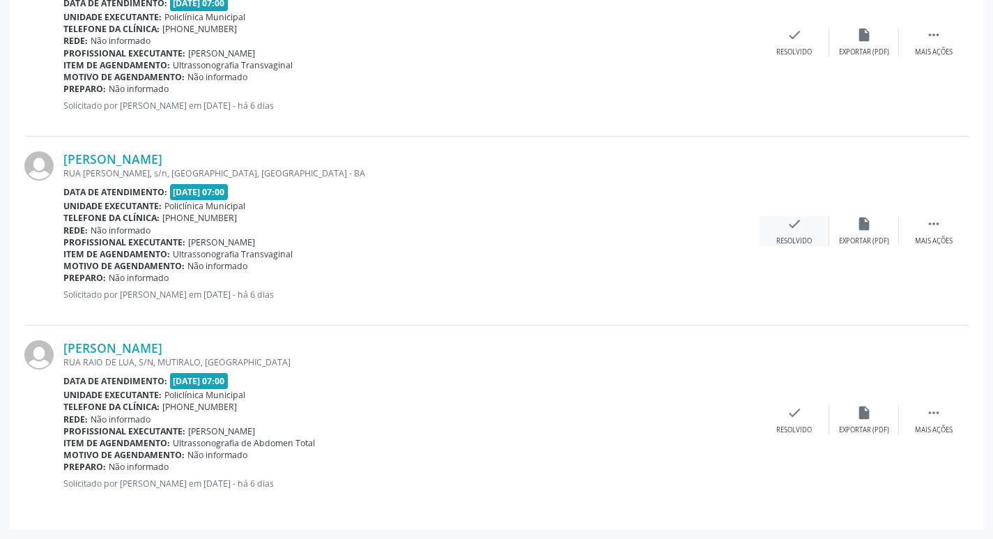
click at [804, 226] on div "check Resolvido" at bounding box center [795, 231] width 70 height 30
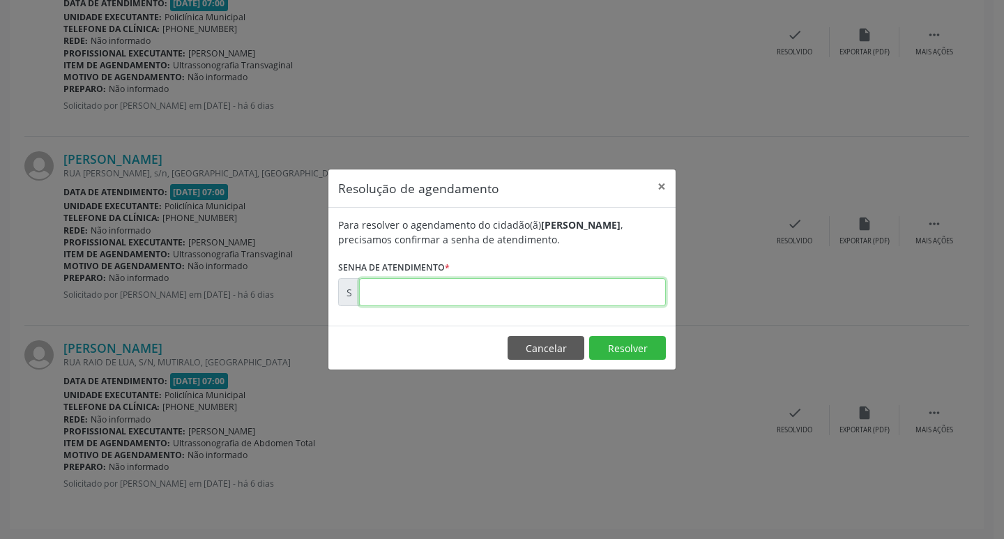
click at [574, 294] on input "text" at bounding box center [512, 292] width 307 height 28
type input "00169923"
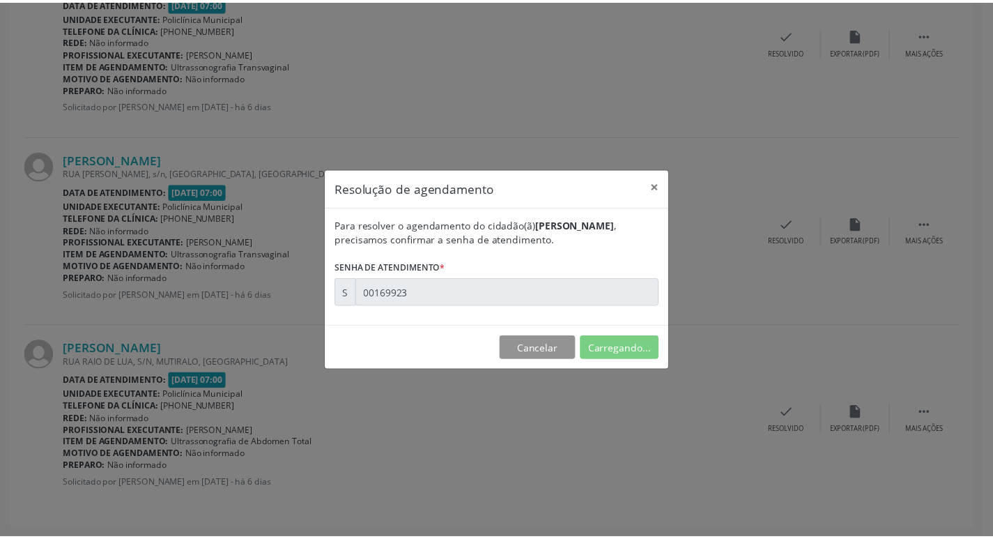
scroll to position [0, 0]
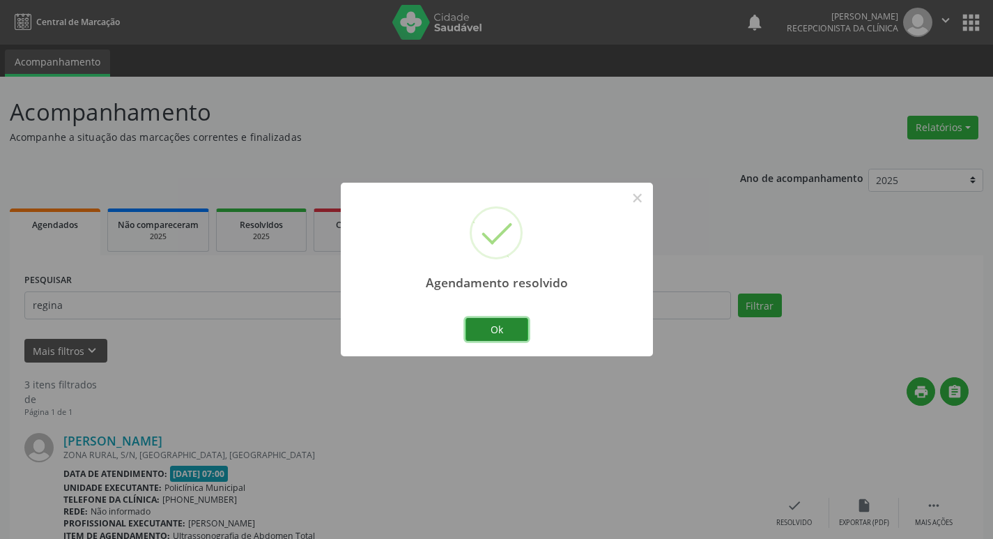
click at [517, 326] on button "Ok" at bounding box center [497, 330] width 63 height 24
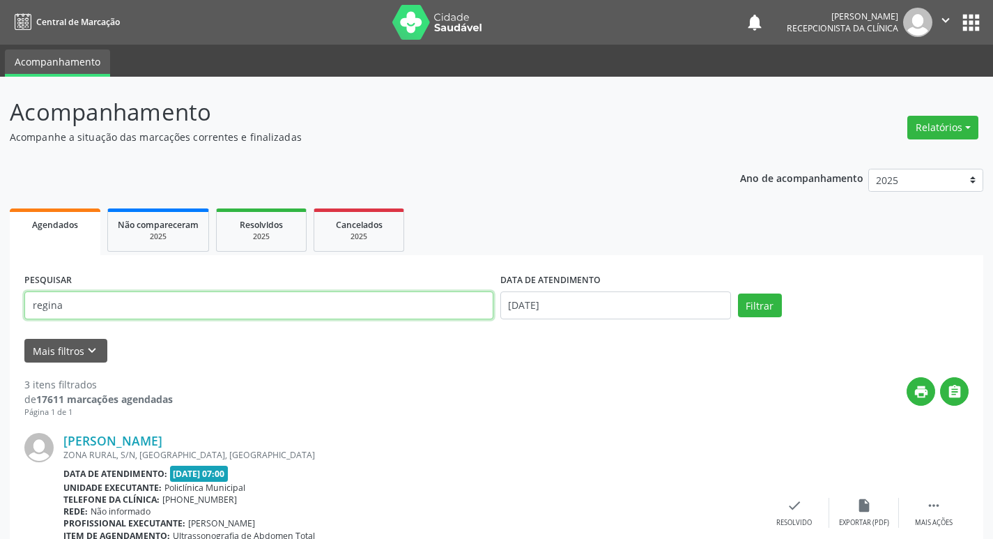
drag, startPoint x: 93, startPoint y: 302, endPoint x: 100, endPoint y: 303, distance: 7.8
click at [98, 303] on input "regina" at bounding box center [258, 305] width 469 height 28
type input "r"
type input "odelita"
click at [740, 302] on button "Filtrar" at bounding box center [760, 306] width 44 height 24
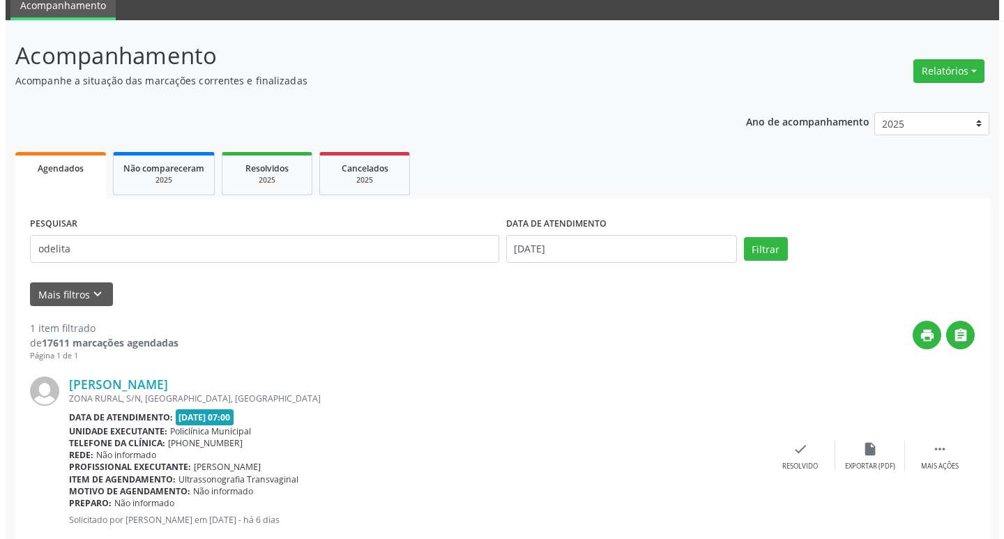
scroll to position [92, 0]
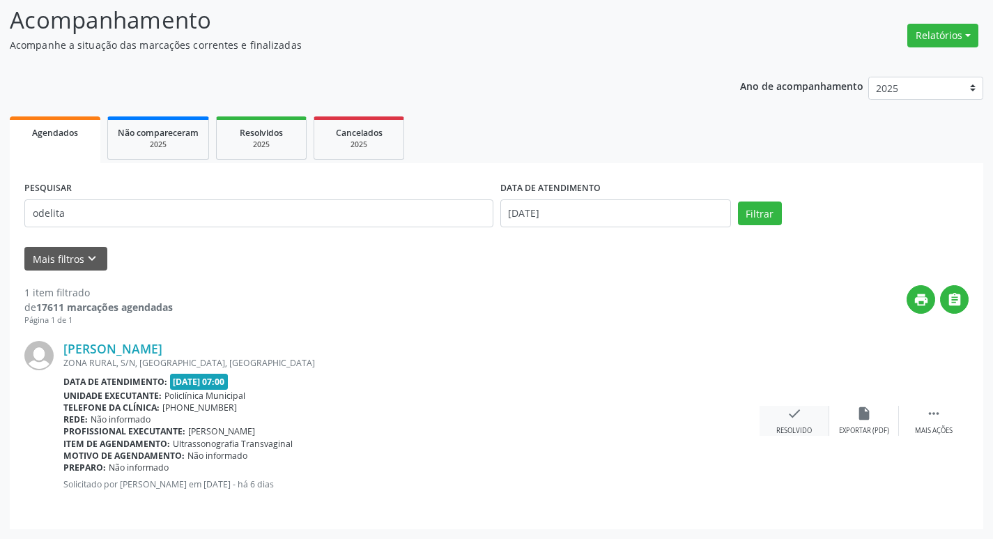
click at [791, 427] on div "Resolvido" at bounding box center [795, 431] width 36 height 10
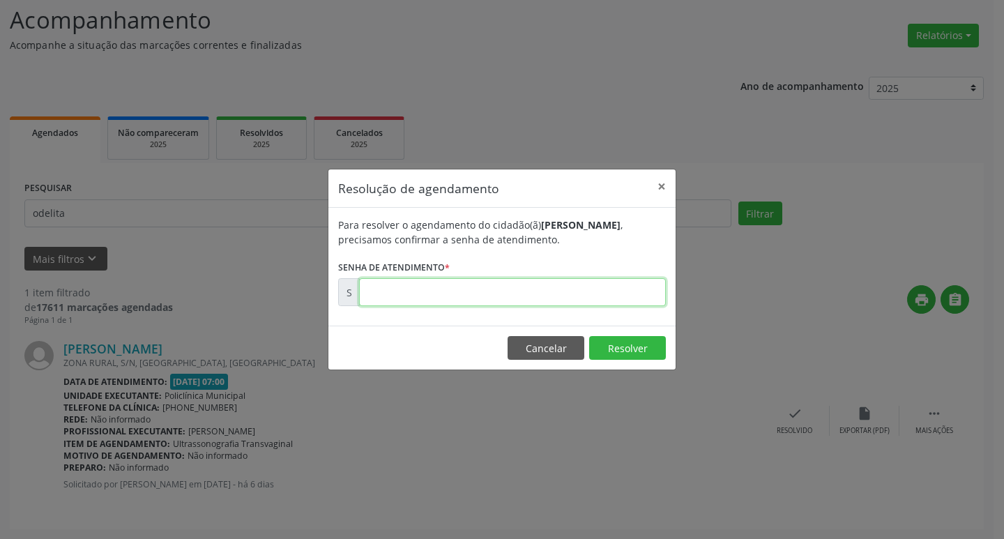
click at [627, 296] on input "text" at bounding box center [512, 292] width 307 height 28
type input "00169973"
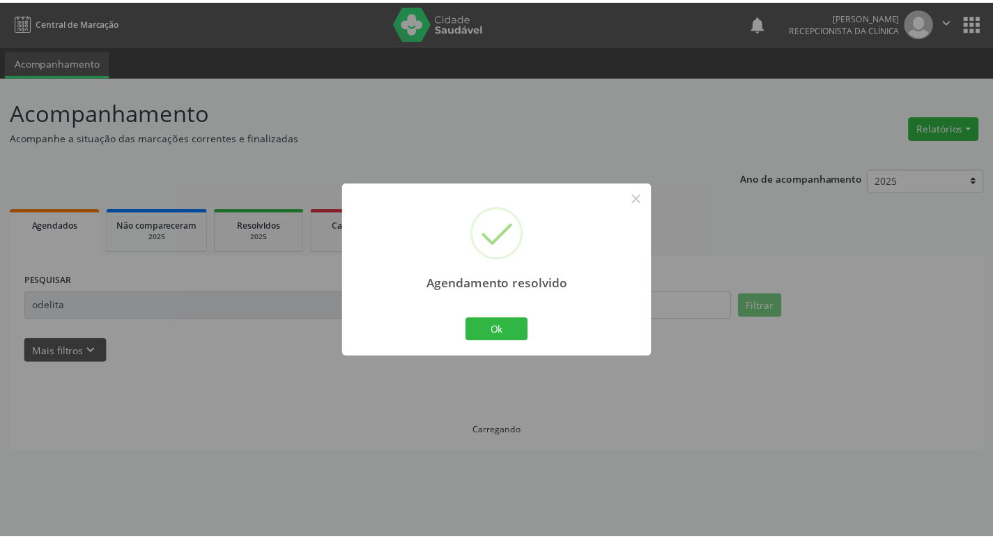
scroll to position [0, 0]
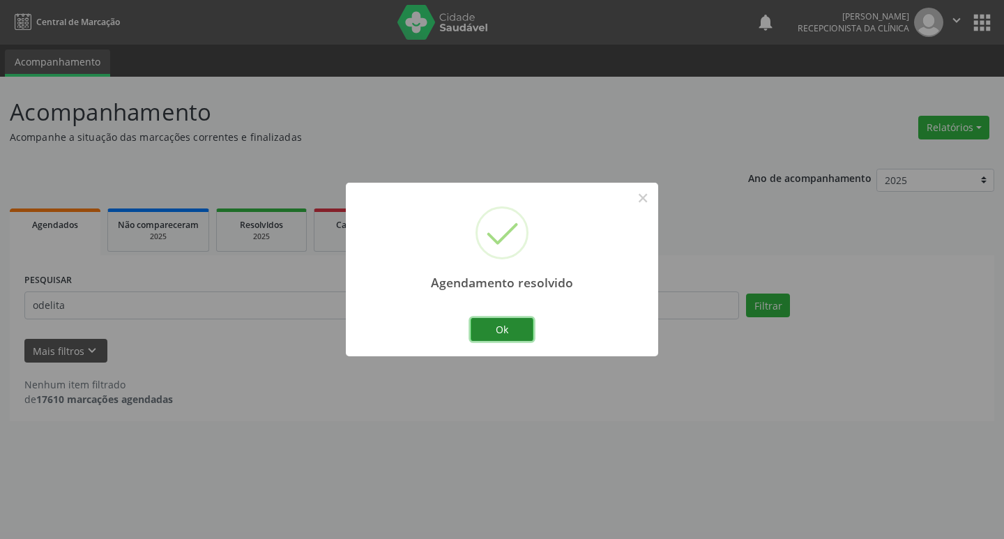
click at [513, 327] on button "Ok" at bounding box center [502, 330] width 63 height 24
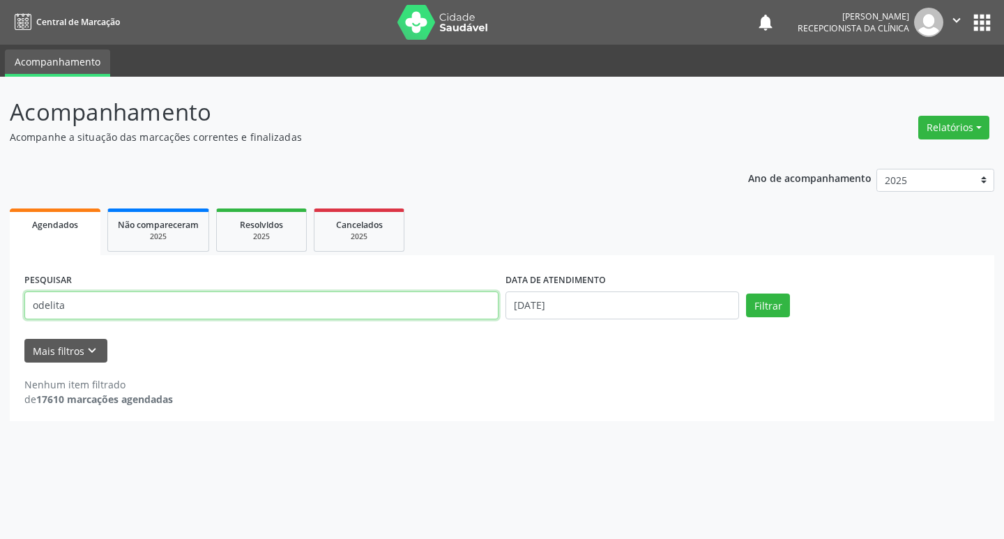
click at [169, 306] on input "odelita" at bounding box center [261, 305] width 474 height 28
type input "o"
type input "[DEMOGRAPHIC_DATA]"
click at [750, 303] on button "Filtrar" at bounding box center [768, 306] width 44 height 24
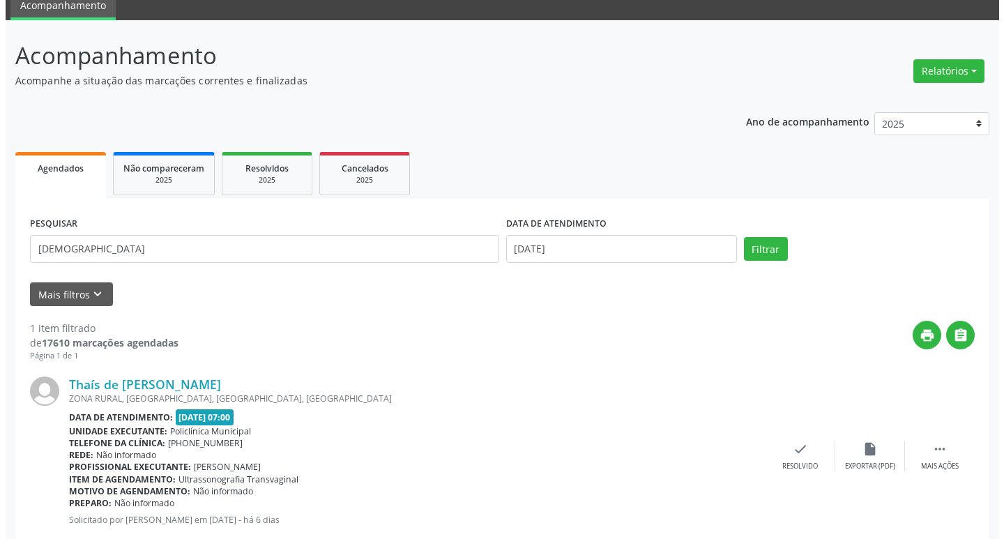
scroll to position [92, 0]
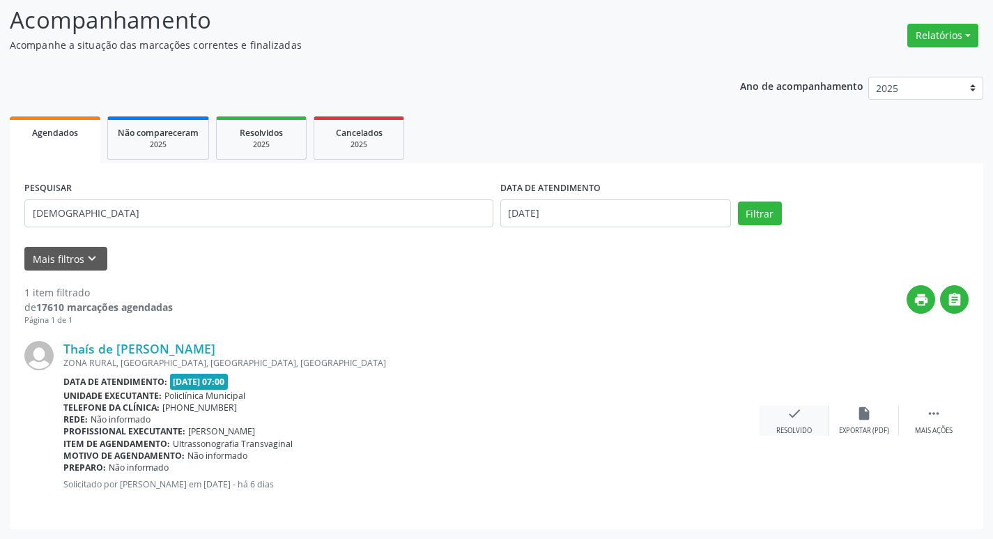
click at [796, 422] on div "check Resolvido" at bounding box center [795, 421] width 70 height 30
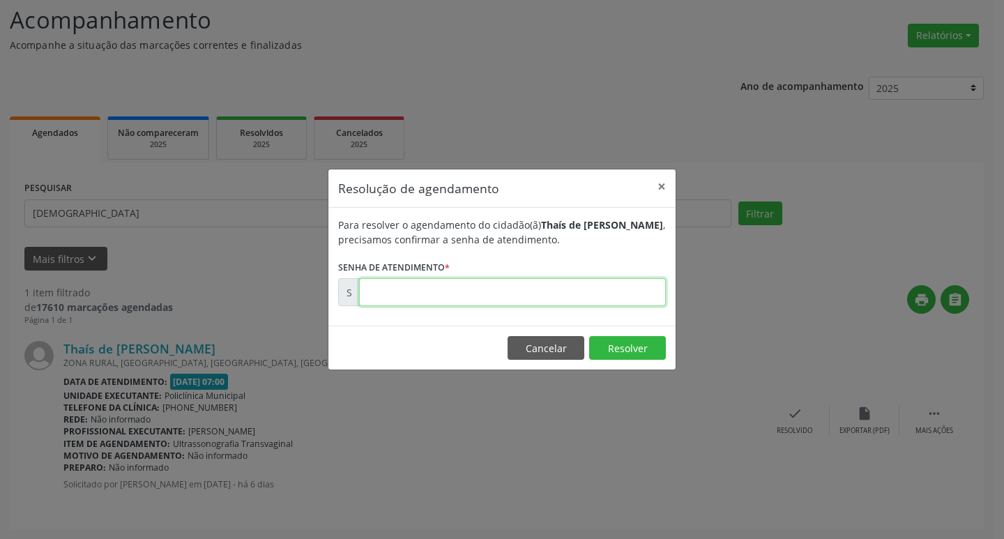
click at [514, 289] on input "text" at bounding box center [512, 292] width 307 height 28
type input "00169928"
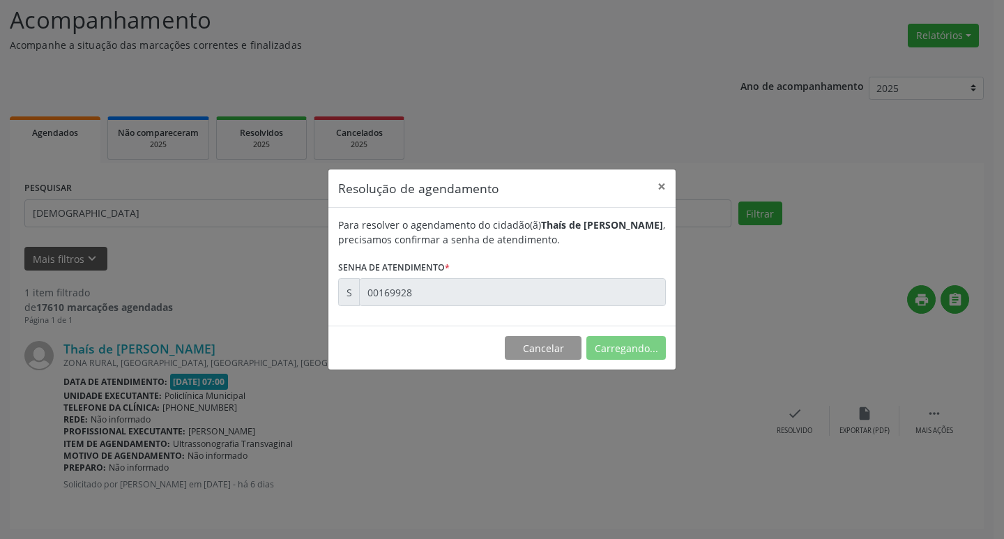
scroll to position [0, 0]
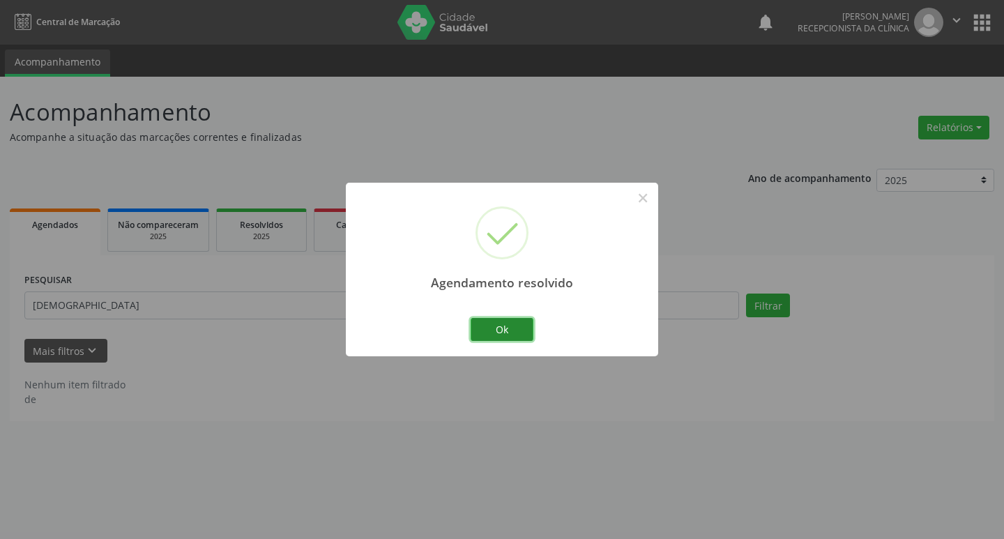
click at [508, 326] on button "Ok" at bounding box center [502, 330] width 63 height 24
